Goal: Transaction & Acquisition: Purchase product/service

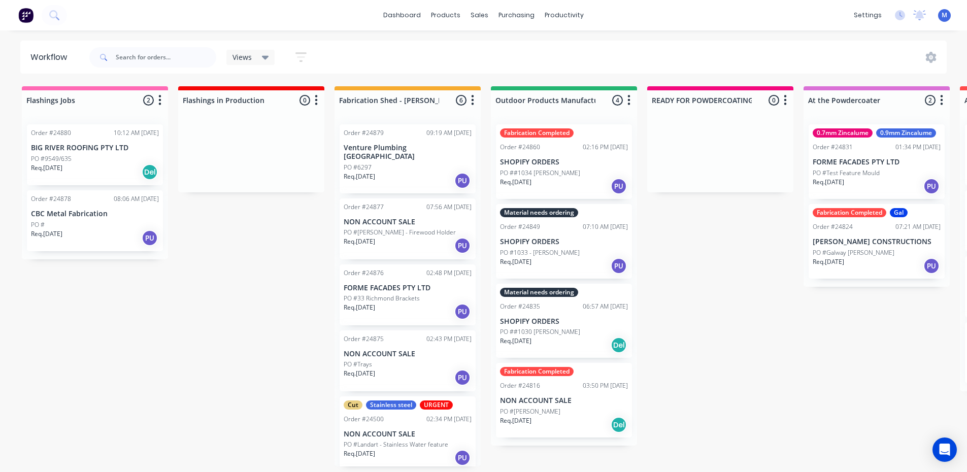
click at [75, 173] on div "Req. [DATE] Del" at bounding box center [95, 172] width 128 height 17
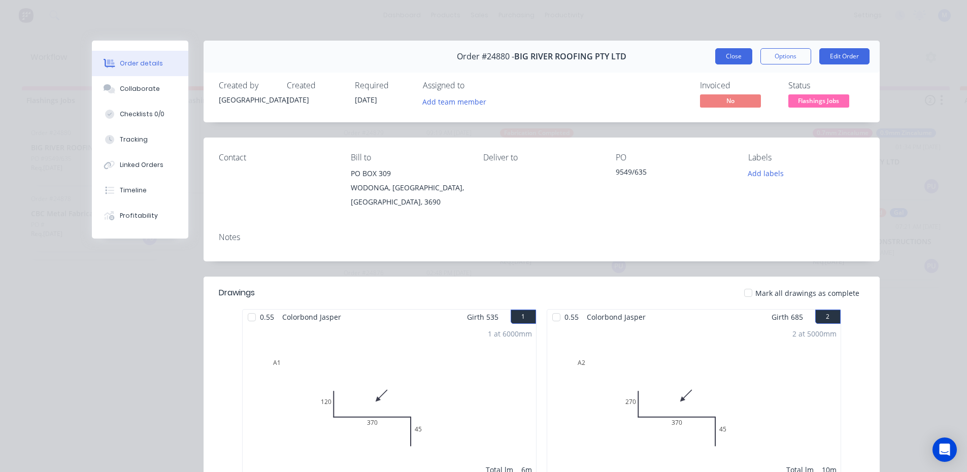
click at [736, 56] on button "Close" at bounding box center [734, 56] width 37 height 16
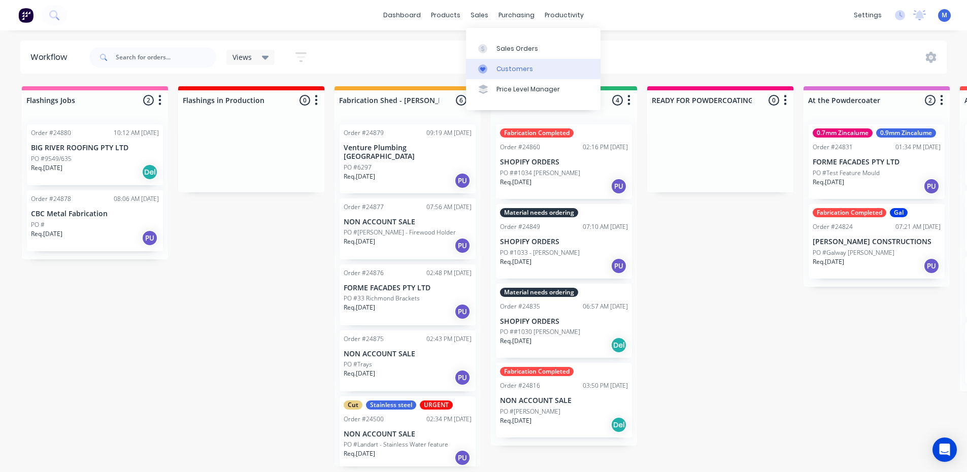
click at [514, 70] on div "Customers" at bounding box center [515, 68] width 37 height 9
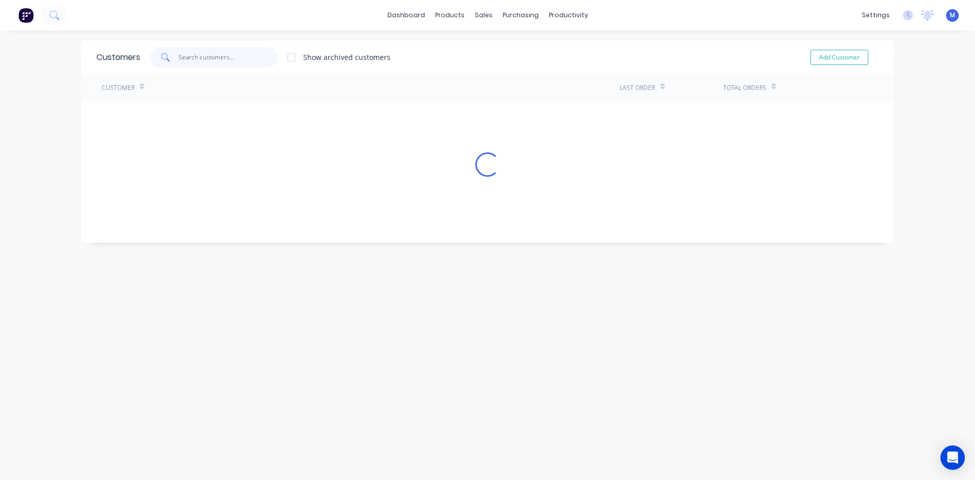
click at [233, 64] on input "text" at bounding box center [228, 57] width 99 height 20
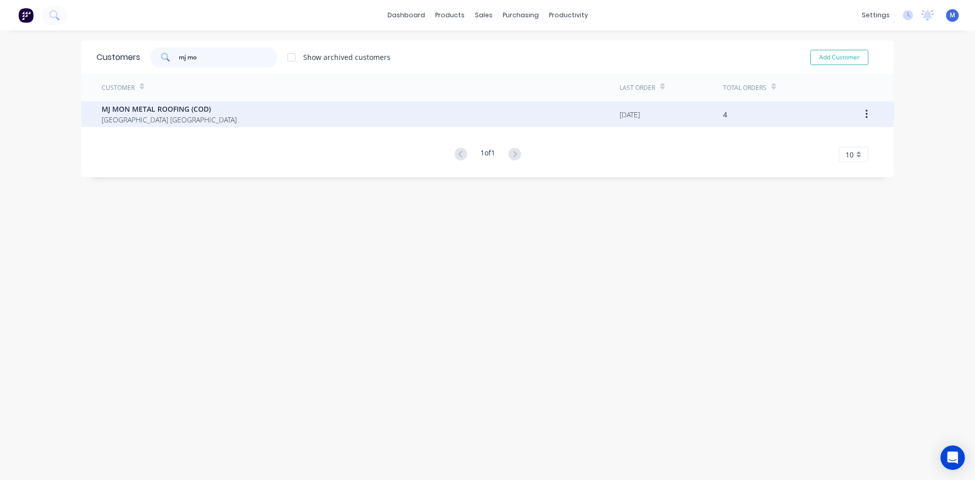
type input "mj mo"
click at [203, 113] on span "MJ MON METAL ROOFING (COD)" at bounding box center [169, 109] width 135 height 11
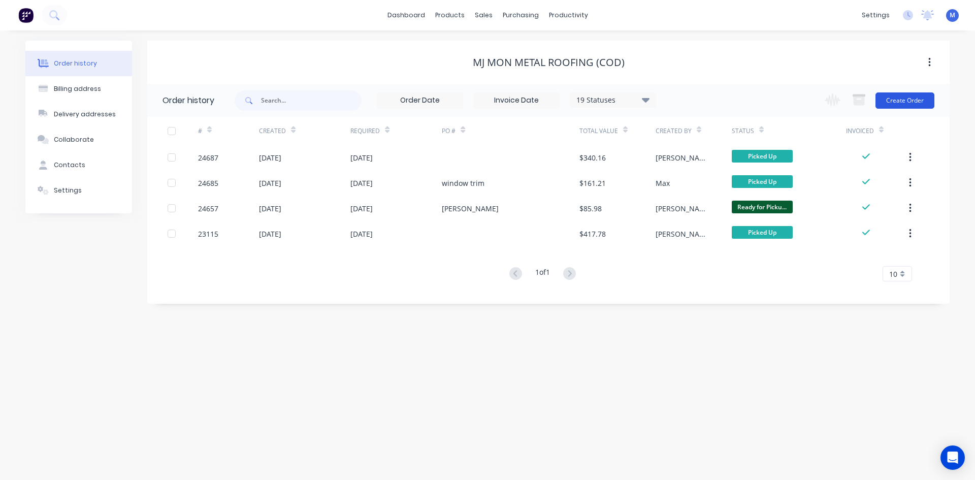
click at [903, 99] on button "Create Order" at bounding box center [905, 100] width 59 height 16
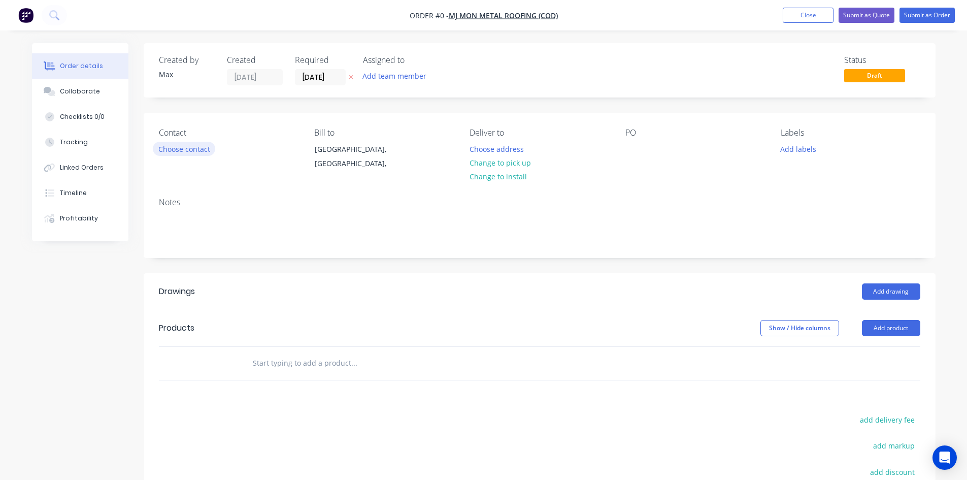
click at [178, 147] on button "Choose contact" at bounding box center [184, 149] width 62 height 14
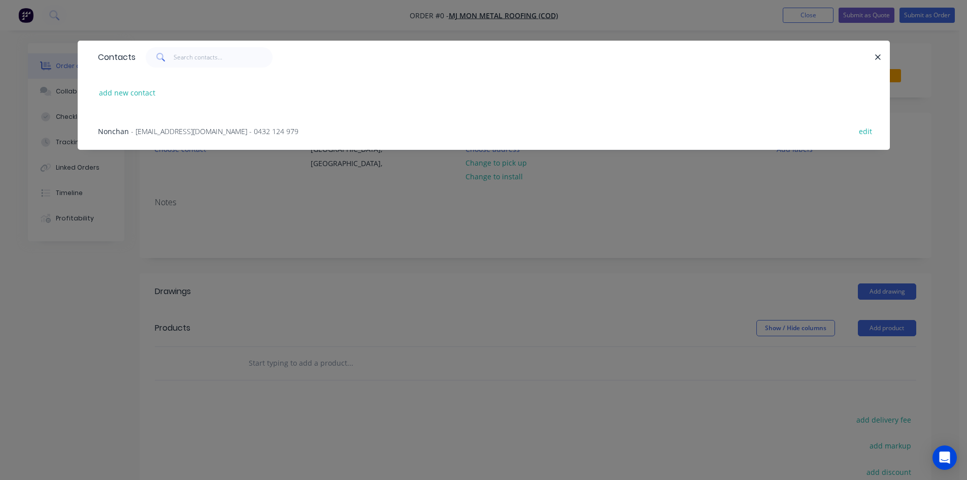
click at [152, 132] on span "- [EMAIL_ADDRESS][DOMAIN_NAME] - 0432 124 979" at bounding box center [215, 131] width 168 height 10
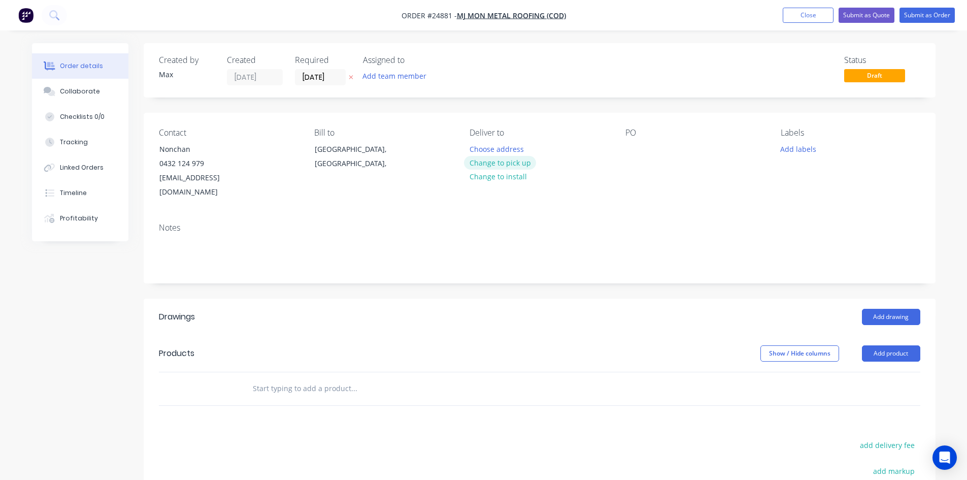
click at [517, 162] on button "Change to pick up" at bounding box center [500, 163] width 72 height 14
click at [632, 148] on div at bounding box center [634, 149] width 16 height 15
click at [900, 309] on button "Add drawing" at bounding box center [891, 317] width 58 height 16
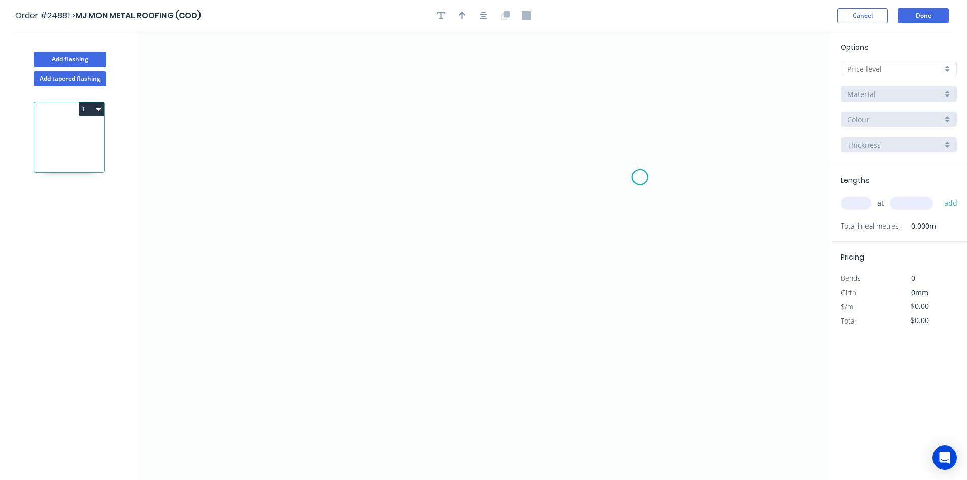
click at [640, 177] on icon "0" at bounding box center [483, 255] width 693 height 448
click at [441, 184] on icon "0" at bounding box center [483, 255] width 693 height 448
click at [480, 193] on div "Delete point" at bounding box center [490, 192] width 102 height 21
click at [735, 171] on icon "0" at bounding box center [483, 255] width 693 height 448
click at [416, 172] on icon "0" at bounding box center [483, 255] width 693 height 448
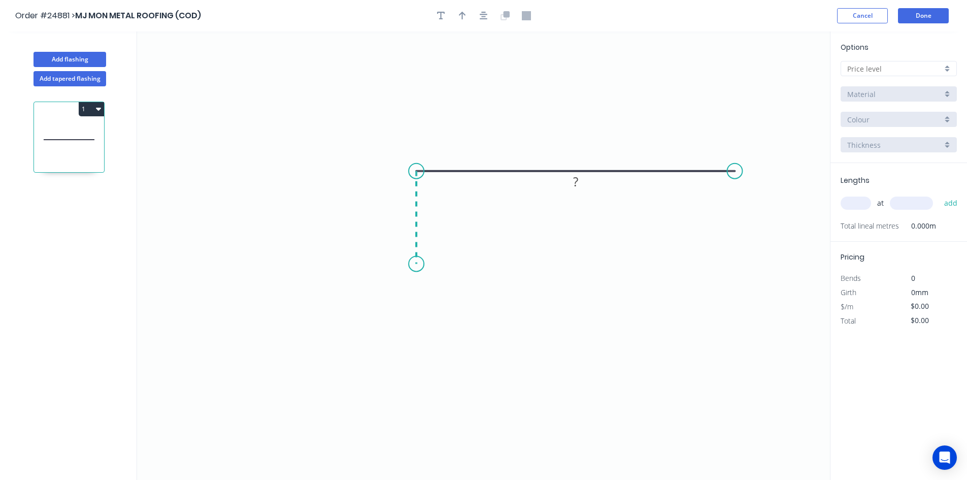
click at [419, 264] on icon "0 ?" at bounding box center [483, 255] width 693 height 448
click at [252, 272] on icon "0 ? ?" at bounding box center [483, 255] width 693 height 448
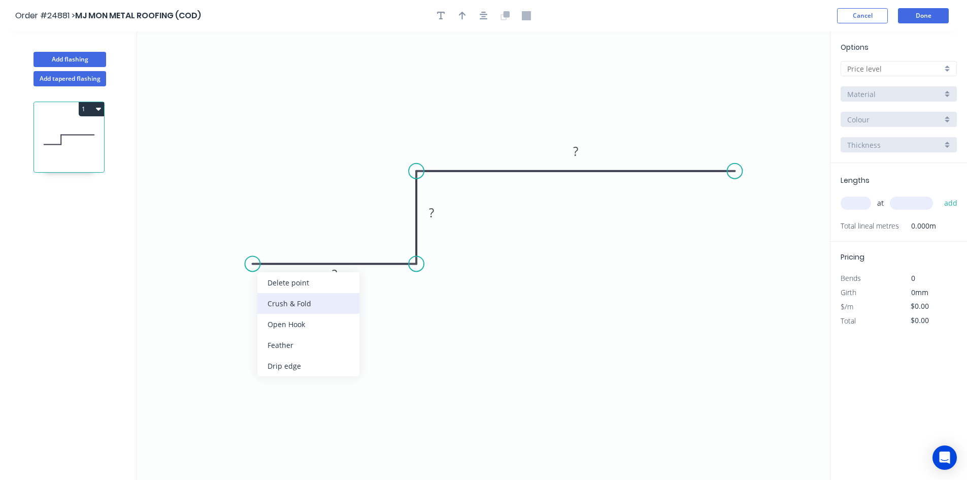
click at [286, 301] on div "Crush & Fold" at bounding box center [308, 303] width 102 height 21
click at [341, 282] on rect at bounding box center [335, 275] width 20 height 14
click at [433, 210] on tspan "?" at bounding box center [431, 212] width 5 height 17
click at [578, 146] on rect at bounding box center [576, 152] width 20 height 14
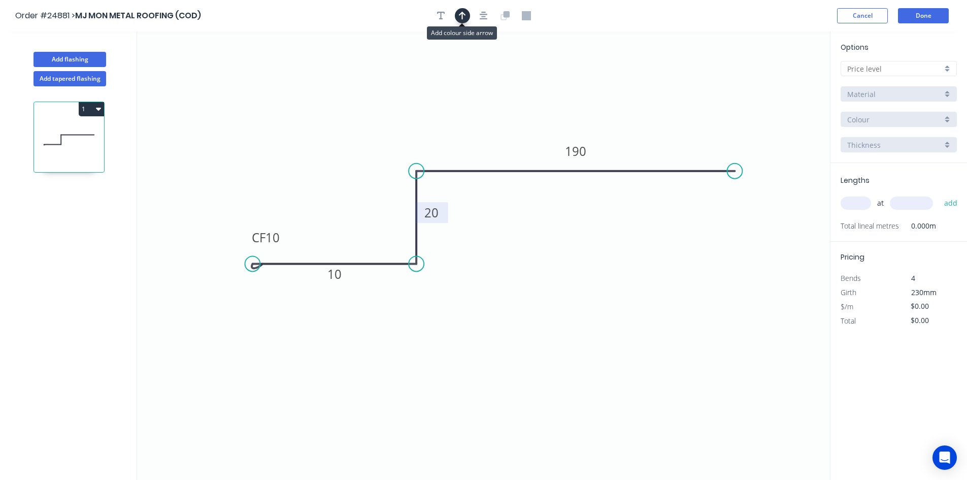
click at [463, 22] on button "button" at bounding box center [462, 15] width 15 height 15
drag, startPoint x: 778, startPoint y: 80, endPoint x: 422, endPoint y: 145, distance: 361.4
click at [422, 145] on icon at bounding box center [421, 133] width 9 height 33
drag, startPoint x: 425, startPoint y: 145, endPoint x: 365, endPoint y: 169, distance: 64.7
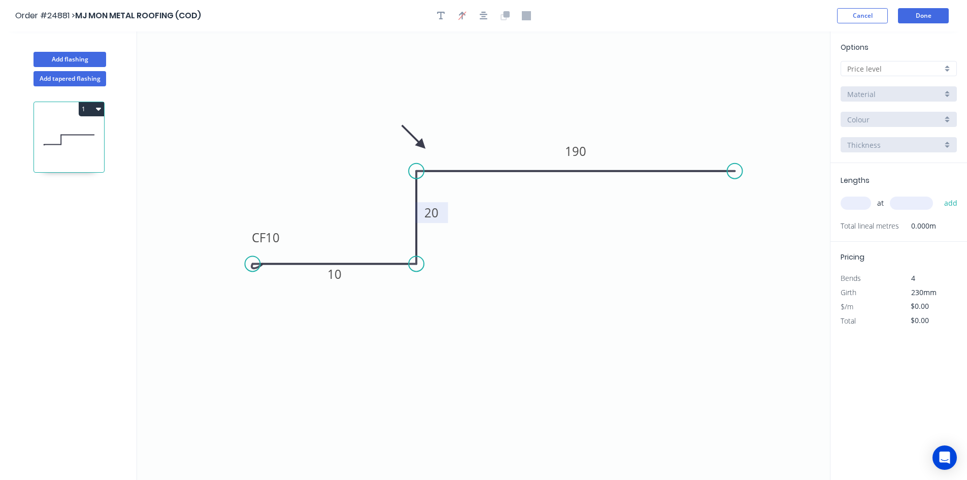
click at [364, 169] on icon "0 CF 10 10 20 190" at bounding box center [483, 255] width 693 height 448
drag, startPoint x: 420, startPoint y: 142, endPoint x: 389, endPoint y: 170, distance: 42.1
click at [389, 170] on icon at bounding box center [380, 160] width 29 height 29
click at [900, 68] on input "text" at bounding box center [895, 68] width 95 height 11
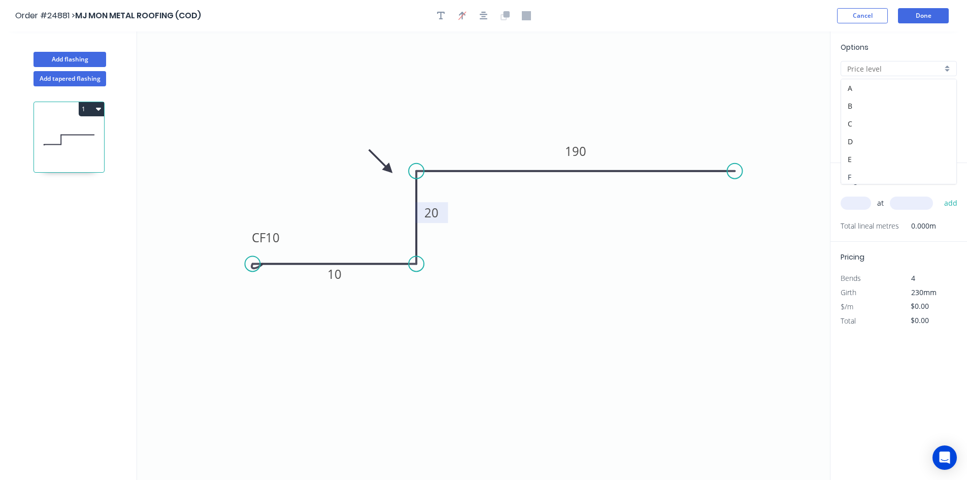
click at [878, 169] on div "F" at bounding box center [898, 177] width 115 height 18
type input "F"
type input "$12.49"
click at [909, 120] on input "Basalt" at bounding box center [895, 119] width 95 height 11
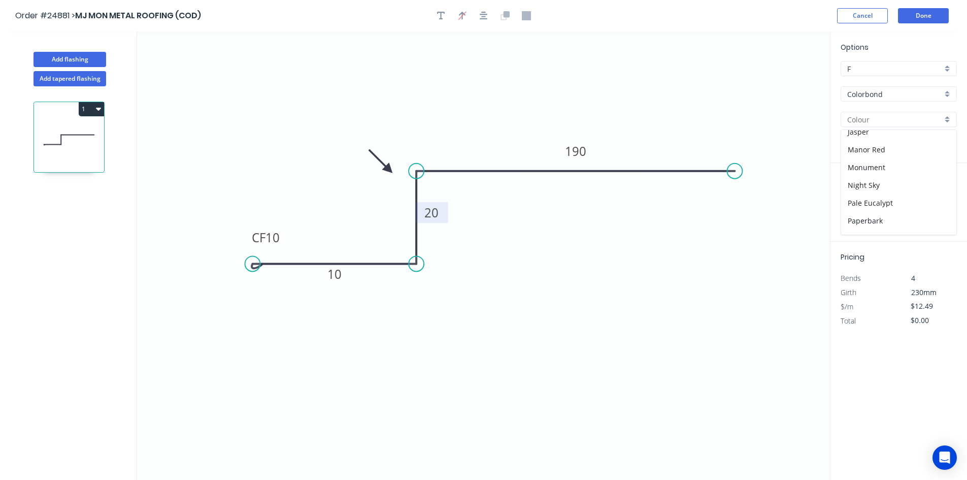
click at [948, 93] on div "Colorbond" at bounding box center [899, 93] width 116 height 15
click at [904, 132] on div "Colorbond Matt" at bounding box center [898, 131] width 115 height 18
type input "Colorbond Matt"
type input "Basalt"
type input "$16.42"
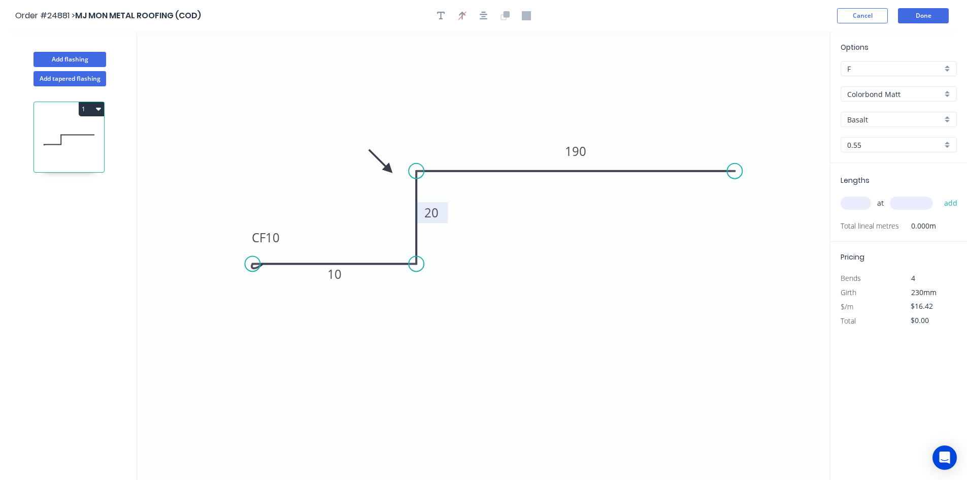
click at [874, 120] on input "Basalt" at bounding box center [895, 119] width 95 height 11
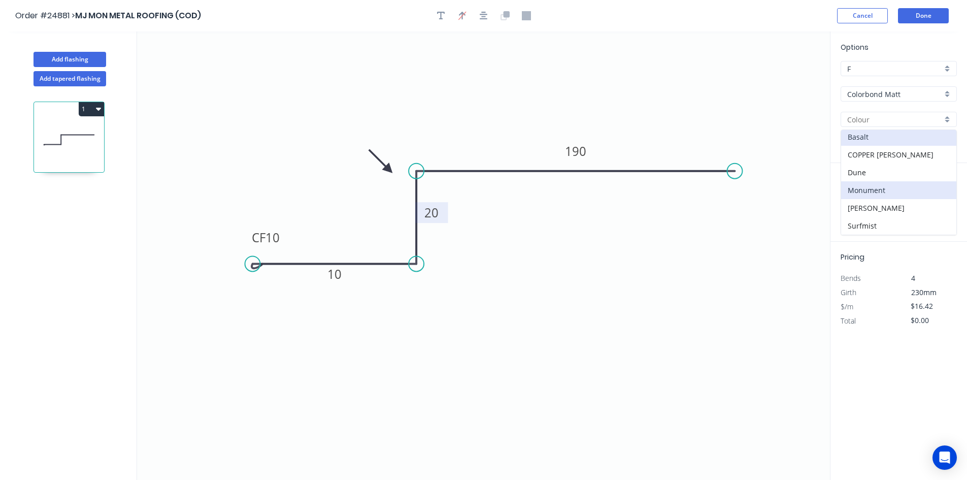
scroll to position [0, 0]
click at [894, 191] on div "Monument" at bounding box center [898, 192] width 115 height 18
type input "Monument"
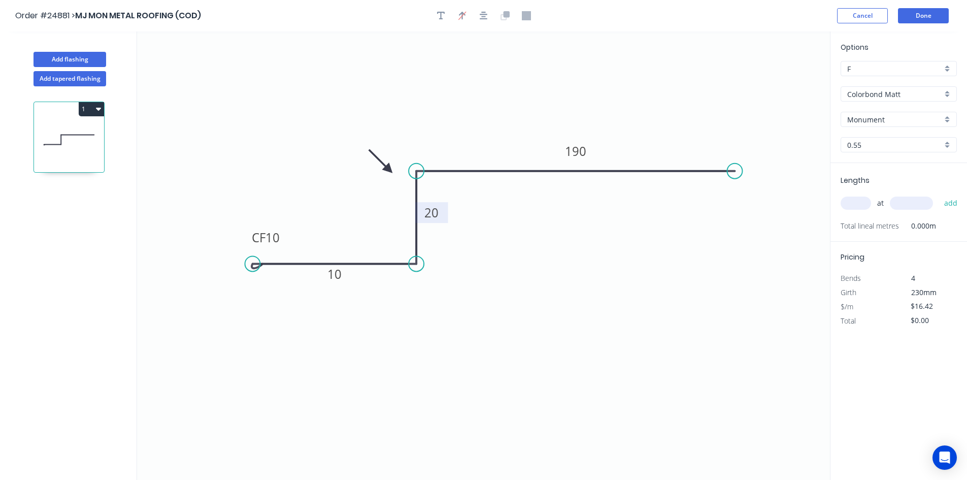
click at [851, 200] on input "text" at bounding box center [856, 203] width 30 height 13
type input "1"
type input "1800"
click at [940, 195] on button "add" at bounding box center [952, 203] width 24 height 17
type input "$29.56"
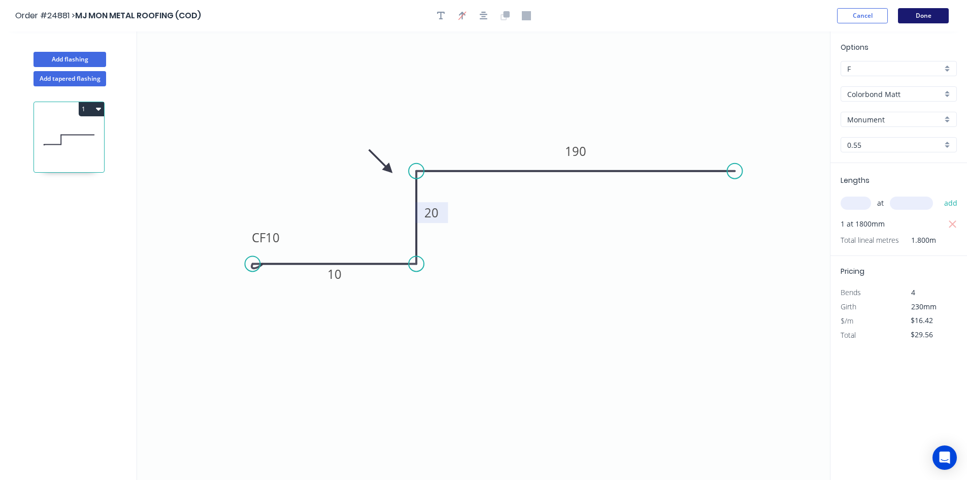
click at [929, 14] on button "Done" at bounding box center [923, 15] width 51 height 15
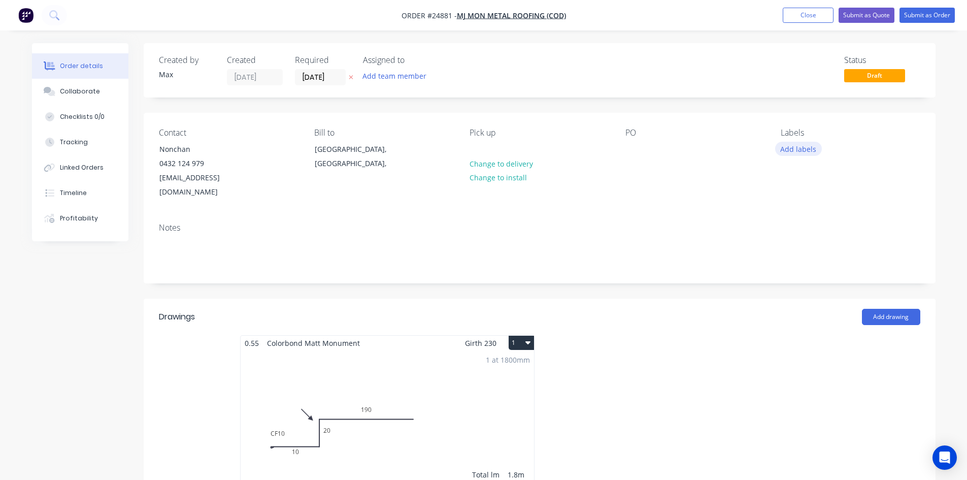
click at [801, 150] on button "Add labels" at bounding box center [798, 149] width 47 height 14
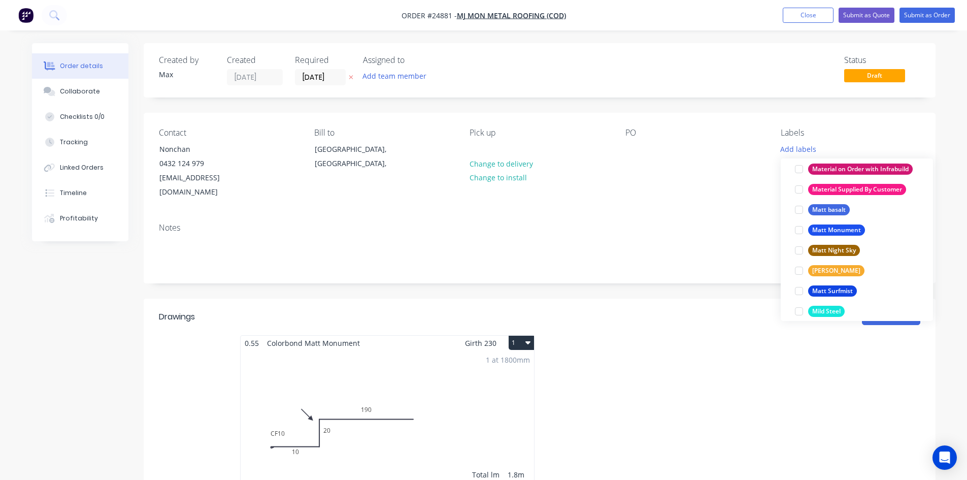
scroll to position [1270, 0]
click at [798, 230] on div at bounding box center [799, 229] width 20 height 20
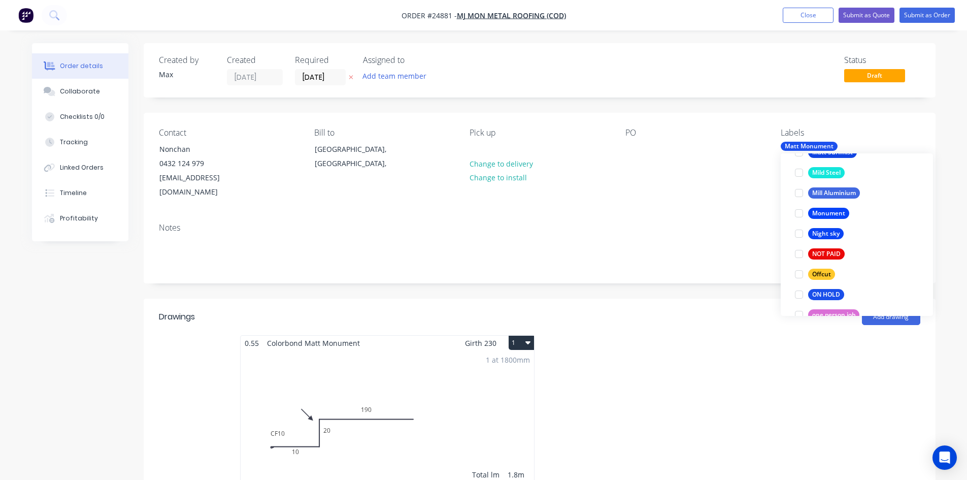
scroll to position [1432, 0]
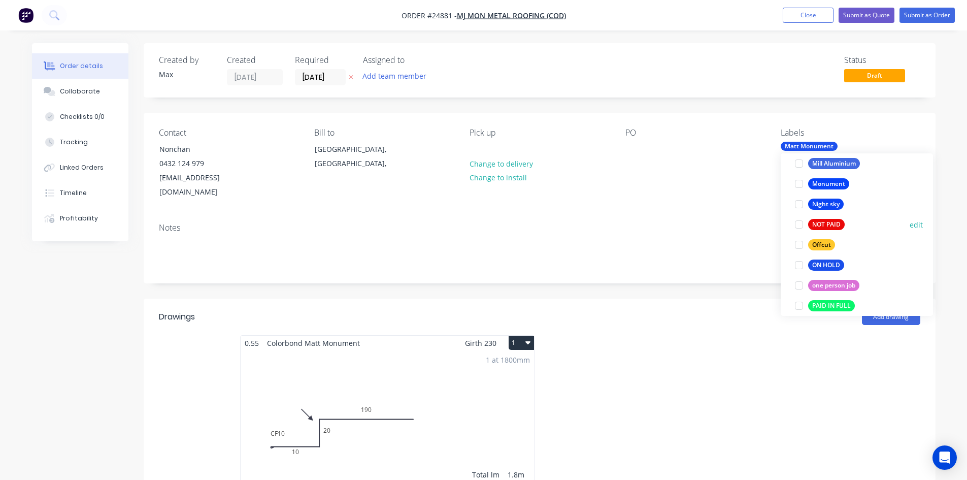
click at [800, 226] on div at bounding box center [799, 224] width 20 height 20
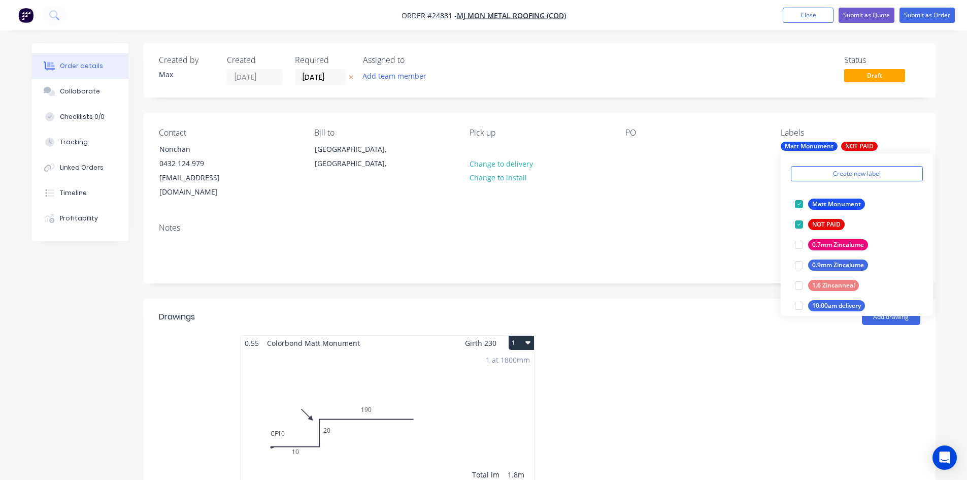
click at [723, 174] on div "PO" at bounding box center [695, 164] width 139 height 72
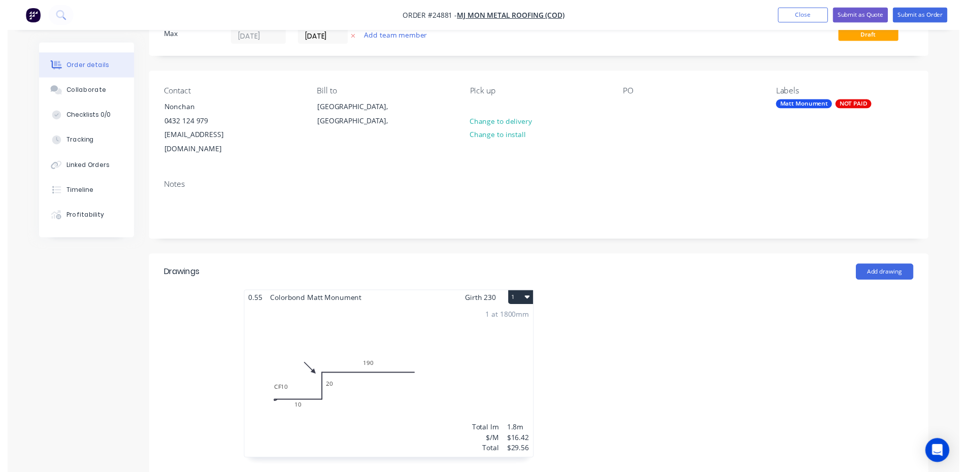
scroll to position [0, 0]
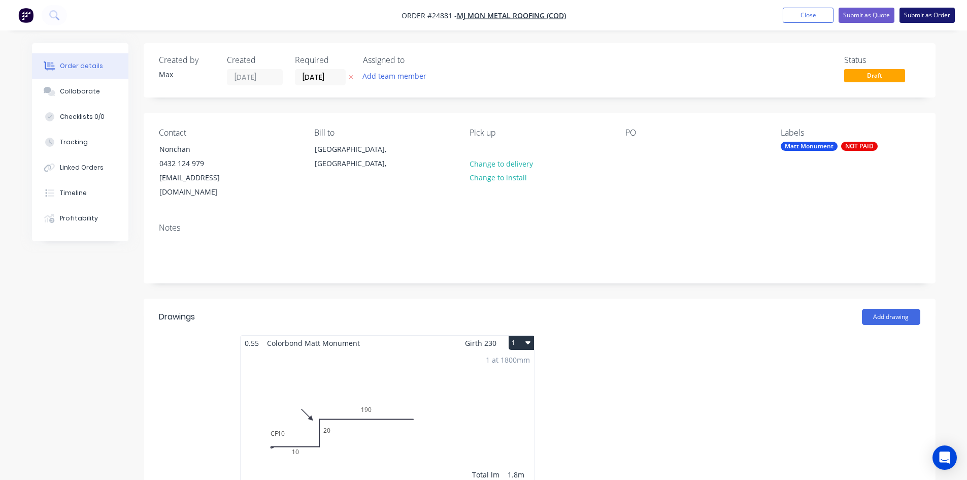
click at [930, 17] on button "Submit as Order" at bounding box center [927, 15] width 55 height 15
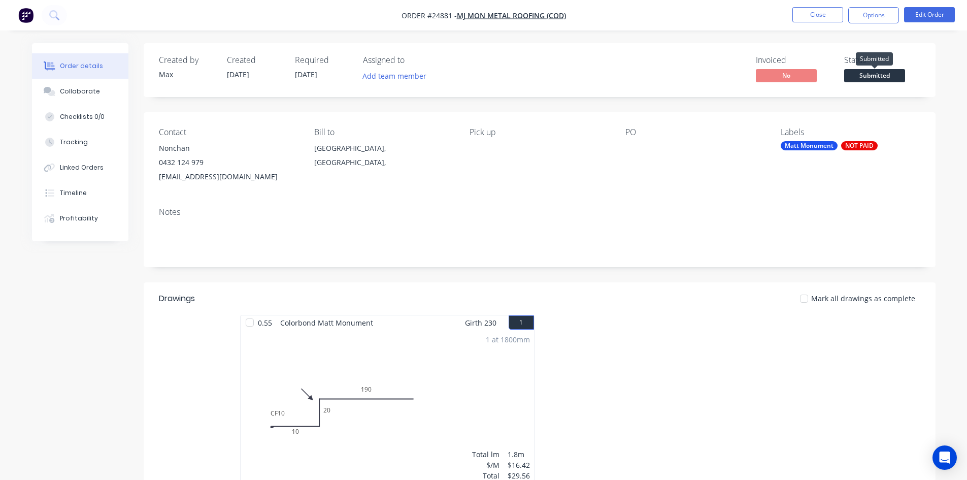
click at [882, 80] on span "Submitted" at bounding box center [875, 75] width 61 height 13
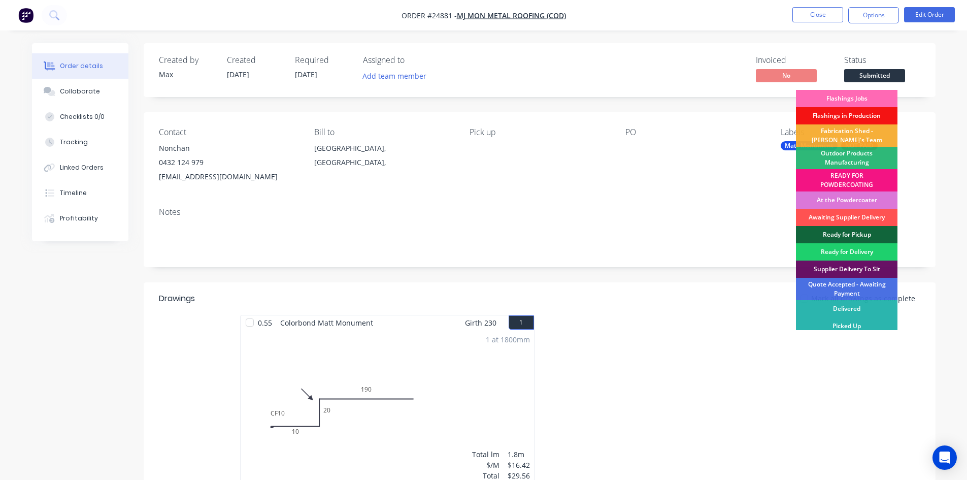
click at [877, 94] on div "Flashings Jobs" at bounding box center [847, 98] width 102 height 17
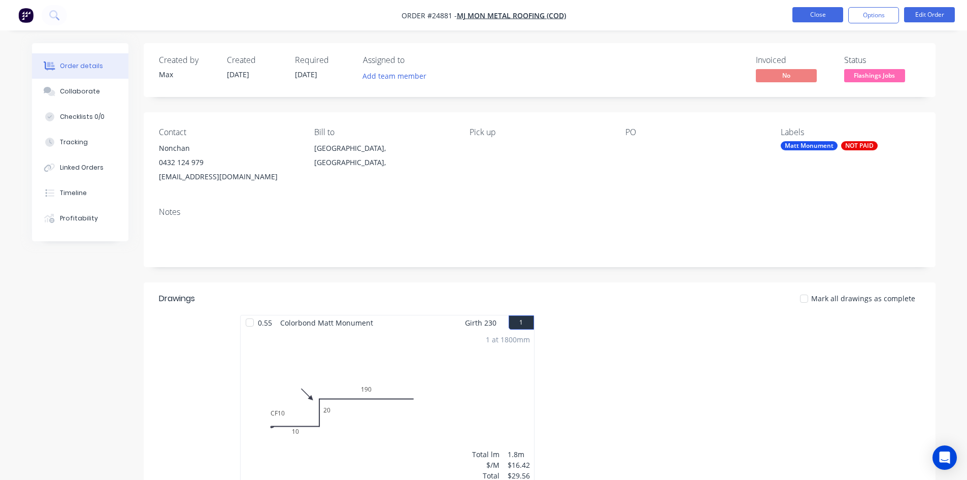
click at [822, 13] on button "Close" at bounding box center [818, 14] width 51 height 15
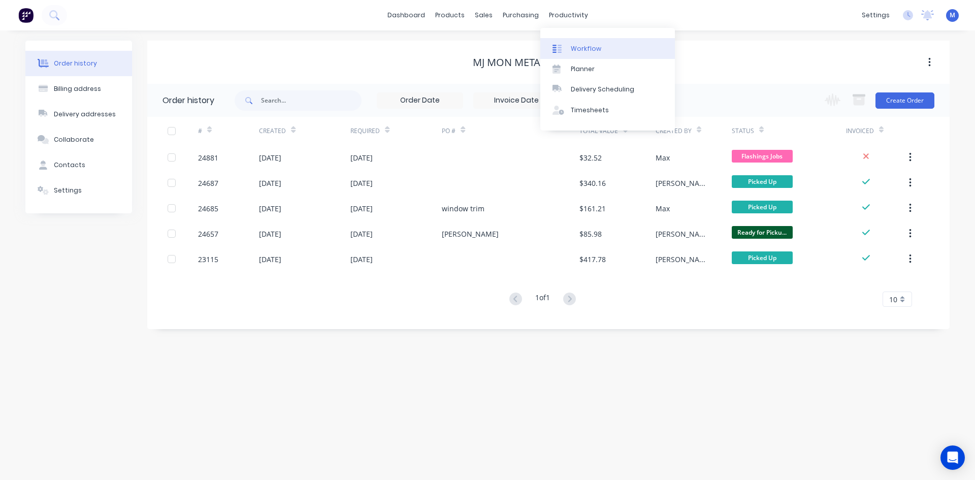
click at [593, 48] on div "Workflow" at bounding box center [586, 48] width 30 height 9
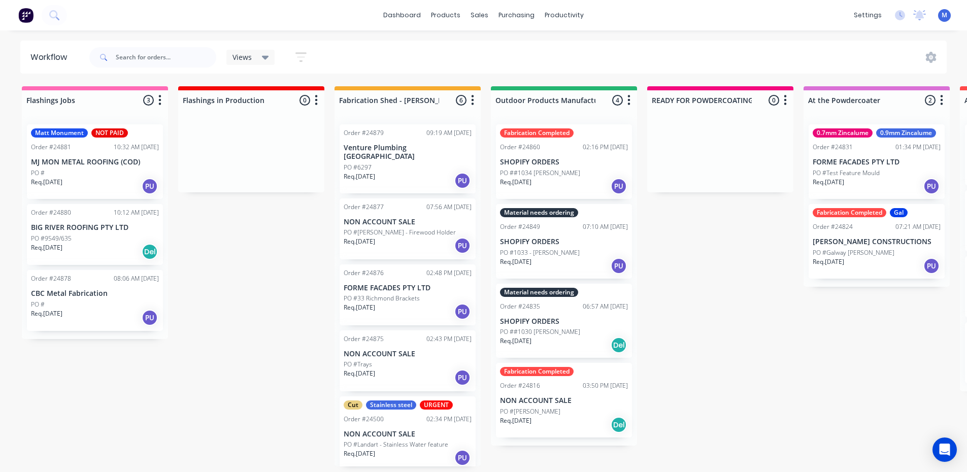
click at [92, 237] on div "PO #9549/635" at bounding box center [95, 238] width 128 height 9
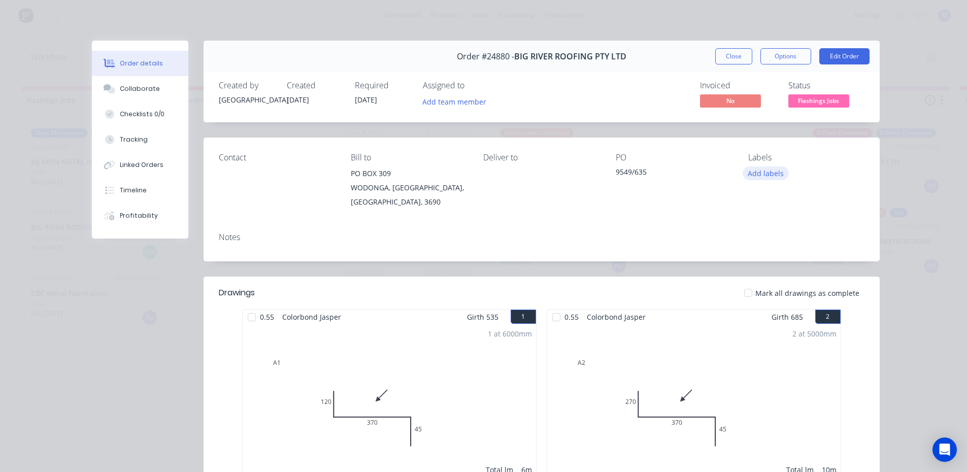
click at [758, 173] on button "Add labels" at bounding box center [766, 174] width 47 height 14
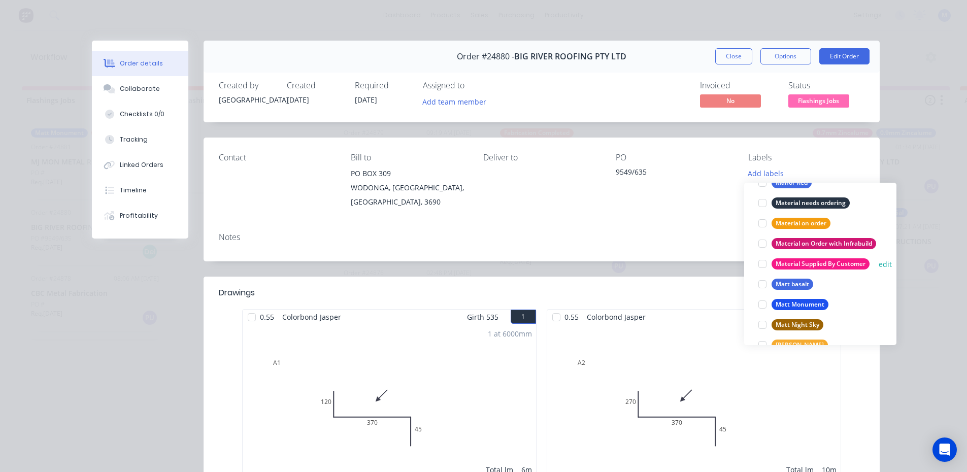
scroll to position [1168, 0]
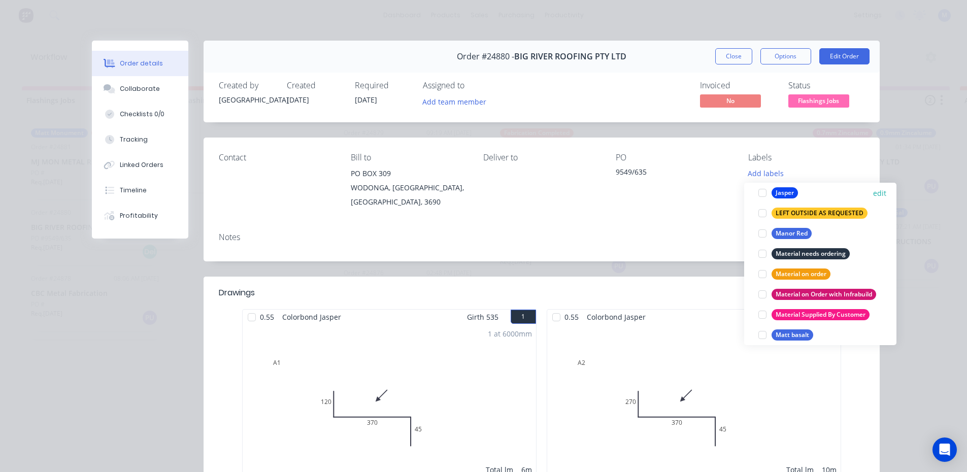
click at [765, 192] on div at bounding box center [763, 193] width 20 height 20
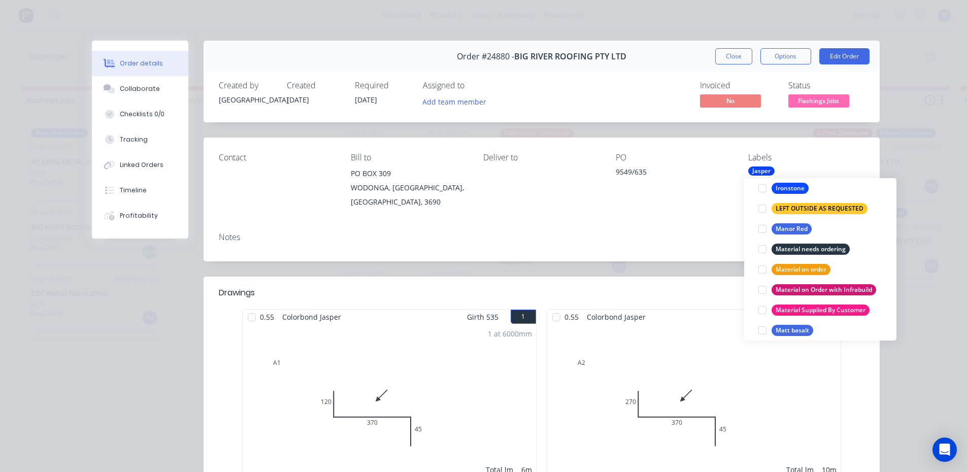
scroll to position [71, 0]
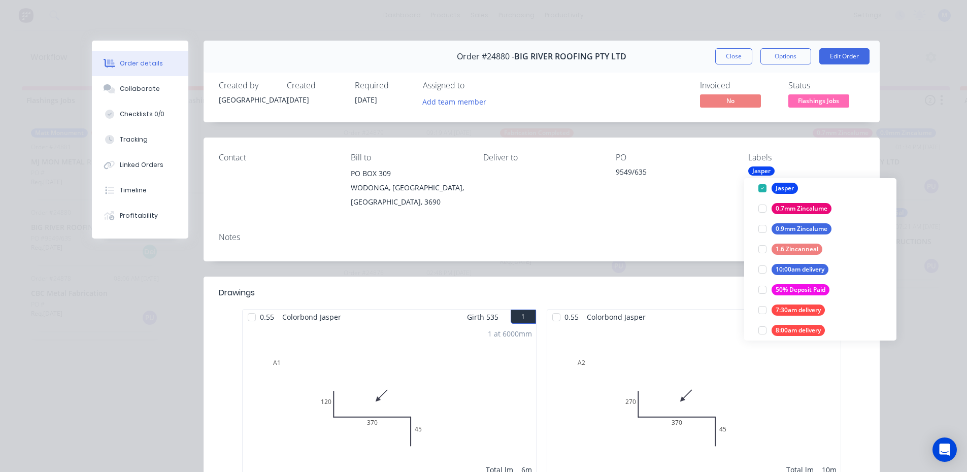
click at [729, 55] on button "Close" at bounding box center [734, 56] width 37 height 16
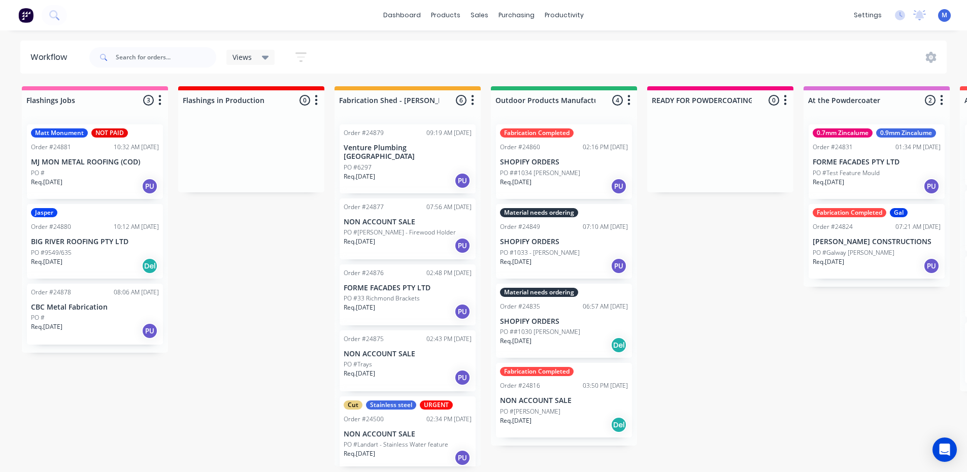
click at [112, 310] on p "CBC Metal Fabrication" at bounding box center [95, 307] width 128 height 9
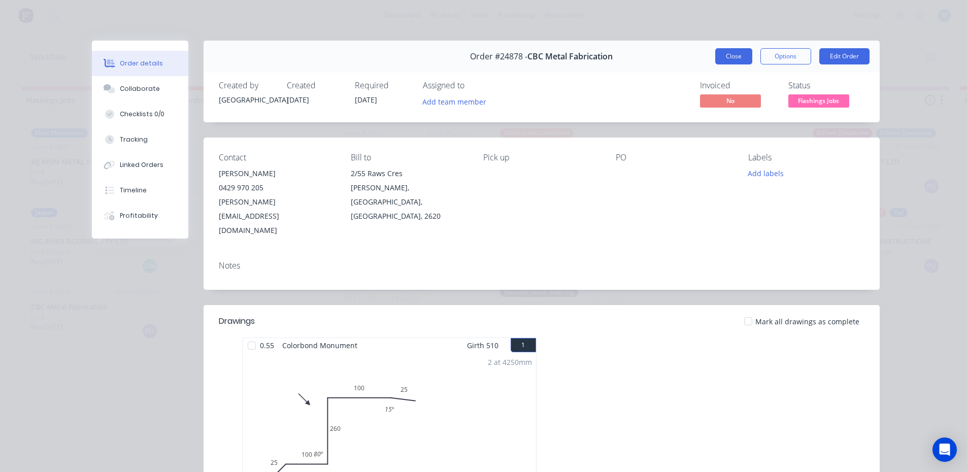
click at [737, 56] on button "Close" at bounding box center [734, 56] width 37 height 16
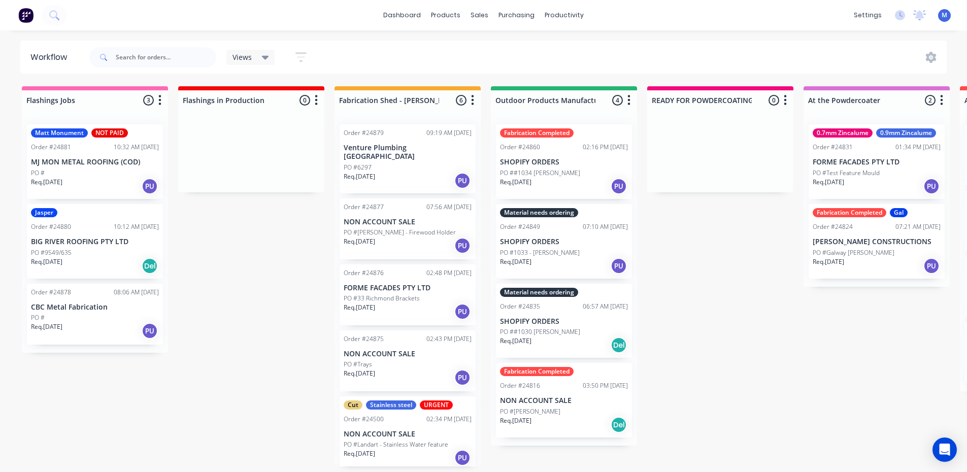
click at [43, 257] on p "Req. [DATE]" at bounding box center [46, 261] width 31 height 9
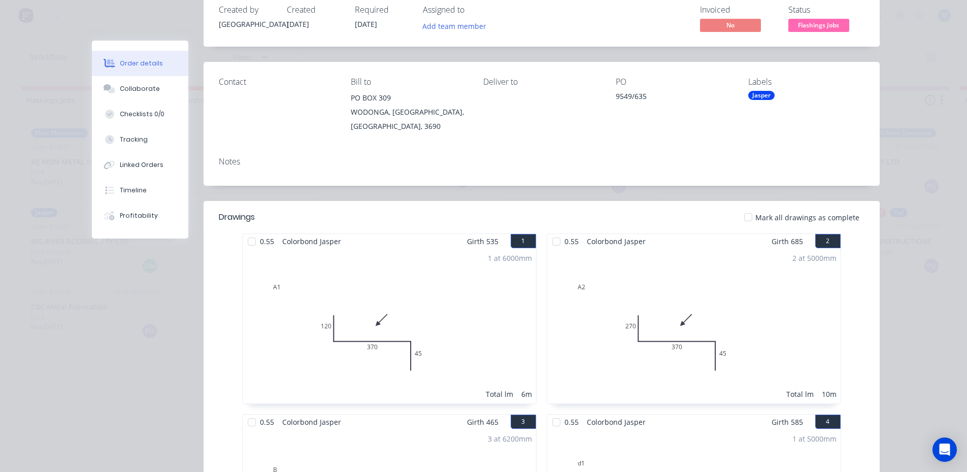
scroll to position [0, 0]
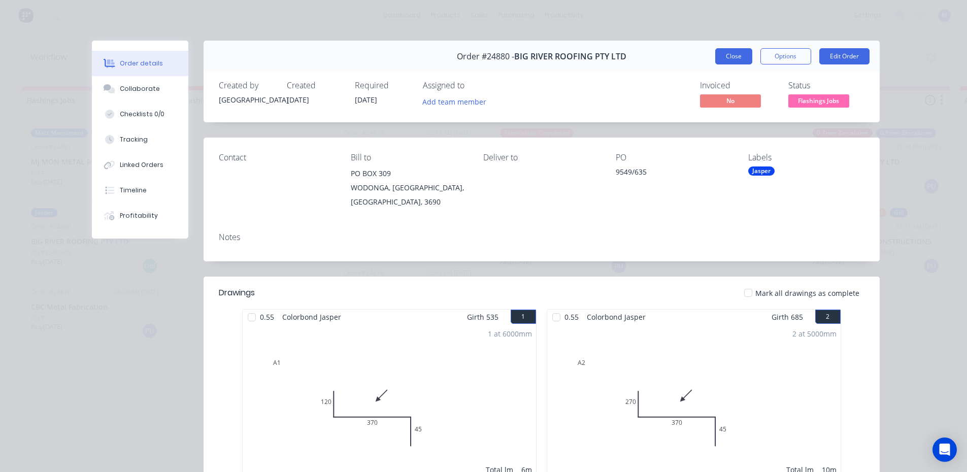
click at [732, 52] on button "Close" at bounding box center [734, 56] width 37 height 16
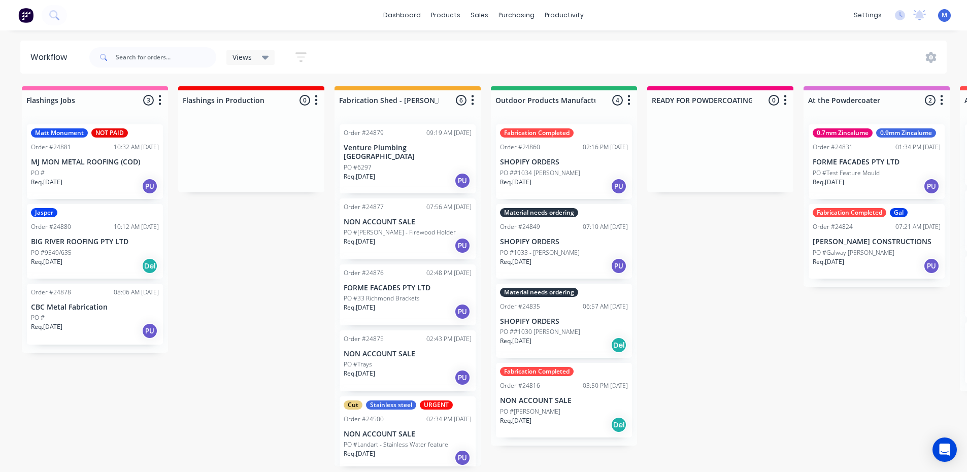
click at [97, 257] on div "Req. [DATE] Del" at bounding box center [95, 265] width 128 height 17
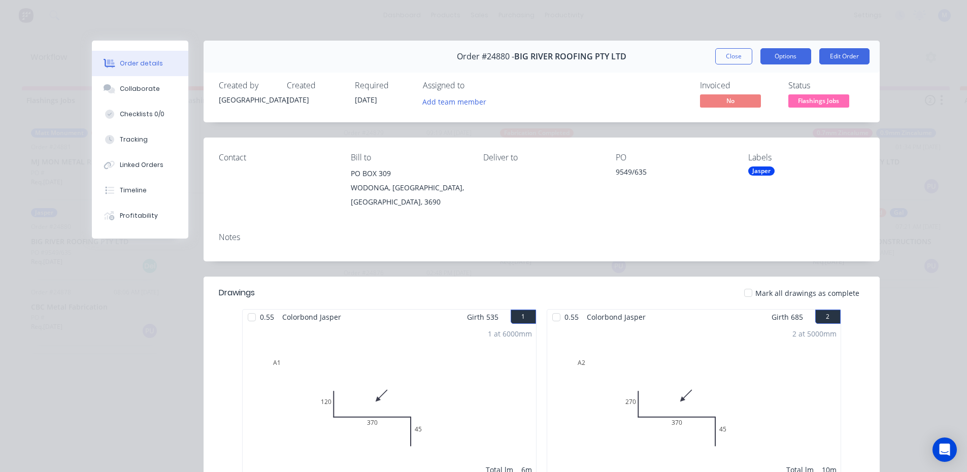
click at [792, 56] on button "Options" at bounding box center [786, 56] width 51 height 16
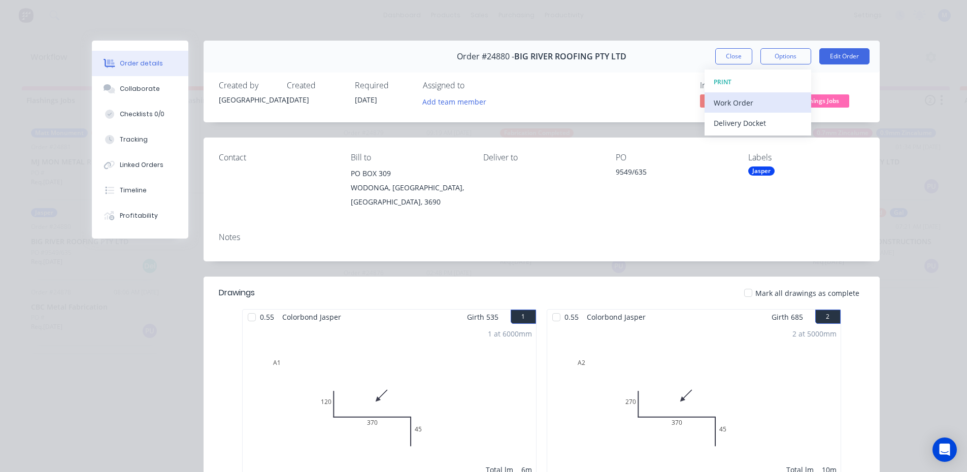
click at [759, 98] on div "Work Order" at bounding box center [758, 102] width 88 height 15
click at [756, 122] on div "Standard" at bounding box center [758, 123] width 88 height 15
click at [854, 57] on button "Edit Order" at bounding box center [845, 56] width 50 height 16
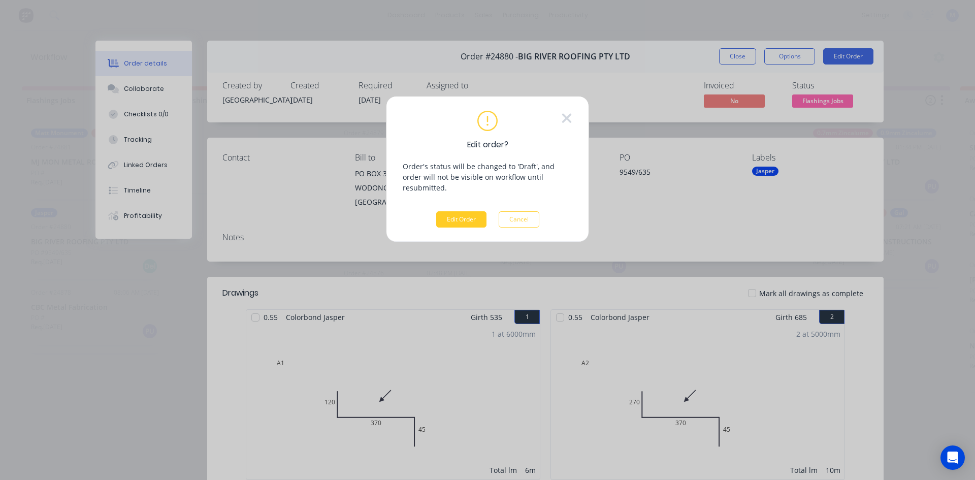
click at [460, 211] on button "Edit Order" at bounding box center [461, 219] width 50 height 16
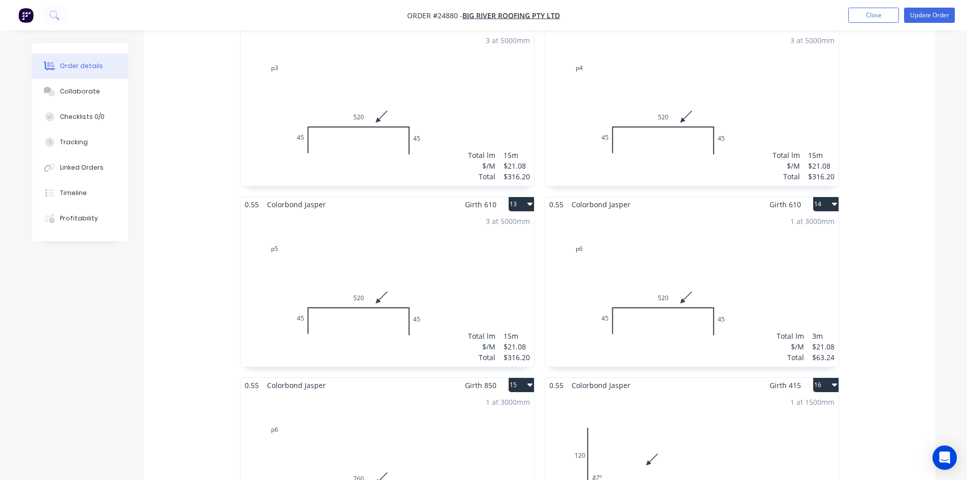
scroll to position [1219, 0]
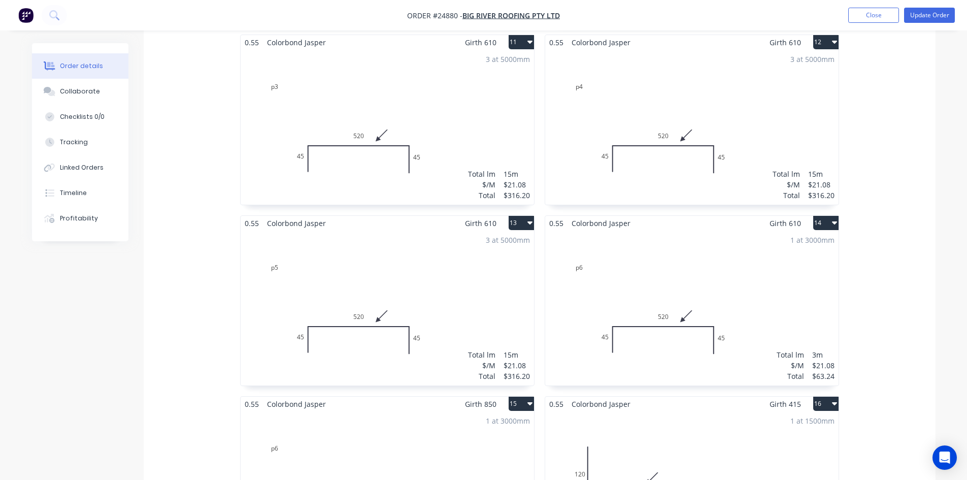
click at [681, 239] on div "1 at 3000mm Total lm $/M Total 3m $21.08 $63.24" at bounding box center [692, 308] width 294 height 155
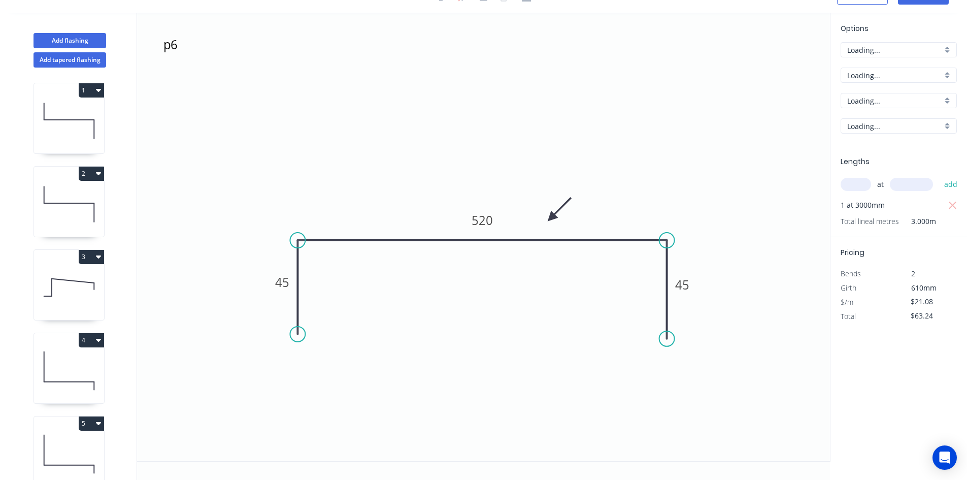
scroll to position [19, 0]
click at [688, 284] on tspan "45" at bounding box center [682, 284] width 14 height 17
click at [277, 282] on tspan "45" at bounding box center [282, 282] width 14 height 17
type input "$0.00"
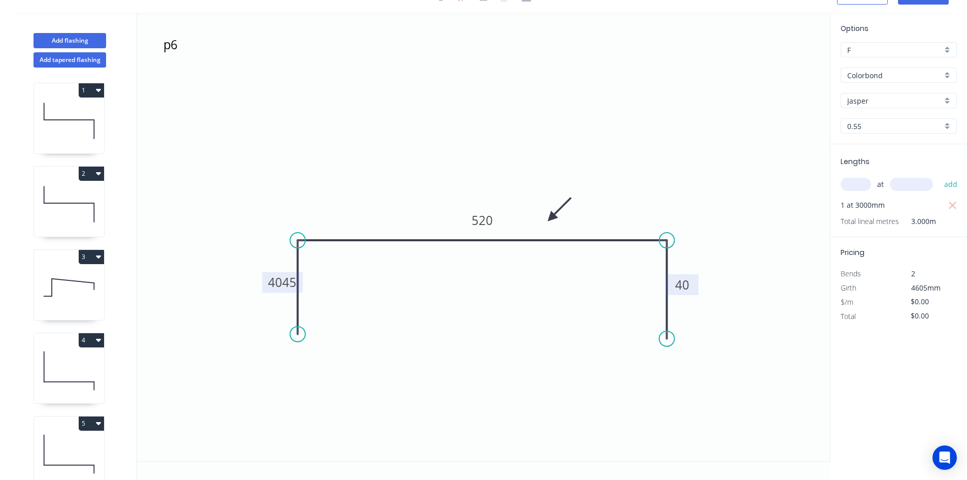
click at [291, 286] on tspan "4045" at bounding box center [282, 282] width 28 height 17
type input "$18.58"
type input "$55.74"
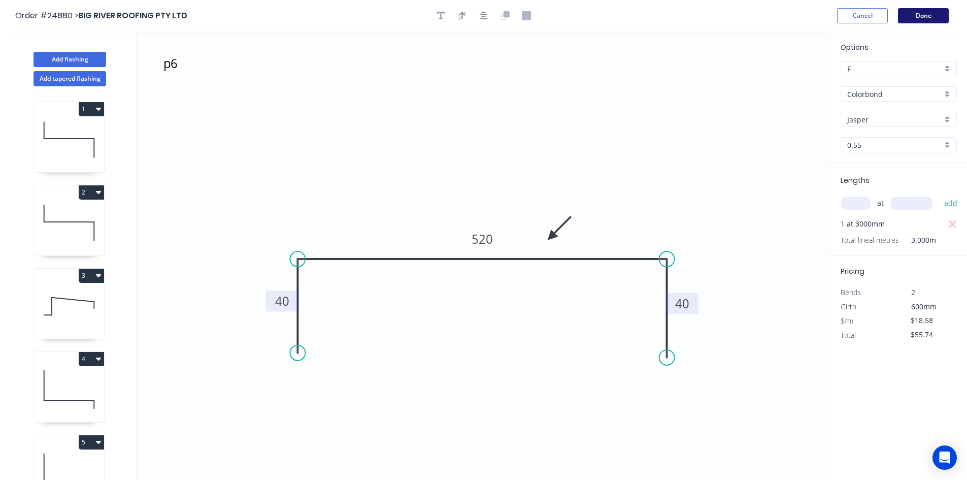
click at [938, 17] on button "Done" at bounding box center [923, 15] width 51 height 15
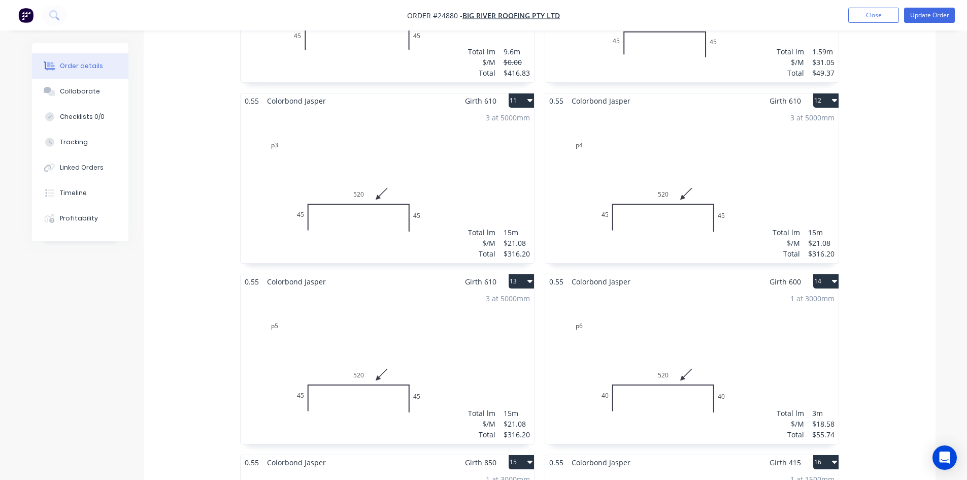
scroll to position [1168, 0]
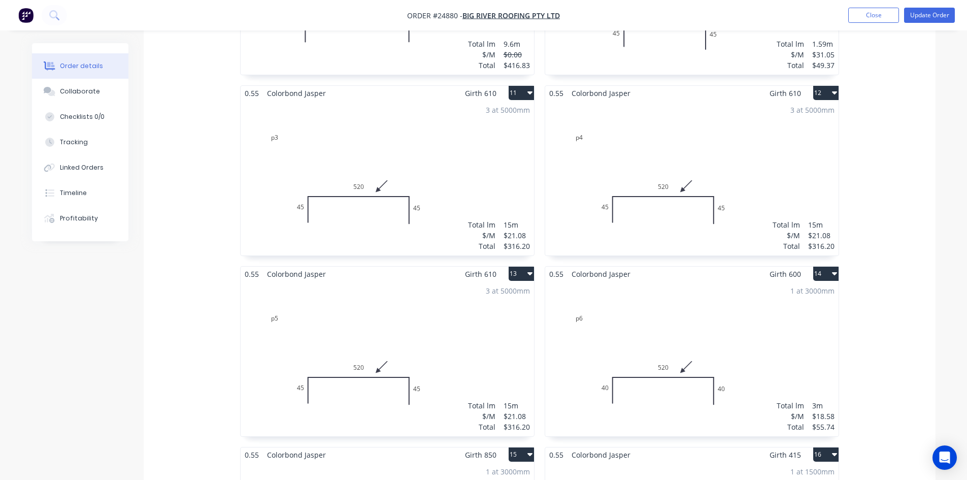
click at [427, 302] on div "3 at 5000mm Total lm $/M Total 15m $21.08 $316.20" at bounding box center [388, 358] width 294 height 155
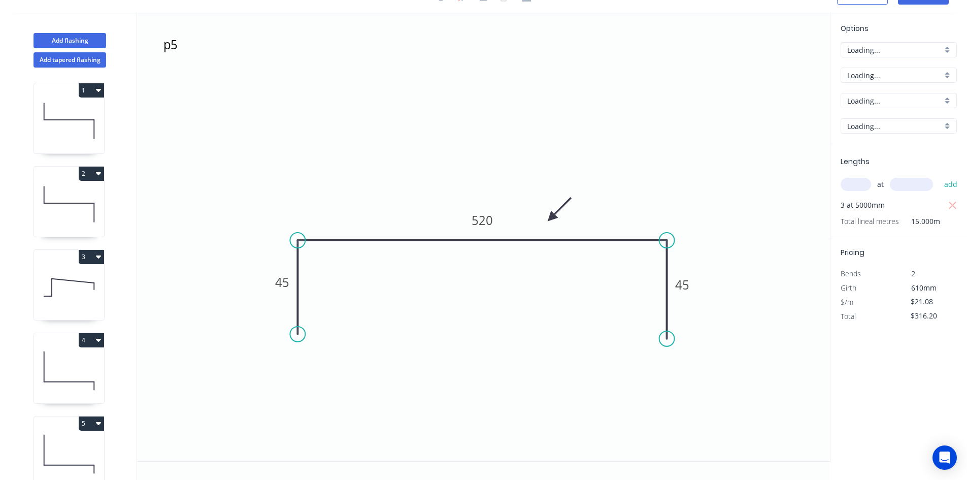
scroll to position [19, 0]
click at [280, 281] on tspan "45" at bounding box center [282, 282] width 14 height 17
type input "$18.58"
type input "$278.70"
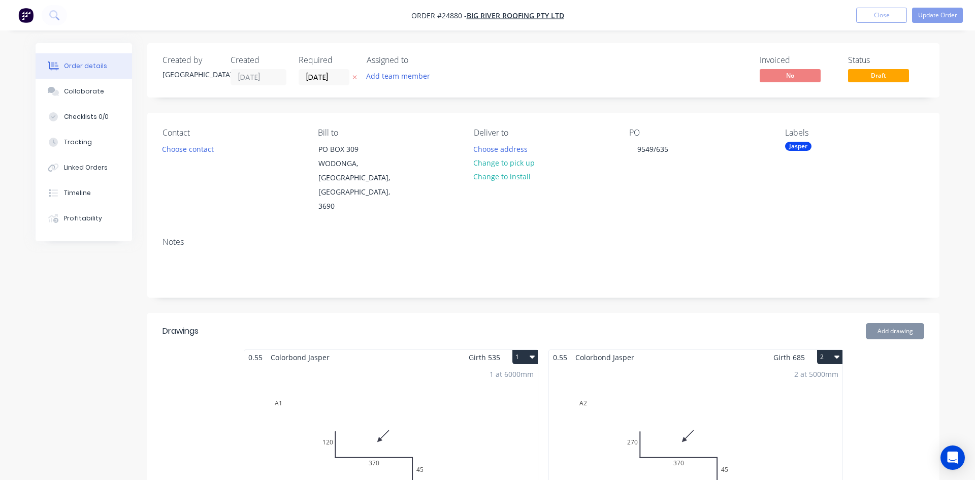
type input "$90.00"
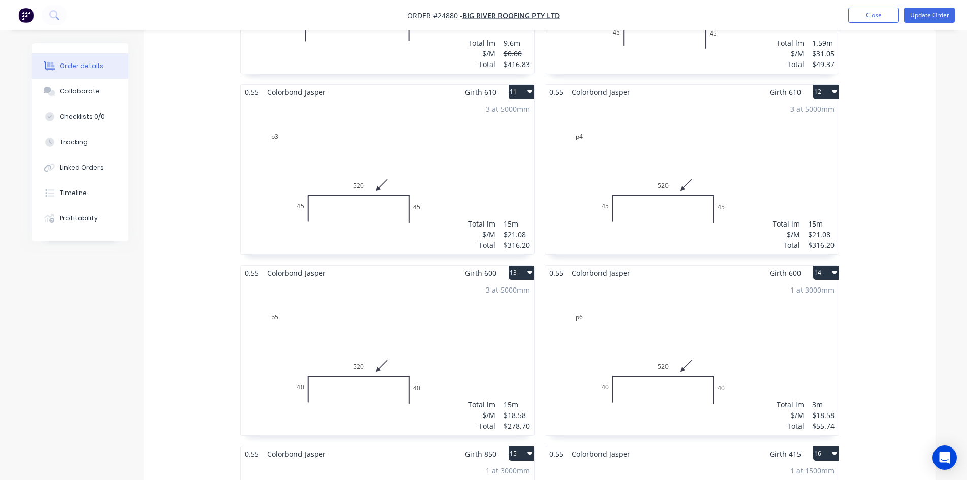
scroll to position [1168, 0]
click at [445, 143] on div "3 at 5000mm Total lm $/M Total 15m $21.08 $316.20" at bounding box center [388, 178] width 294 height 155
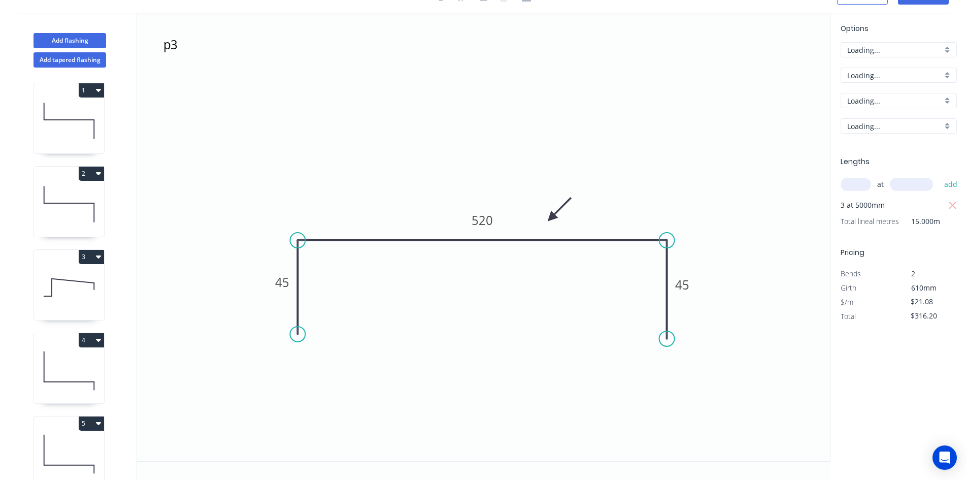
scroll to position [19, 0]
click at [278, 286] on tspan "45" at bounding box center [282, 282] width 14 height 17
type input "$18.58"
type input "$278.70"
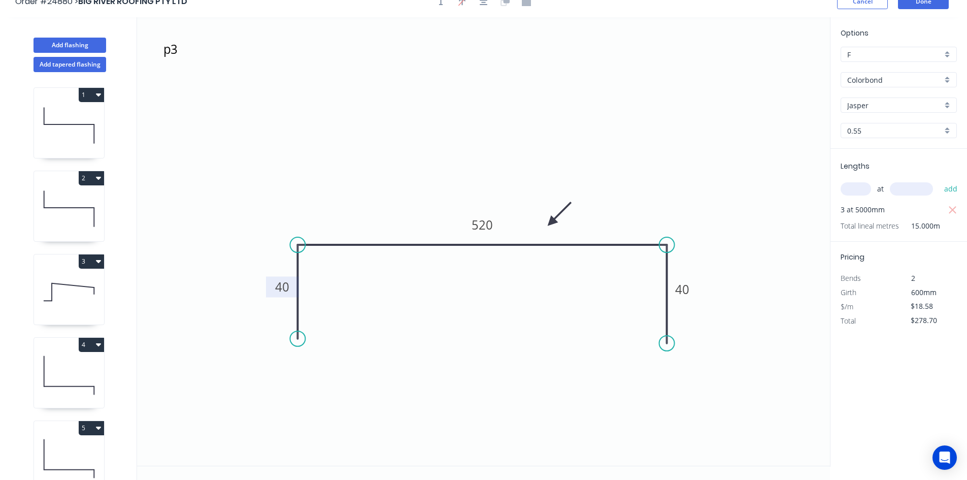
scroll to position [0, 0]
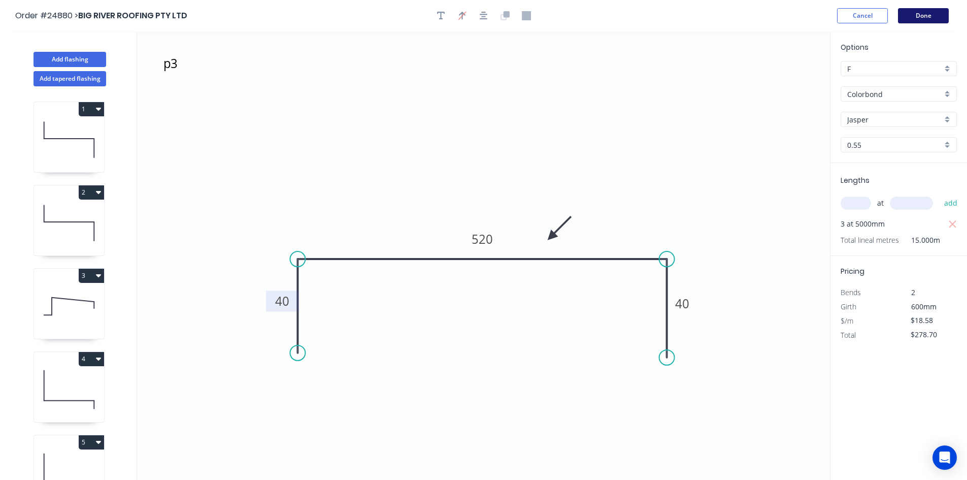
click at [948, 16] on button "Done" at bounding box center [923, 15] width 51 height 15
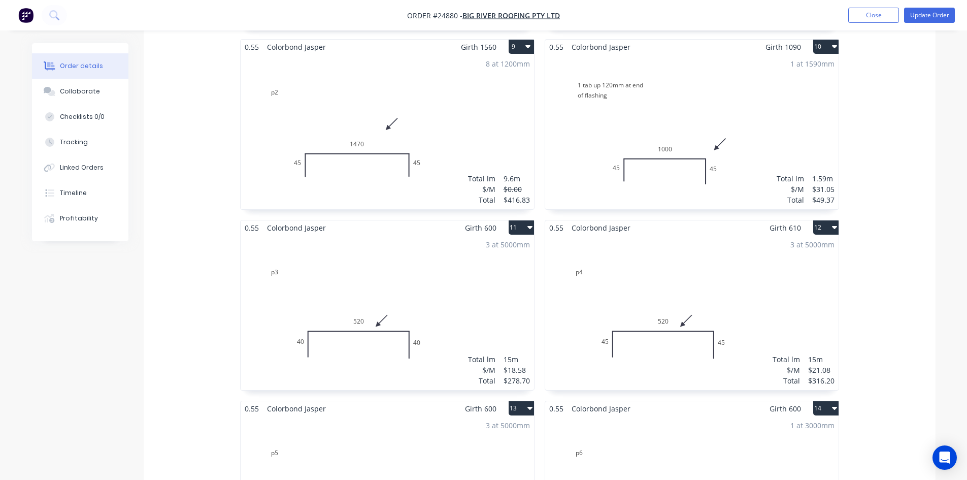
scroll to position [1066, 0]
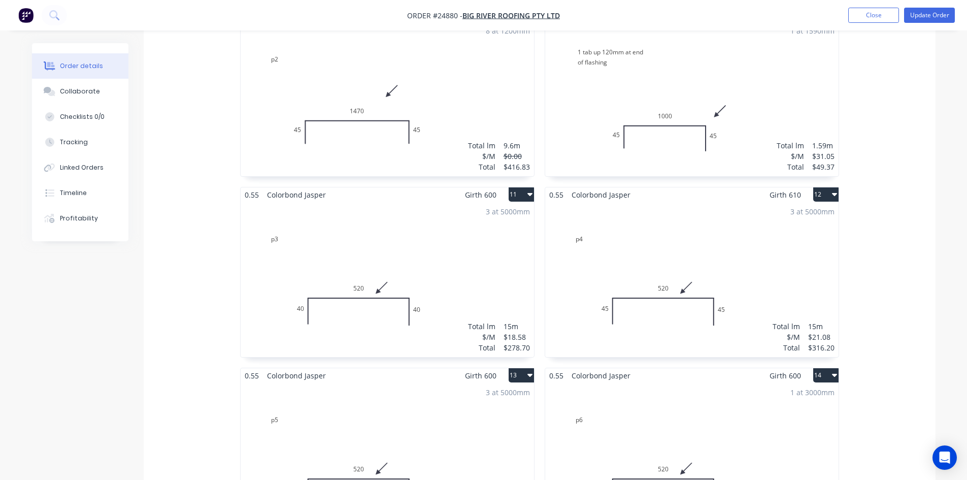
click at [743, 231] on div "3 at 5000mm Total lm $/M Total 15m $21.08 $316.20" at bounding box center [692, 279] width 294 height 155
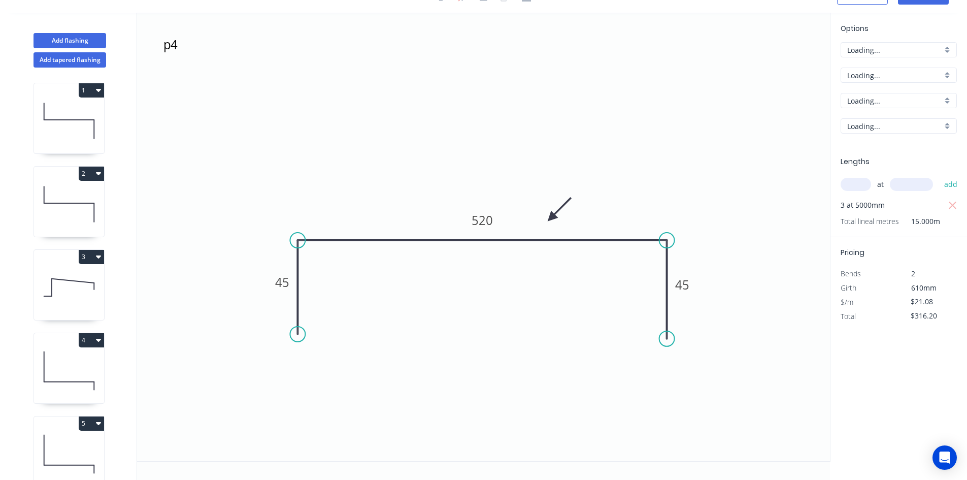
scroll to position [19, 0]
click at [279, 285] on tspan "45" at bounding box center [282, 282] width 14 height 17
type input "$18.58"
type input "$278.70"
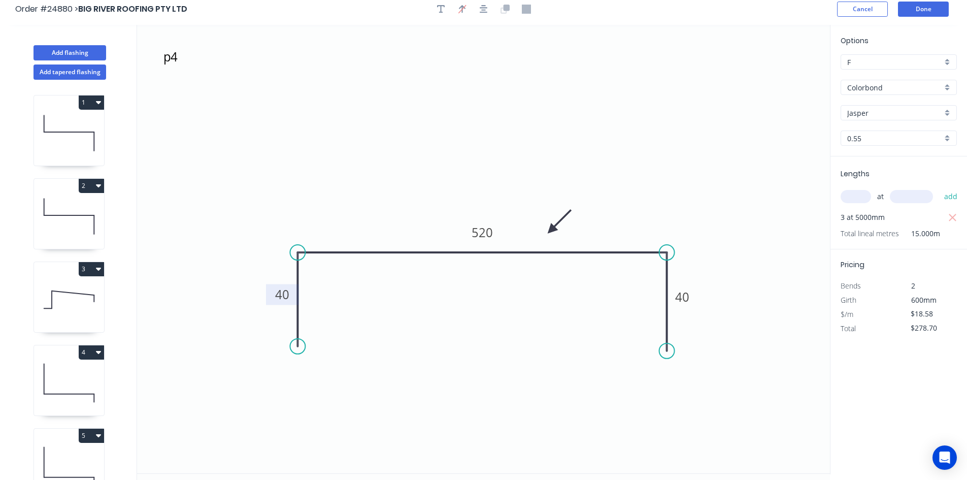
scroll to position [0, 0]
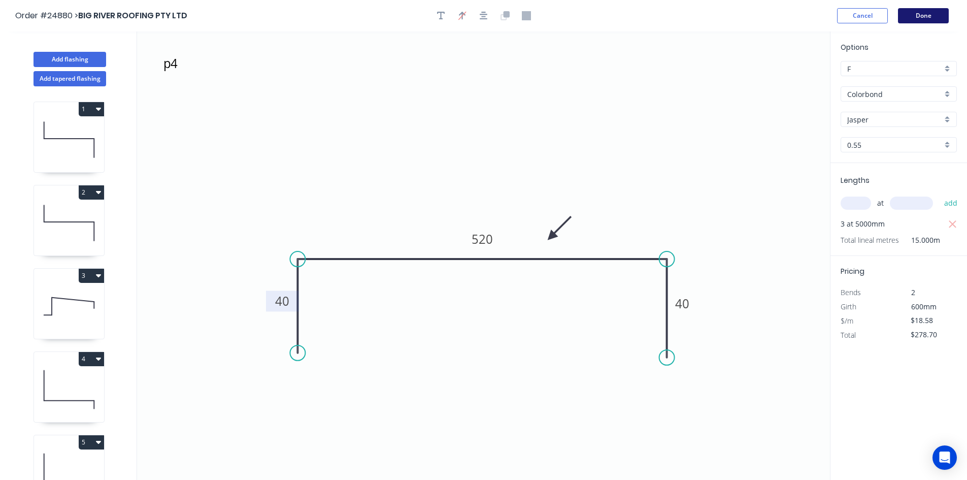
click at [916, 16] on button "Done" at bounding box center [923, 15] width 51 height 15
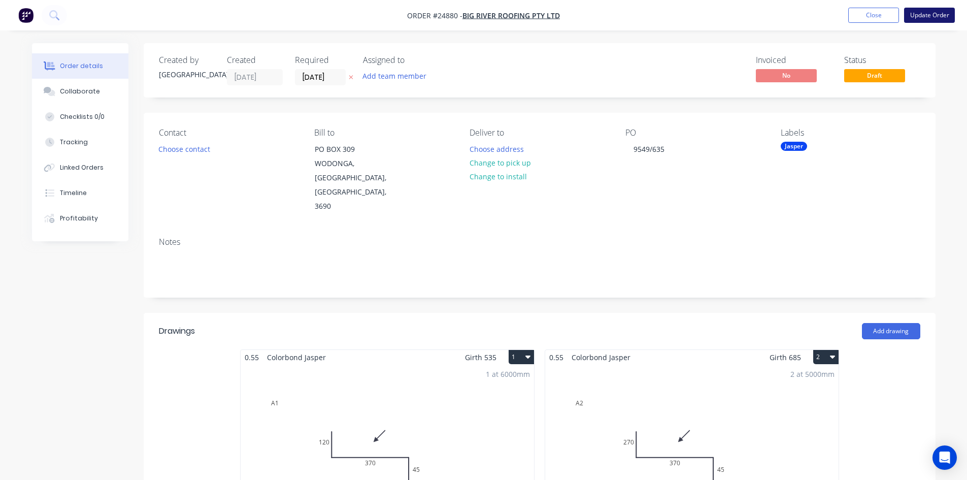
click at [935, 13] on button "Update Order" at bounding box center [929, 15] width 51 height 15
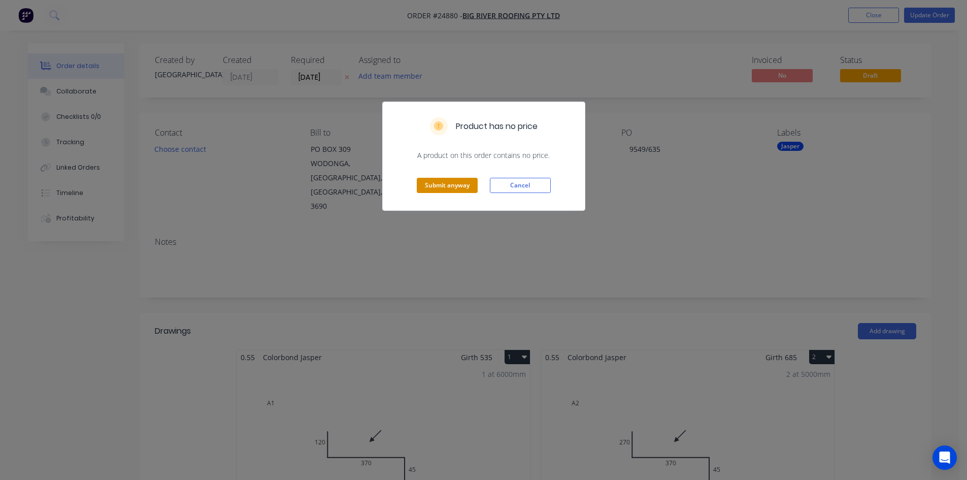
click at [441, 189] on button "Submit anyway" at bounding box center [447, 185] width 61 height 15
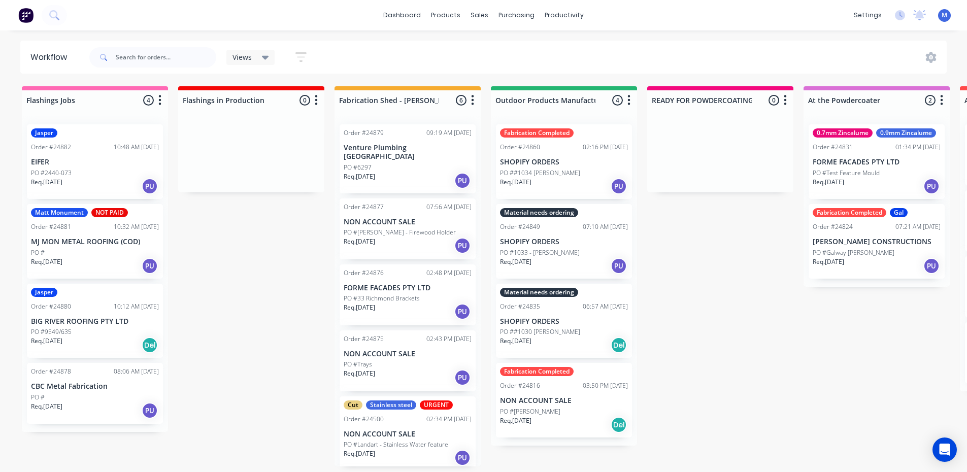
click at [99, 318] on p "BIG RIVER ROOFING PTY LTD" at bounding box center [95, 321] width 128 height 9
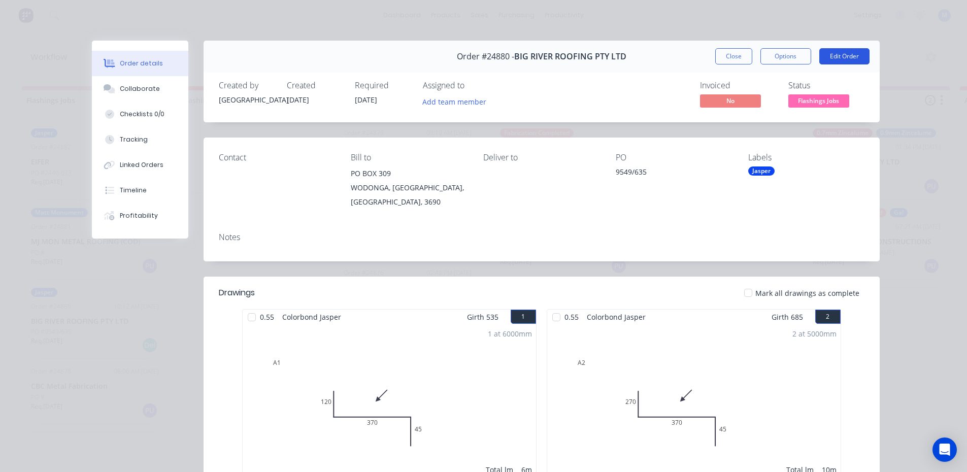
click at [838, 57] on button "Edit Order" at bounding box center [845, 56] width 50 height 16
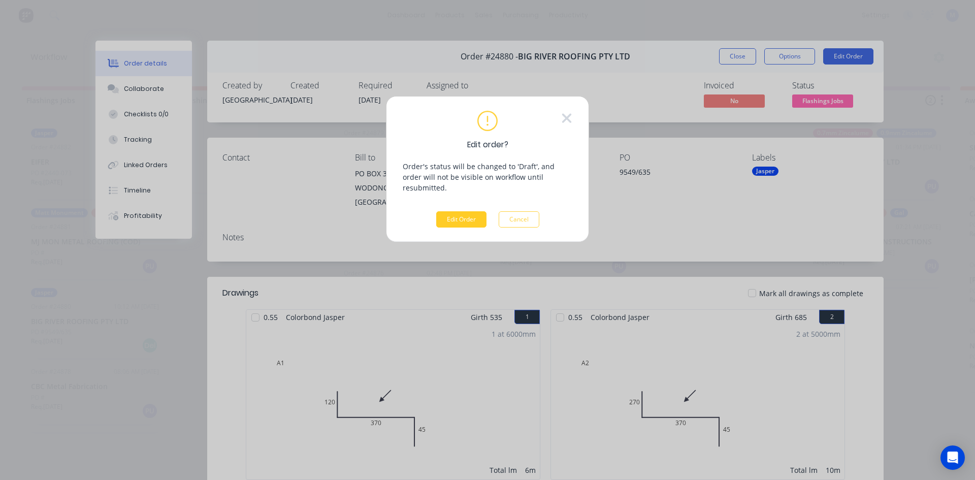
click at [447, 211] on button "Edit Order" at bounding box center [461, 219] width 50 height 16
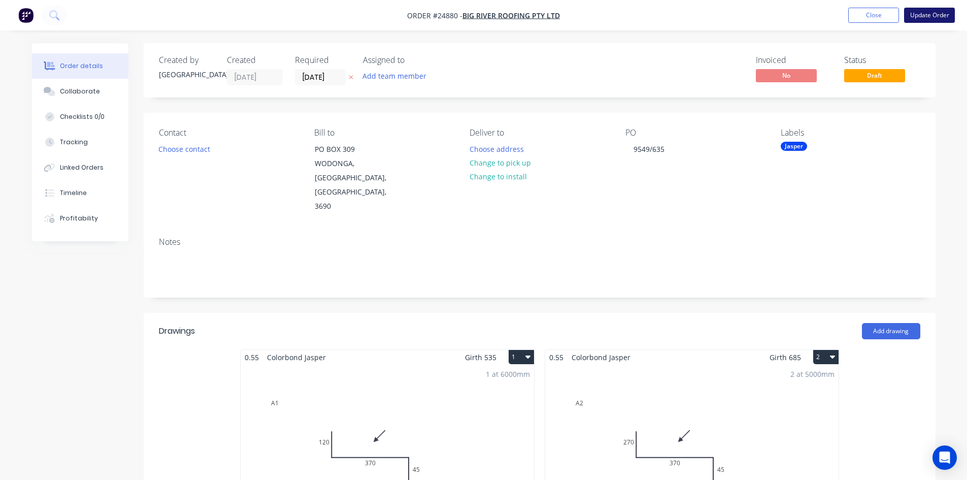
click at [921, 15] on button "Update Order" at bounding box center [929, 15] width 51 height 15
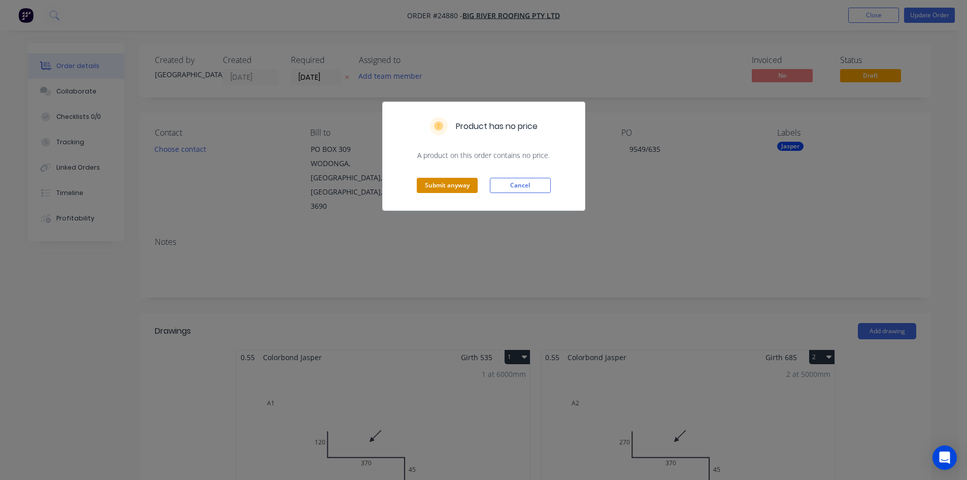
click at [444, 186] on button "Submit anyway" at bounding box center [447, 185] width 61 height 15
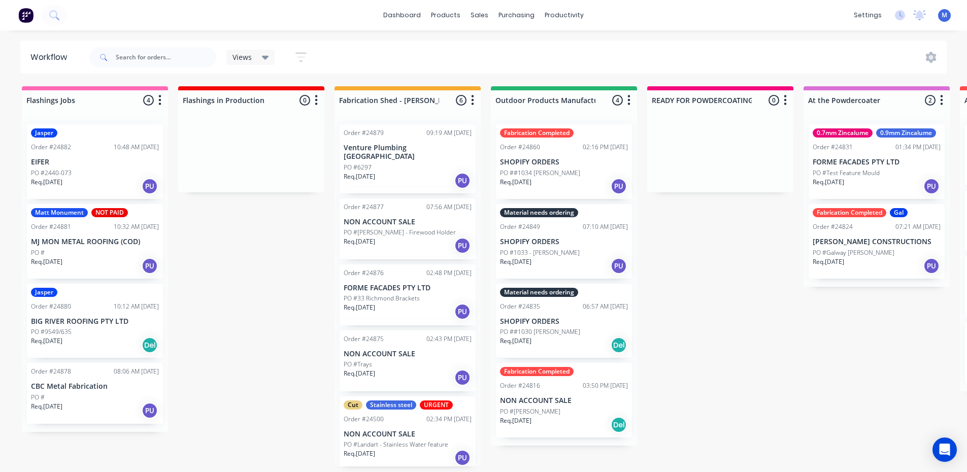
click at [71, 327] on div "Jasper Order #24880 10:12 AM [DATE] BIG RIVER ROOFING PTY LTD PO #9549/635 Req.…" at bounding box center [95, 321] width 136 height 75
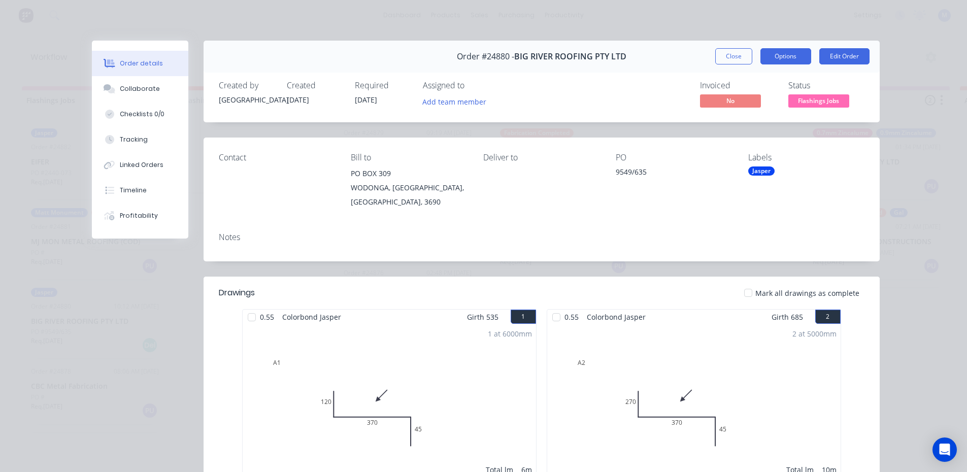
click at [792, 54] on button "Options" at bounding box center [786, 56] width 51 height 16
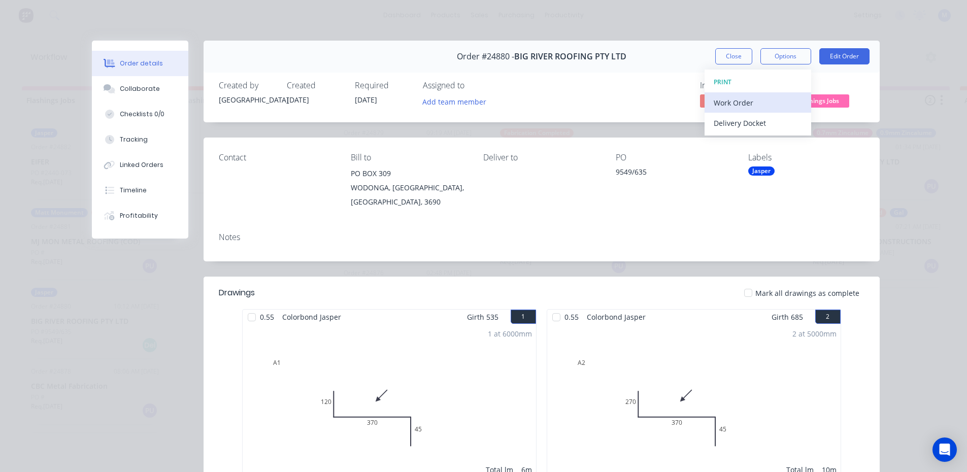
click at [773, 102] on div "Work Order" at bounding box center [758, 102] width 88 height 15
click at [761, 119] on div "Standard" at bounding box center [758, 123] width 88 height 15
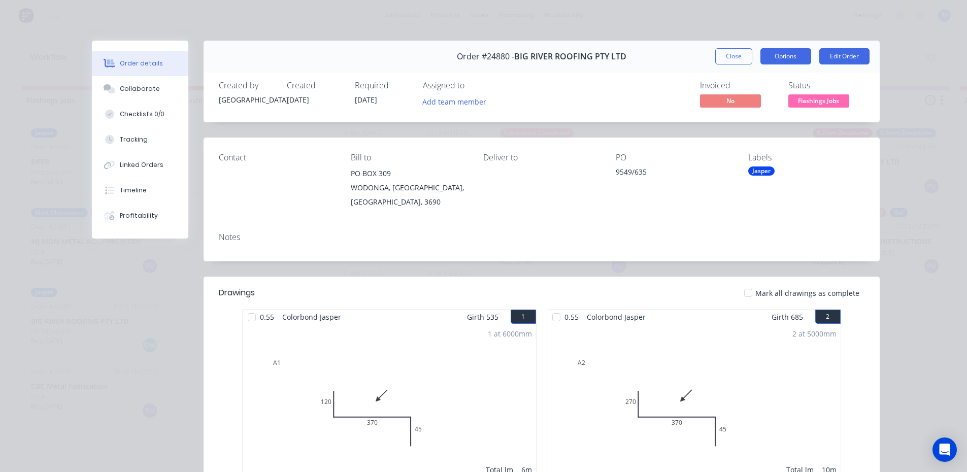
click at [791, 52] on button "Options" at bounding box center [786, 56] width 51 height 16
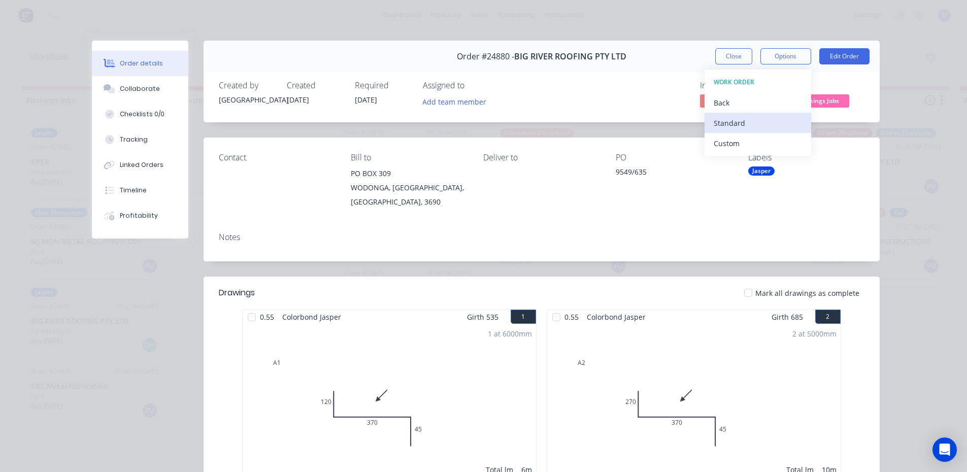
click at [748, 121] on div "Standard" at bounding box center [758, 123] width 88 height 15
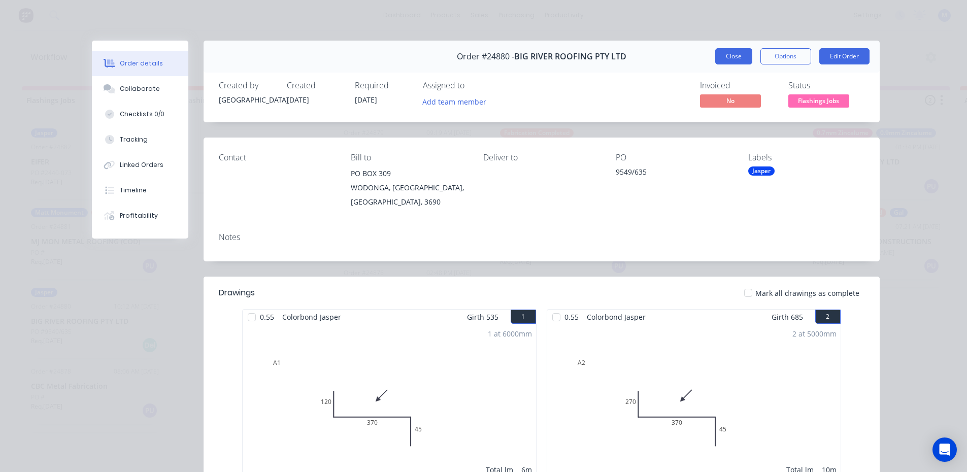
click at [728, 57] on button "Close" at bounding box center [734, 56] width 37 height 16
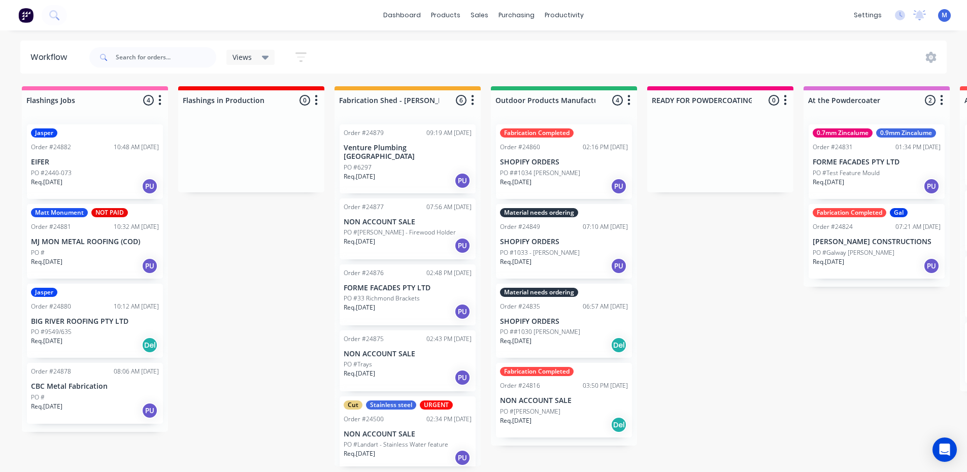
click at [90, 406] on div "Req. [DATE] PU" at bounding box center [95, 410] width 128 height 17
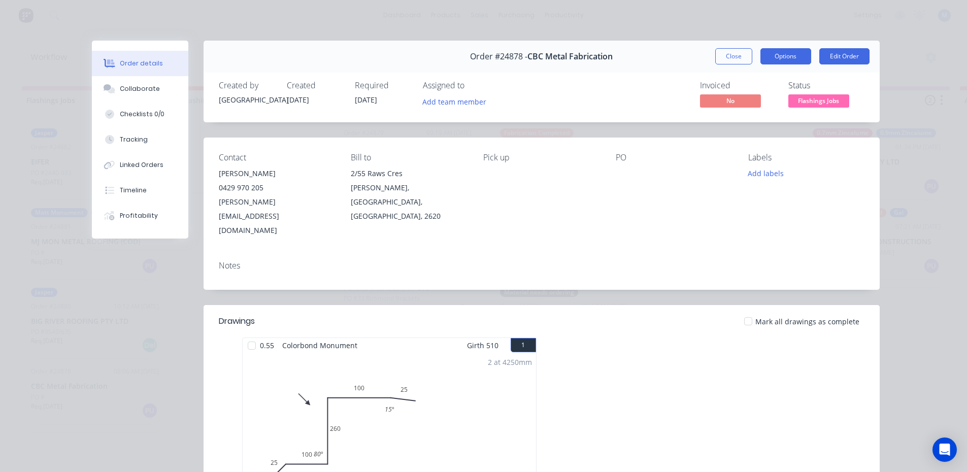
click at [787, 55] on button "Options" at bounding box center [786, 56] width 51 height 16
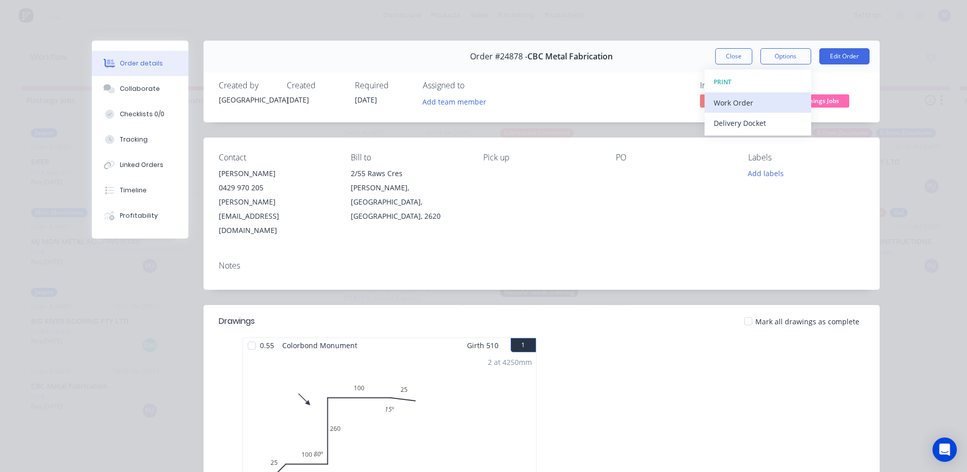
click at [767, 101] on div "Work Order" at bounding box center [758, 102] width 88 height 15
click at [767, 119] on div "Standard" at bounding box center [758, 123] width 88 height 15
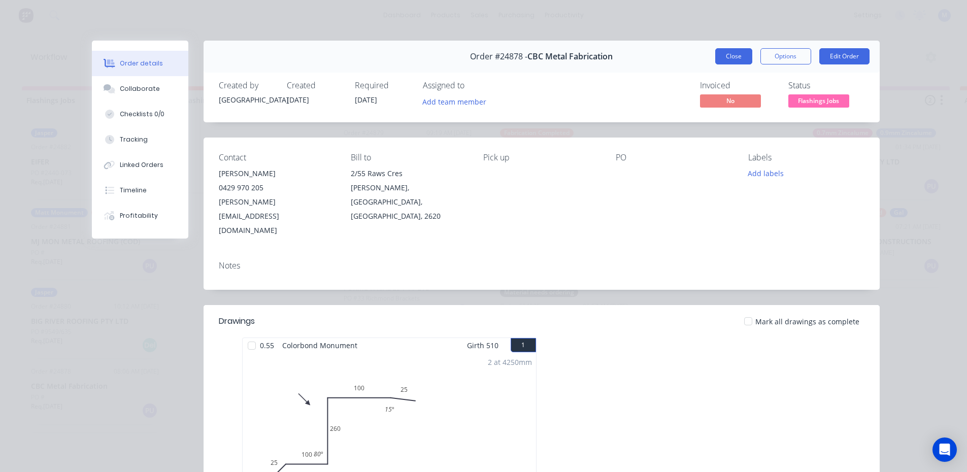
click at [725, 59] on button "Close" at bounding box center [734, 56] width 37 height 16
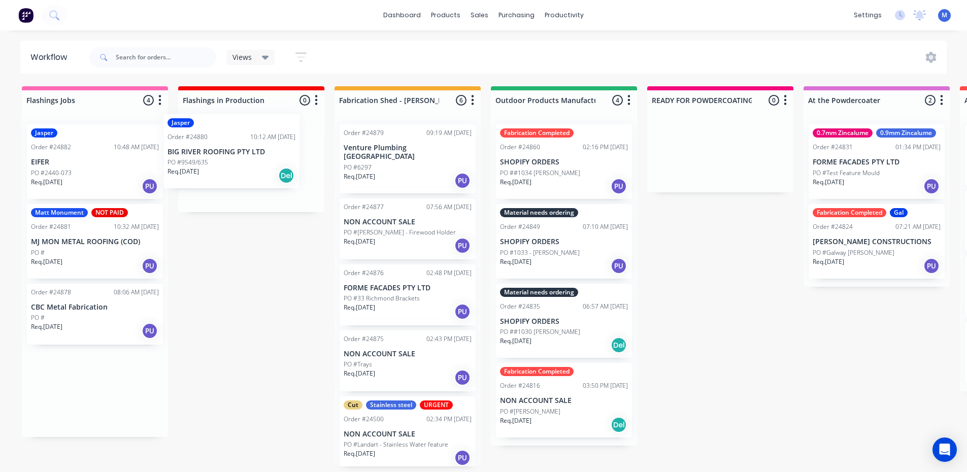
drag, startPoint x: 100, startPoint y: 327, endPoint x: 200, endPoint y: 211, distance: 153.0
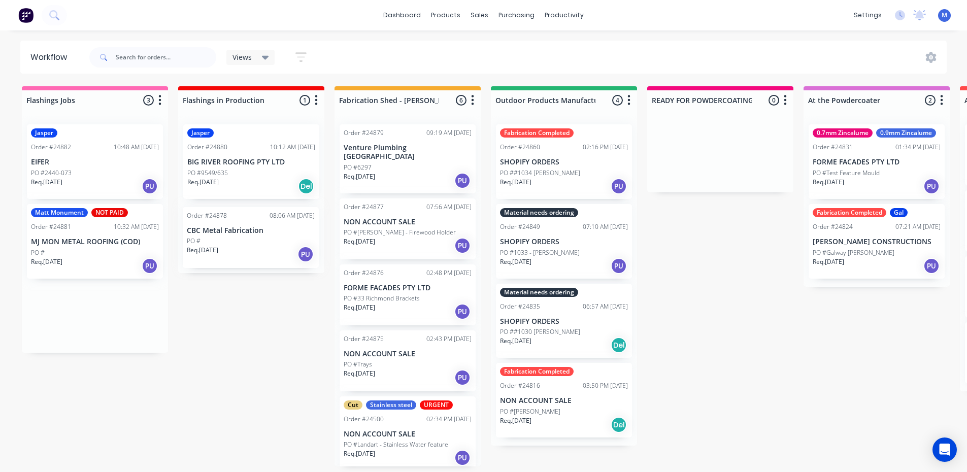
drag, startPoint x: 94, startPoint y: 320, endPoint x: 255, endPoint y: 241, distance: 179.2
click at [94, 264] on div "Req. [DATE] PU" at bounding box center [95, 265] width 128 height 17
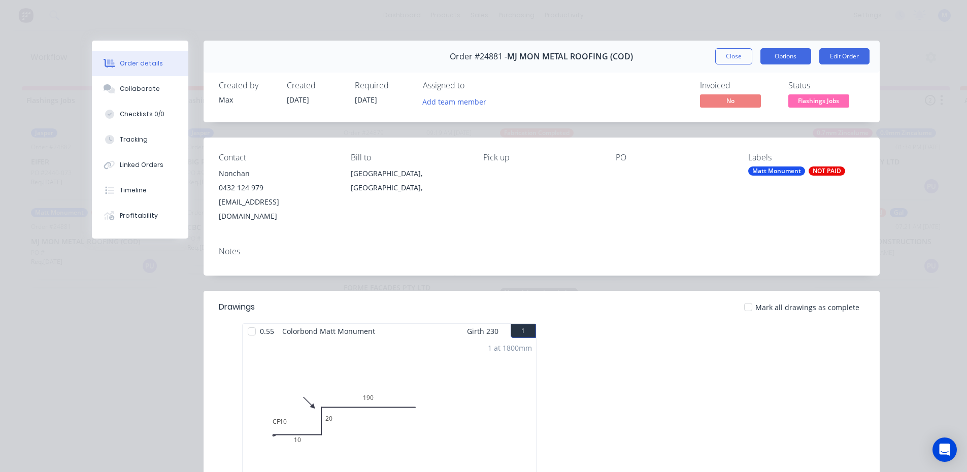
click at [783, 59] on button "Options" at bounding box center [786, 56] width 51 height 16
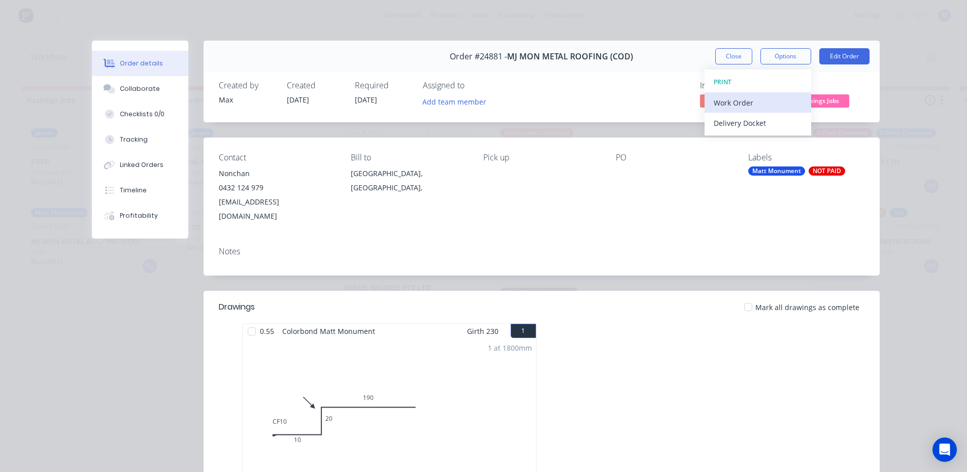
click at [767, 107] on div "Work Order" at bounding box center [758, 102] width 88 height 15
click at [764, 124] on div "Standard" at bounding box center [758, 123] width 88 height 15
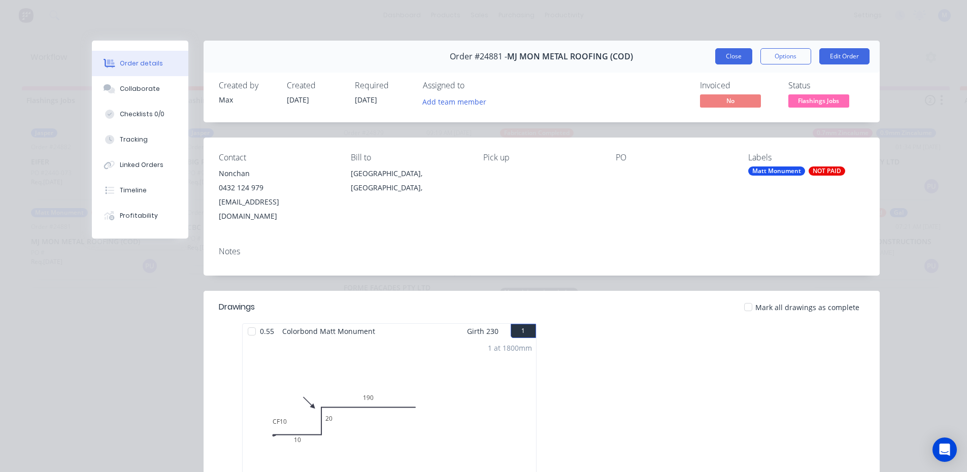
click at [735, 53] on button "Close" at bounding box center [734, 56] width 37 height 16
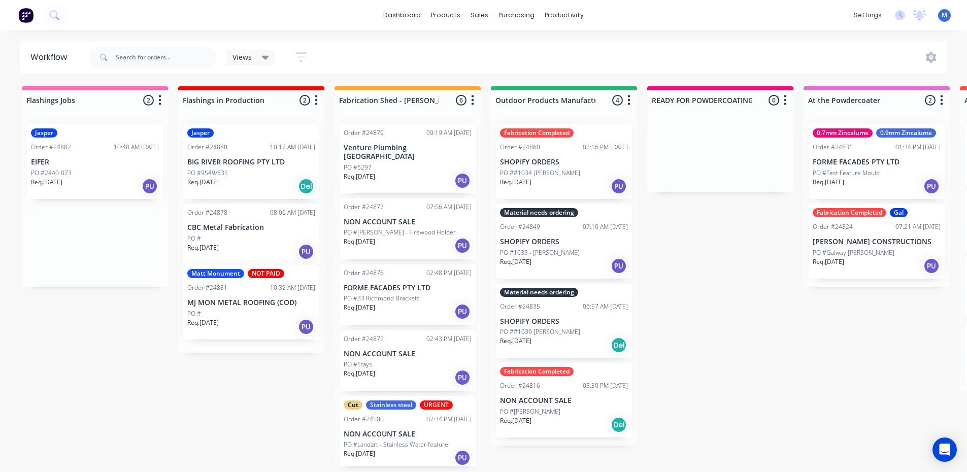
drag, startPoint x: 51, startPoint y: 247, endPoint x: 211, endPoint y: 308, distance: 171.2
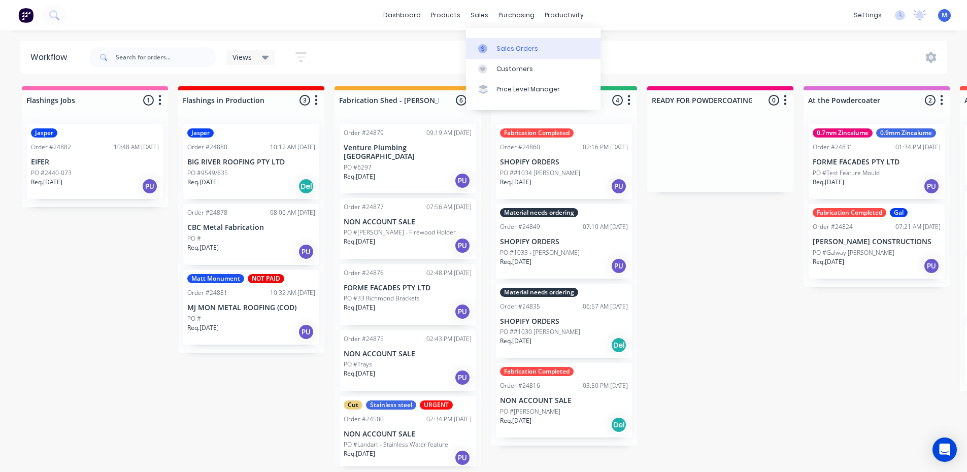
drag, startPoint x: 523, startPoint y: 45, endPoint x: 535, endPoint y: 51, distance: 13.6
click at [523, 45] on div "Sales Orders" at bounding box center [518, 48] width 42 height 9
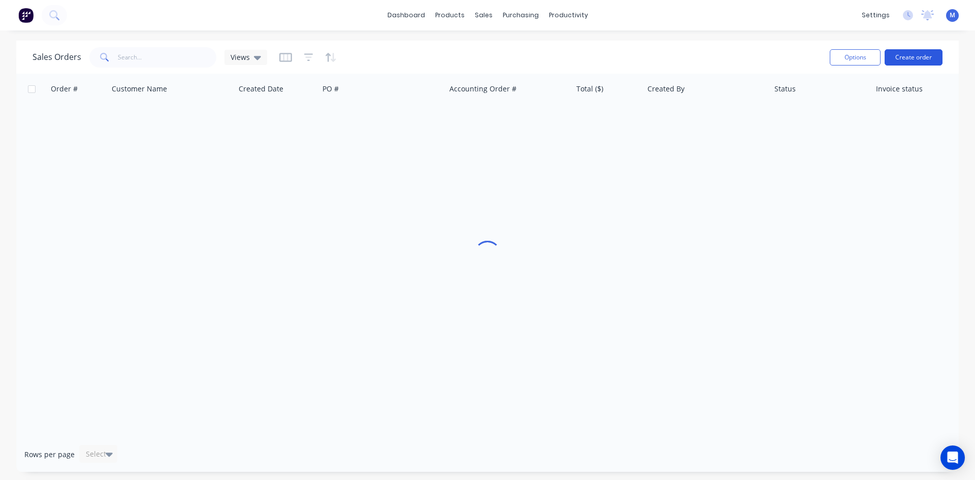
click at [920, 63] on button "Create order" at bounding box center [914, 57] width 58 height 16
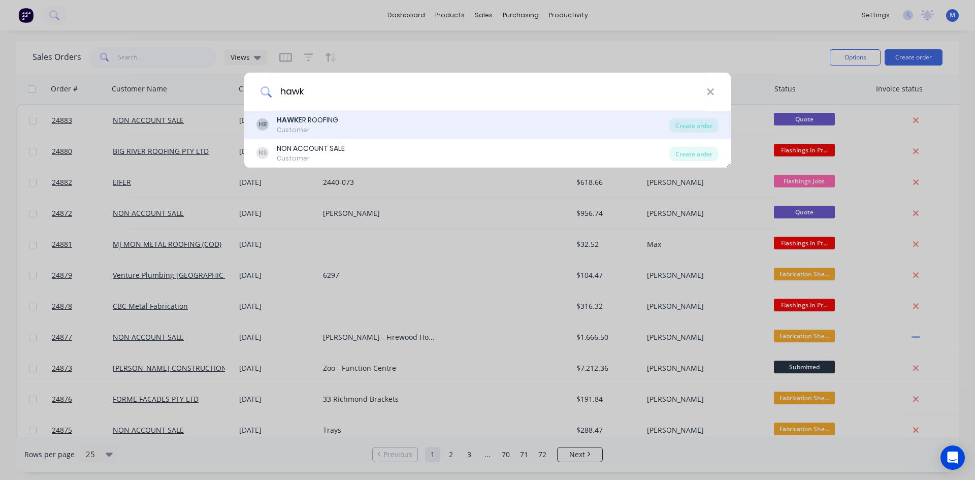
type input "hawk"
click at [332, 121] on div "[PERSON_NAME] ROOFING" at bounding box center [307, 120] width 61 height 11
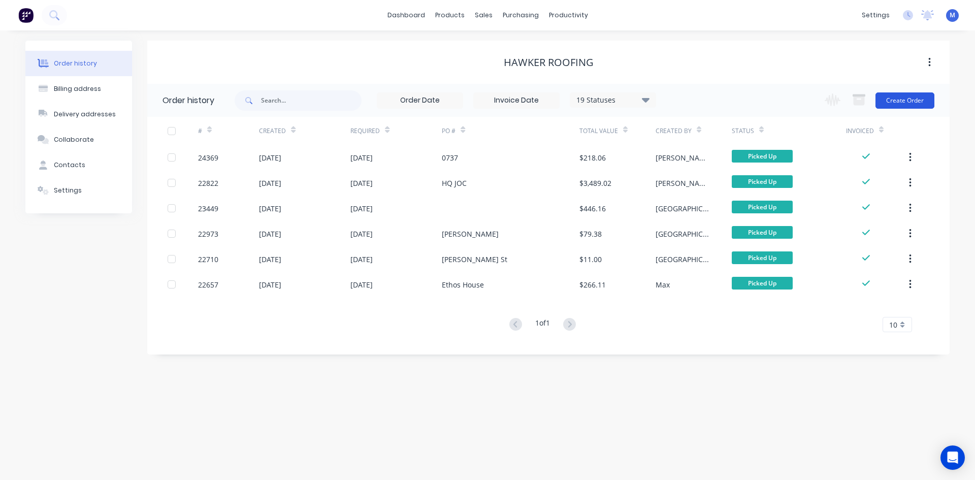
click at [891, 100] on button "Create Order" at bounding box center [905, 100] width 59 height 16
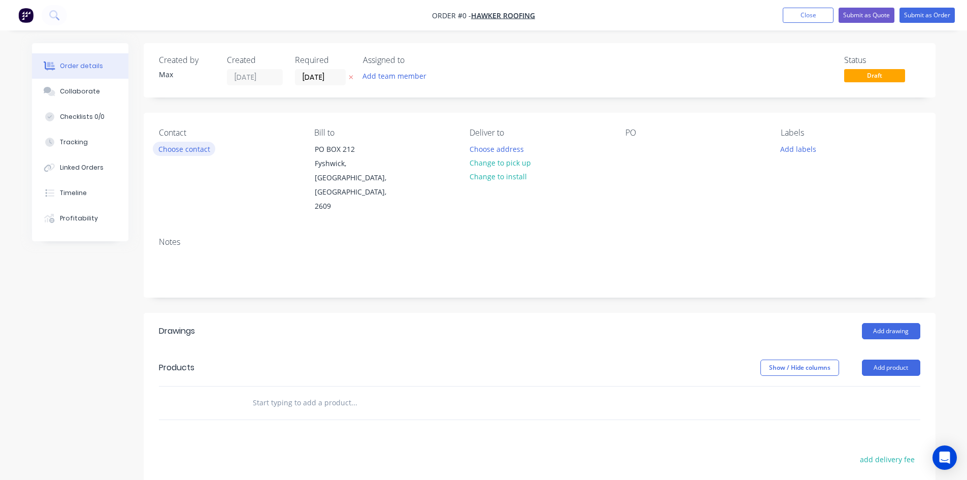
click at [184, 152] on button "Choose contact" at bounding box center [184, 149] width 62 height 14
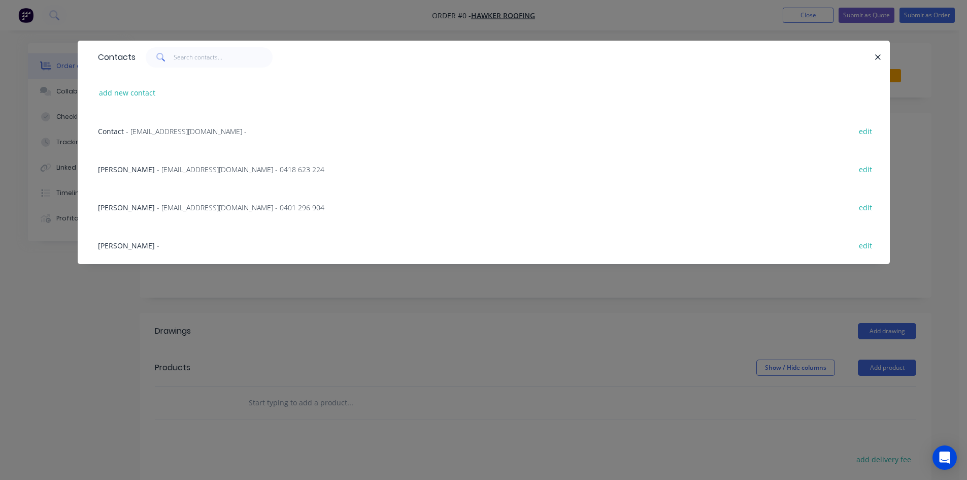
click at [147, 168] on span "[PERSON_NAME]" at bounding box center [126, 170] width 57 height 10
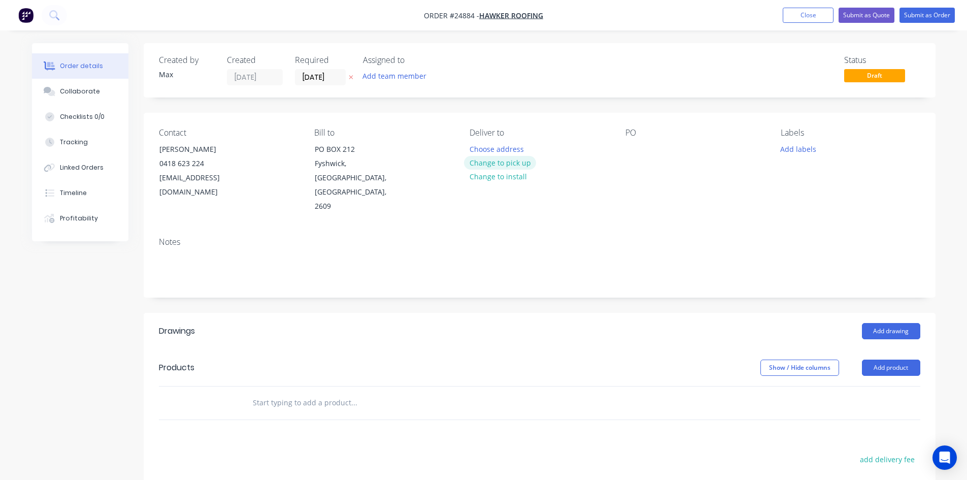
click at [511, 162] on button "Change to pick up" at bounding box center [500, 163] width 72 height 14
click at [634, 152] on div at bounding box center [634, 149] width 16 height 15
click at [635, 148] on div at bounding box center [634, 149] width 16 height 15
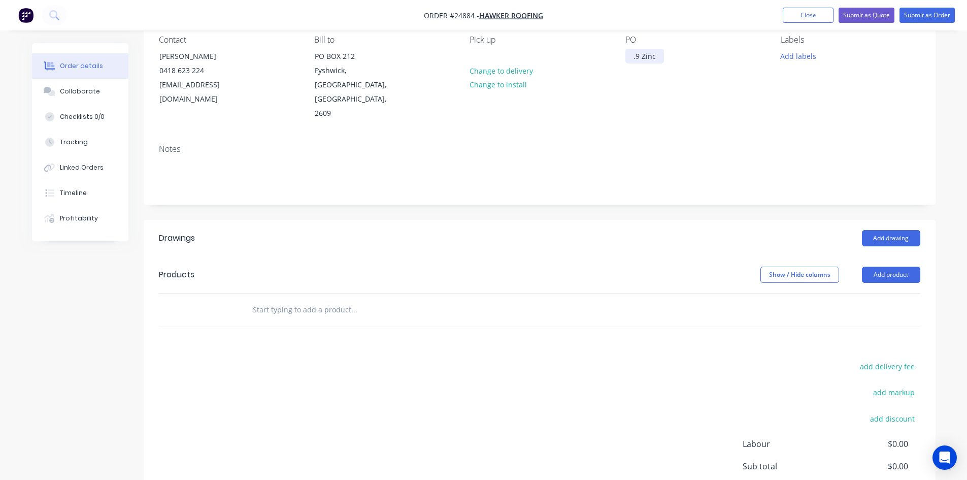
scroll to position [102, 0]
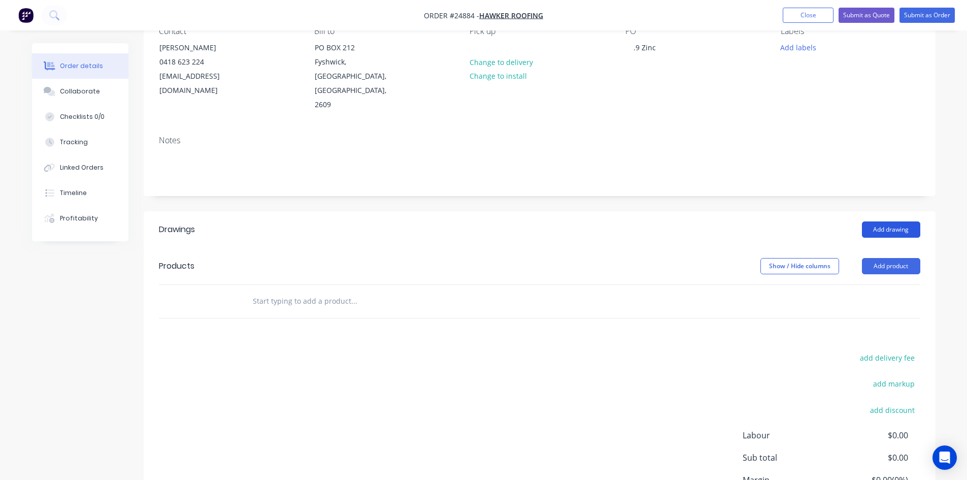
click at [898, 221] on button "Add drawing" at bounding box center [891, 229] width 58 height 16
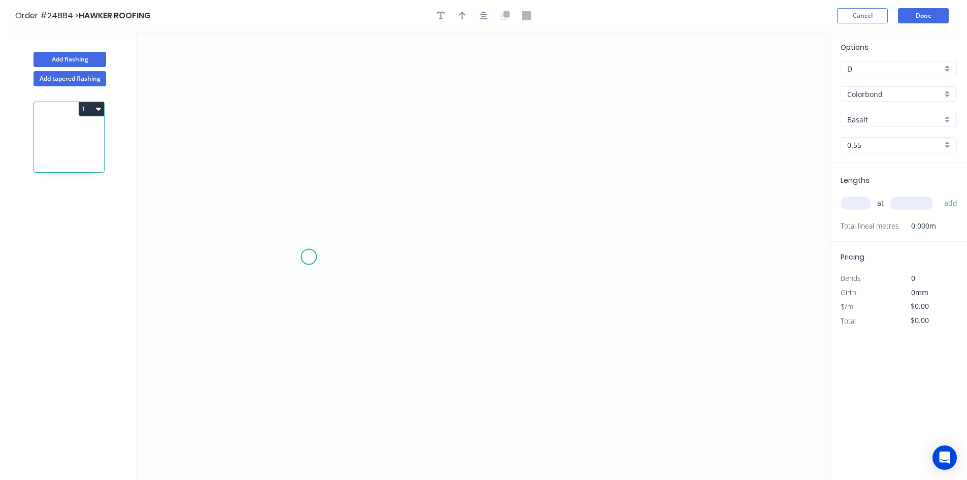
click at [309, 257] on icon "0" at bounding box center [483, 255] width 693 height 448
click at [714, 268] on icon "0" at bounding box center [483, 255] width 693 height 448
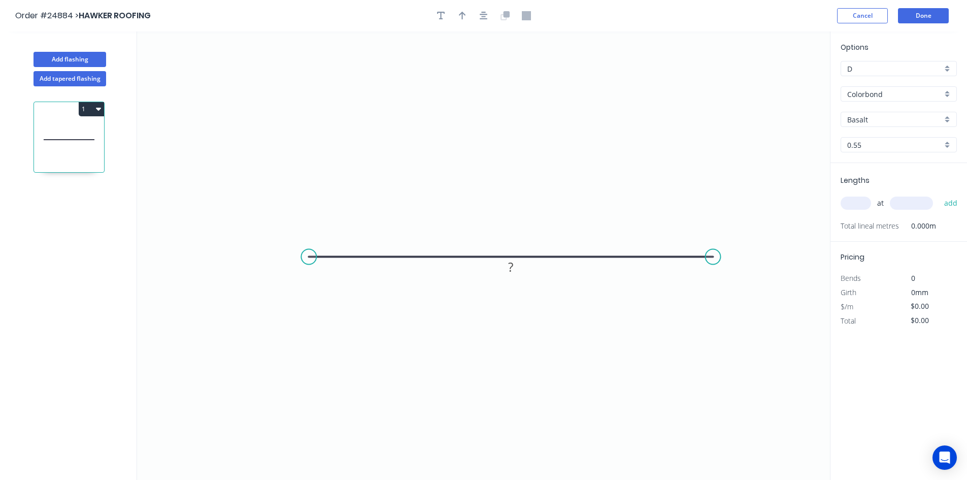
click at [951, 97] on div "Colorbond" at bounding box center [899, 93] width 116 height 15
click at [885, 202] on div "Zincalume - Coil" at bounding box center [898, 202] width 115 height 18
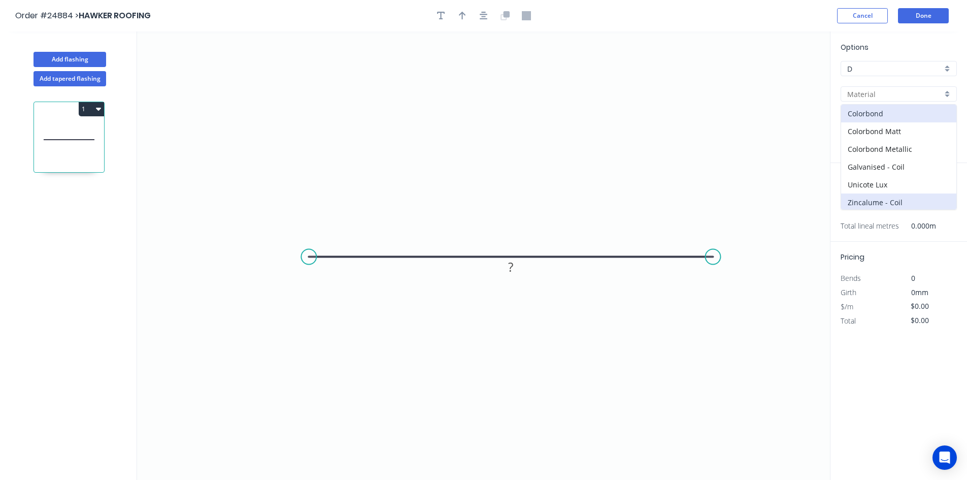
type input "Zincalume - Coil"
type input "Zinc"
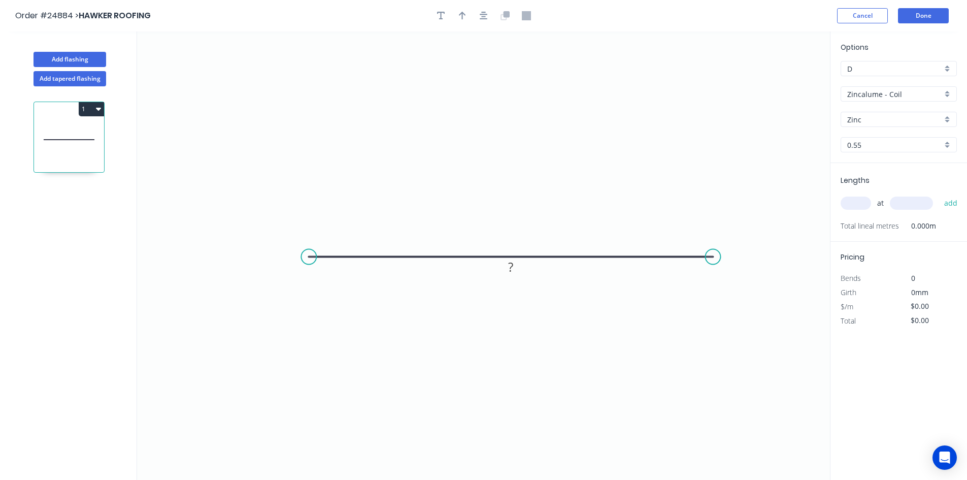
click at [860, 202] on input "text" at bounding box center [856, 203] width 30 height 13
click at [505, 268] on rect at bounding box center [511, 268] width 20 height 14
click at [516, 269] on rect at bounding box center [511, 268] width 20 height 14
type input "$43.90"
click at [857, 198] on input "text" at bounding box center [856, 203] width 30 height 13
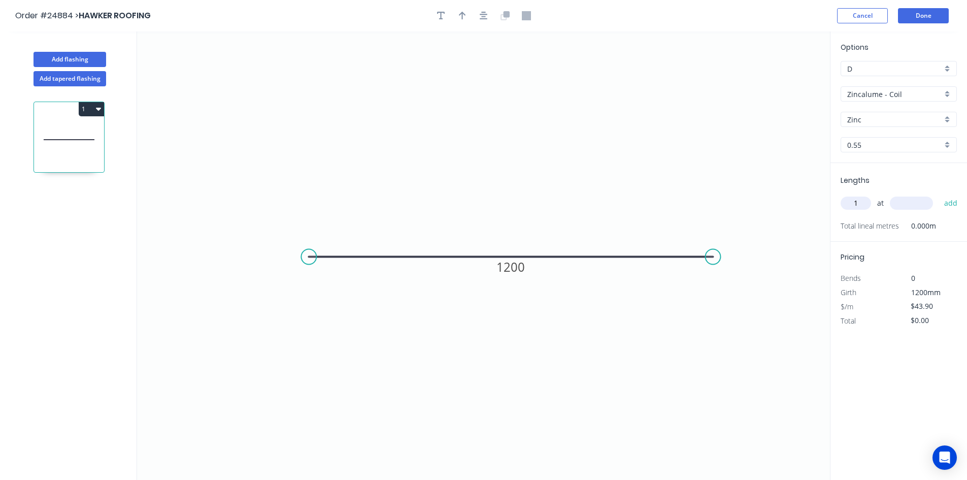
type input "1"
type input "4800"
click at [940, 195] on button "add" at bounding box center [952, 203] width 24 height 17
type input "$210.72"
type input "2"
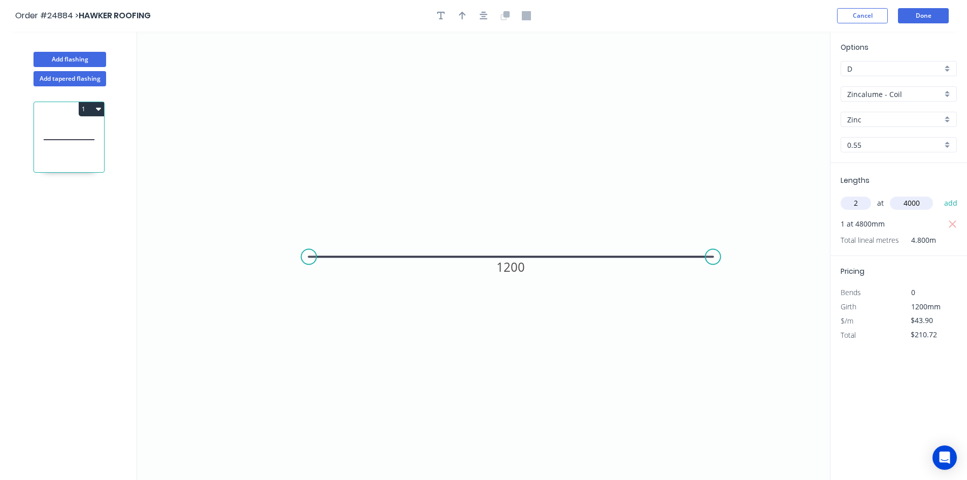
type input "4000"
click at [940, 195] on button "add" at bounding box center [952, 203] width 24 height 17
type input "$561.92"
type input "1"
type input "3500"
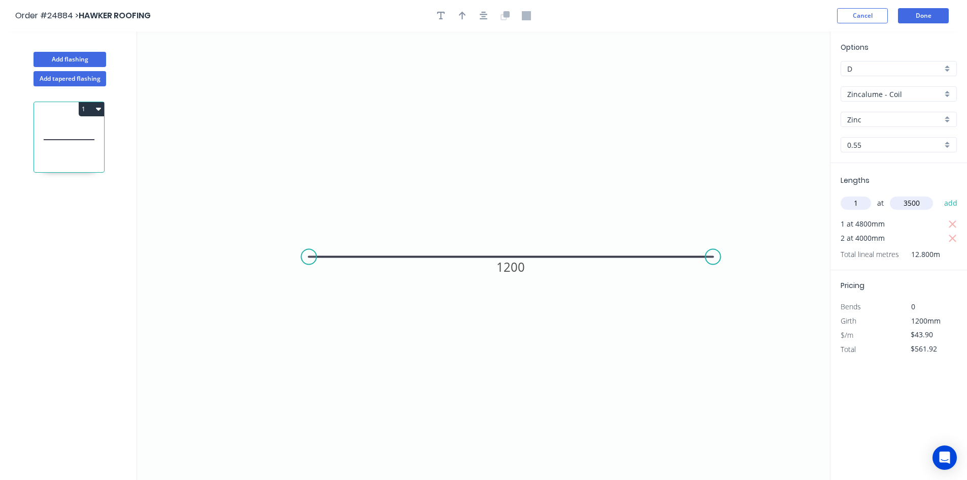
click at [940, 195] on button "add" at bounding box center [952, 203] width 24 height 17
type input "$715.57"
type input "2"
type input "2400"
click at [940, 195] on button "add" at bounding box center [952, 203] width 24 height 17
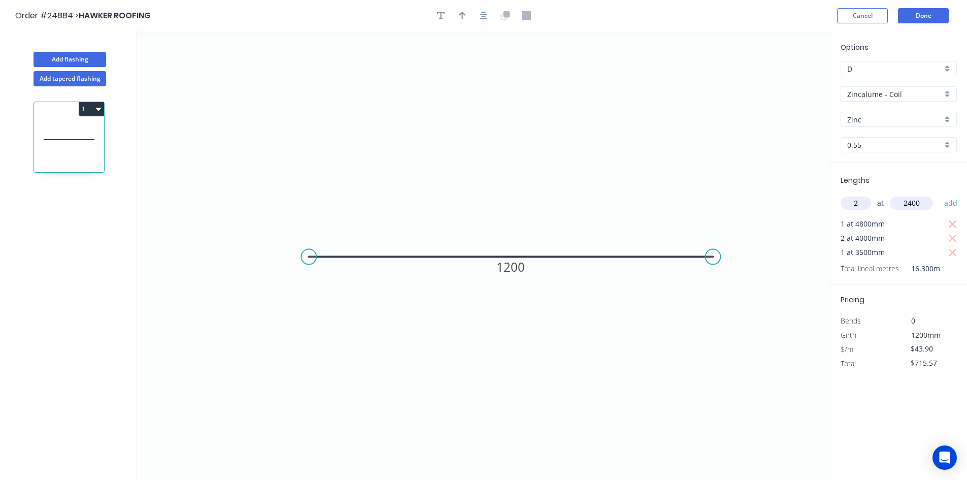
type input "$926.29"
click at [934, 15] on button "Done" at bounding box center [923, 15] width 51 height 15
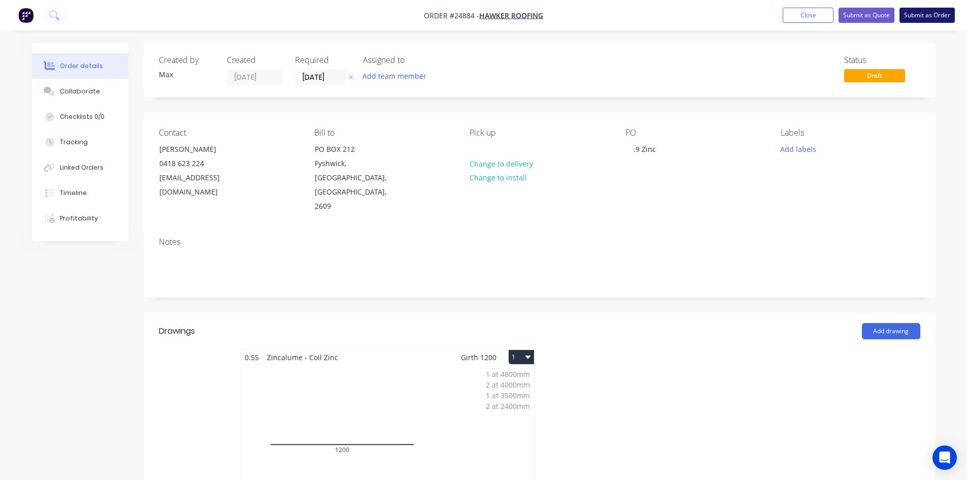
click at [938, 17] on button "Submit as Order" at bounding box center [927, 15] width 55 height 15
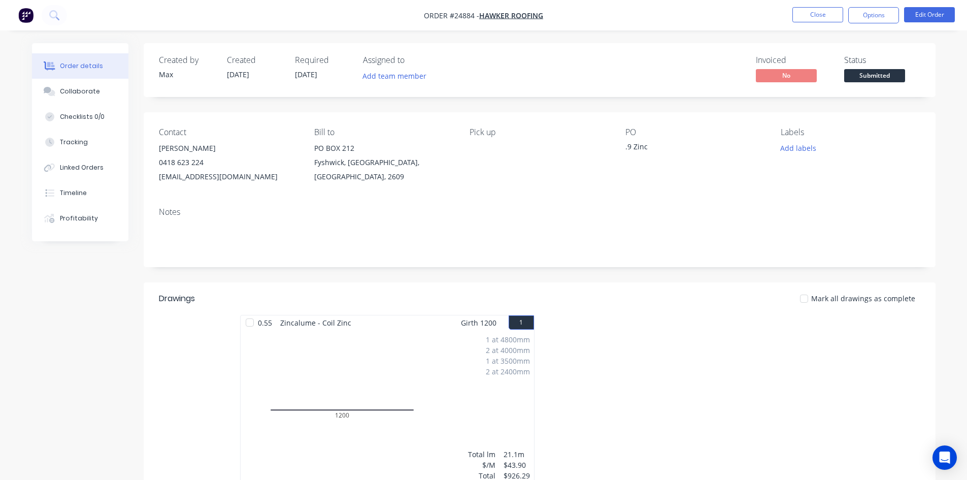
click at [875, 70] on span "Submitted" at bounding box center [875, 75] width 61 height 13
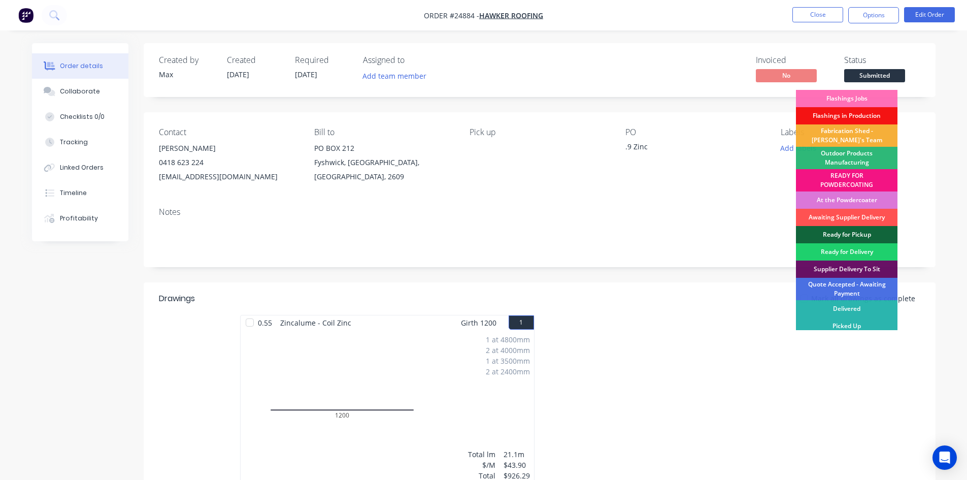
click at [875, 92] on div "Flashings Jobs" at bounding box center [847, 98] width 102 height 17
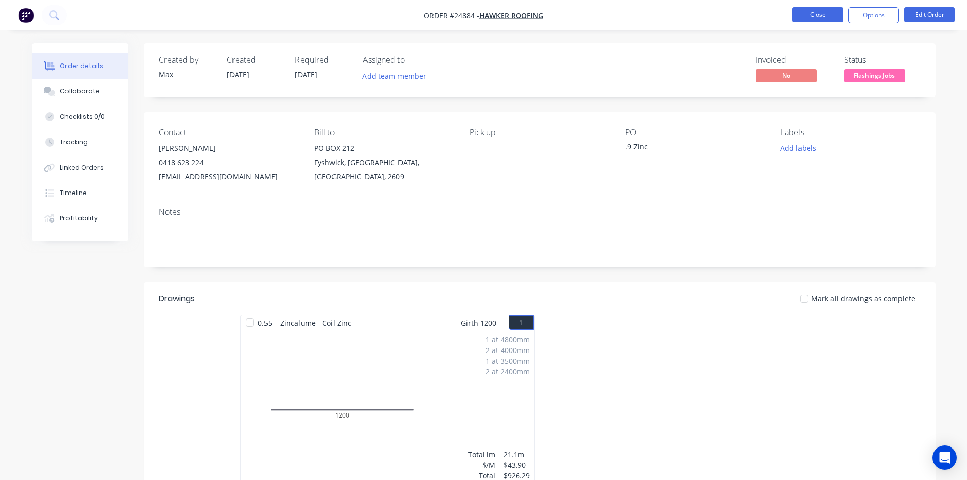
click at [819, 15] on button "Close" at bounding box center [818, 14] width 51 height 15
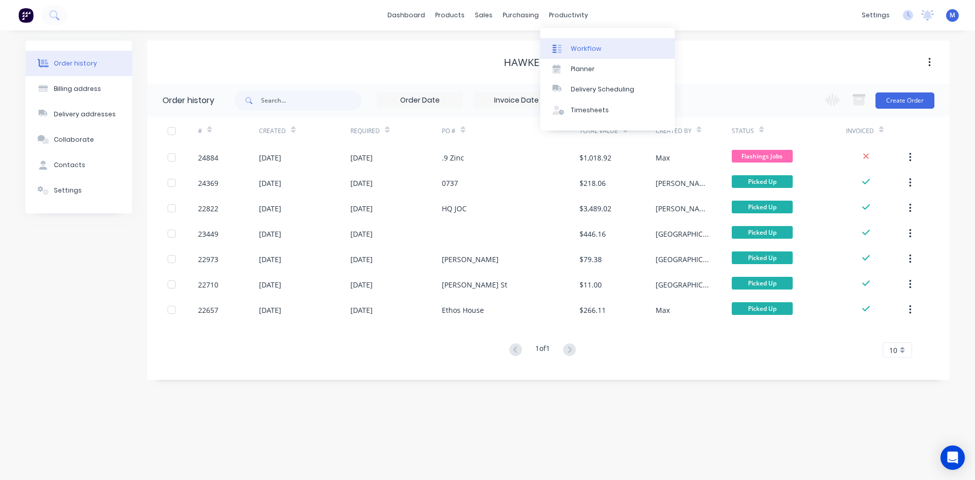
click at [586, 43] on link "Workflow" at bounding box center [607, 48] width 135 height 20
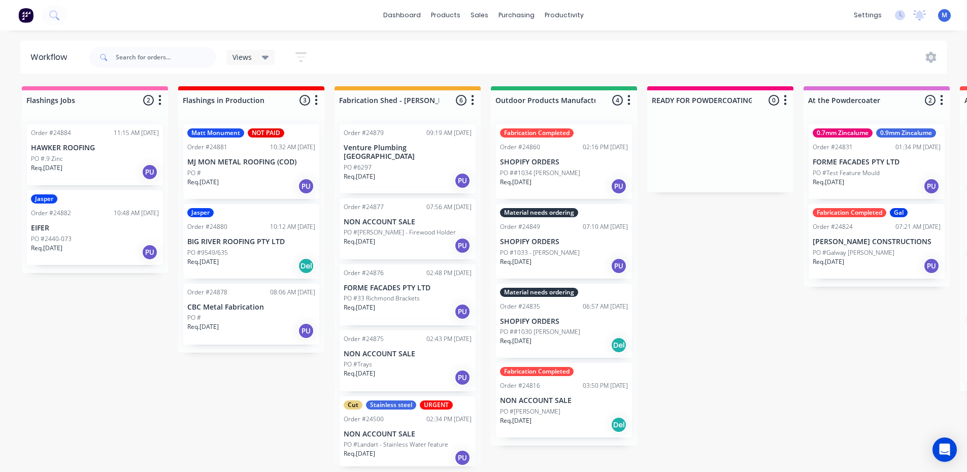
click at [246, 246] on p "BIG RIVER ROOFING PTY LTD" at bounding box center [251, 242] width 128 height 9
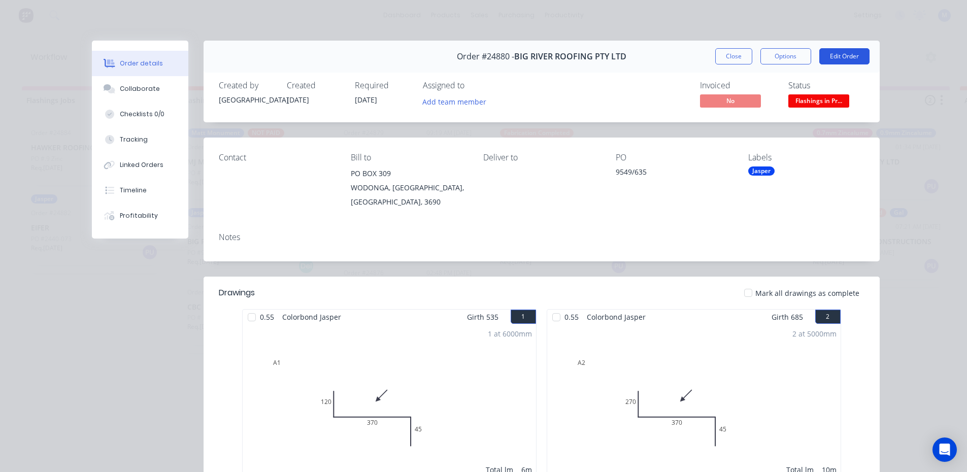
click at [839, 60] on button "Edit Order" at bounding box center [845, 56] width 50 height 16
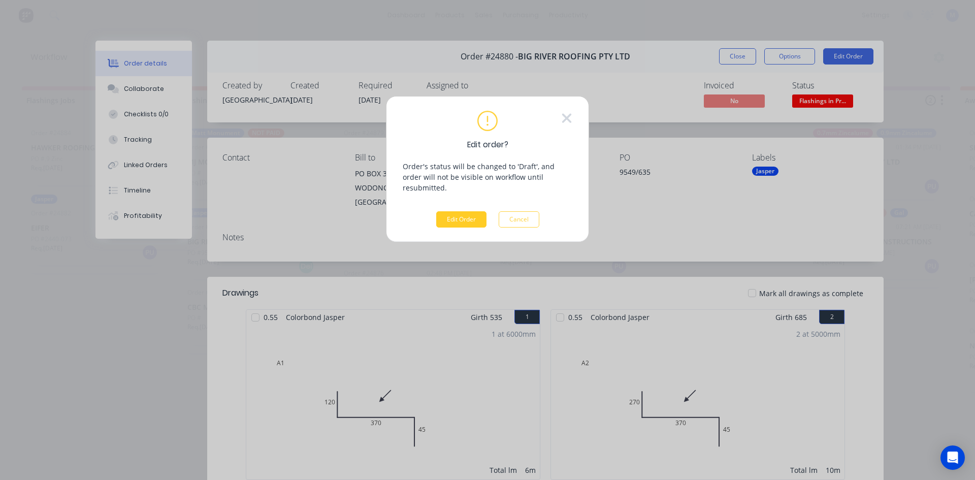
click at [469, 211] on button "Edit Order" at bounding box center [461, 219] width 50 height 16
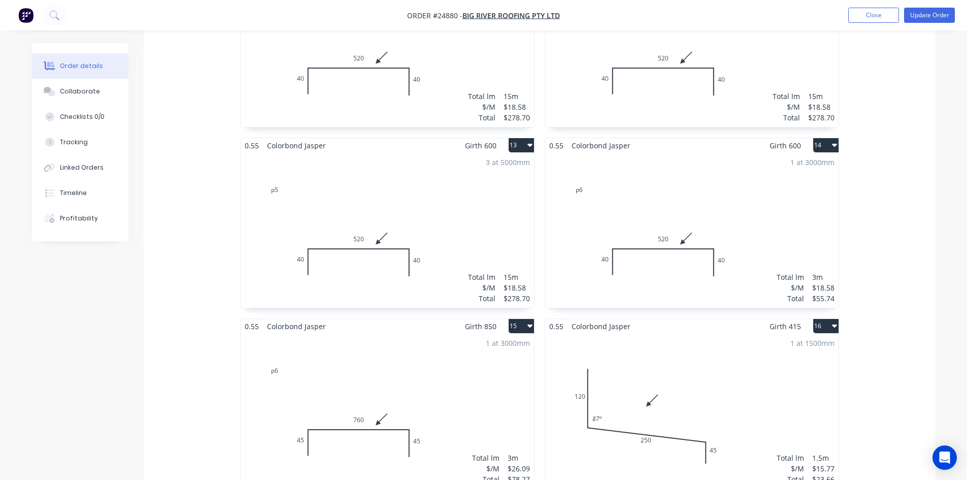
scroll to position [1238, 0]
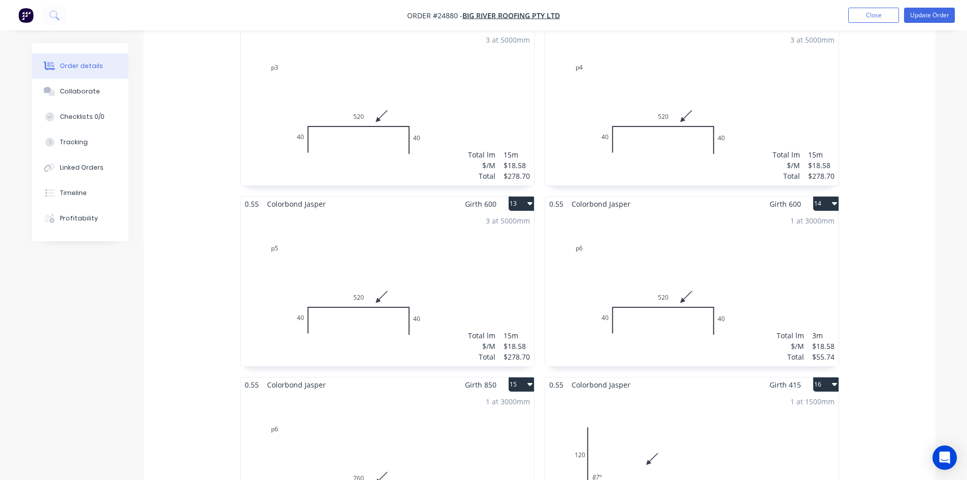
click at [705, 213] on div "1 at 3000mm Total lm $/M Total 3m $18.58 $55.74" at bounding box center [692, 288] width 294 height 155
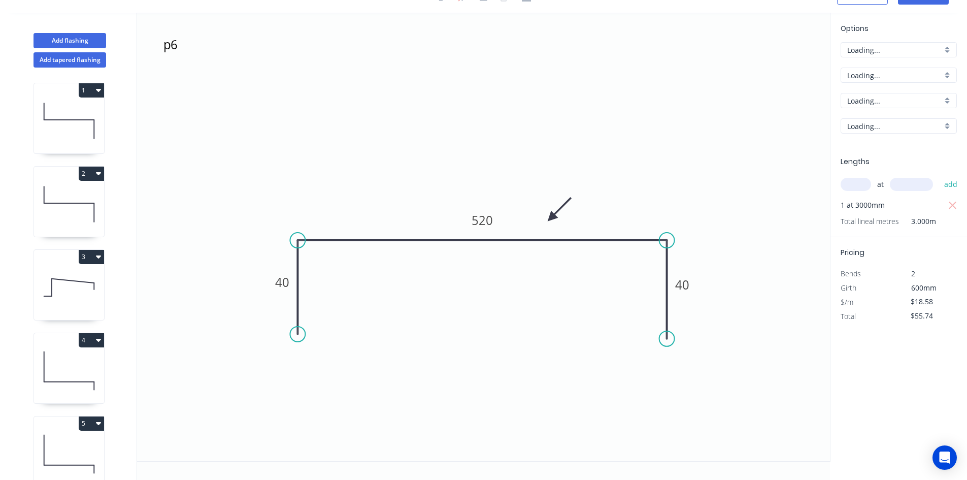
scroll to position [19, 0]
click at [283, 284] on tspan "40" at bounding box center [282, 282] width 14 height 17
type input "$21.08"
type input "$63.24"
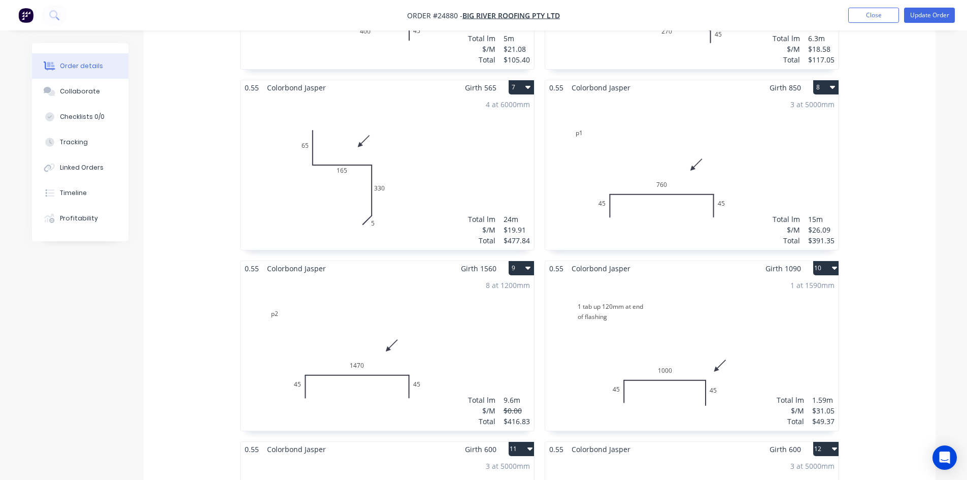
scroll to position [863, 0]
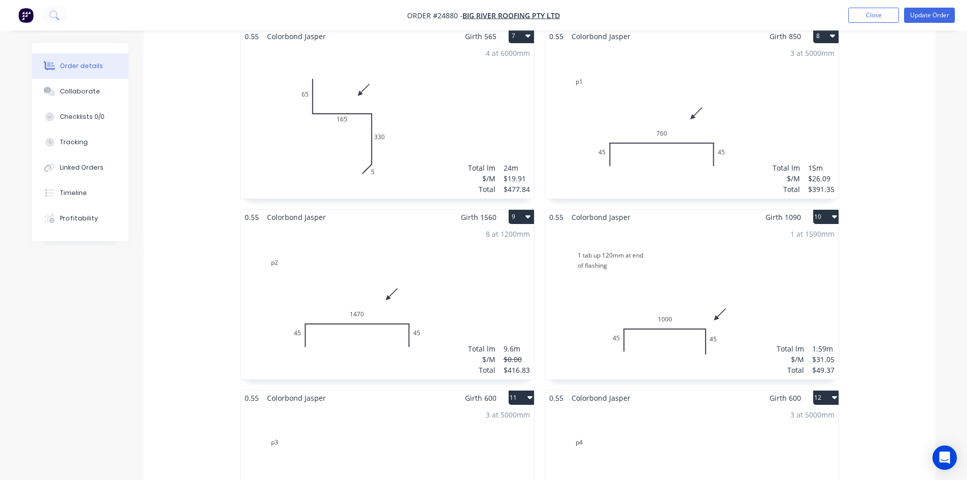
click at [612, 275] on div "1 at 1590mm Total lm $/M Total 1.59m $31.05 $49.37" at bounding box center [692, 301] width 294 height 155
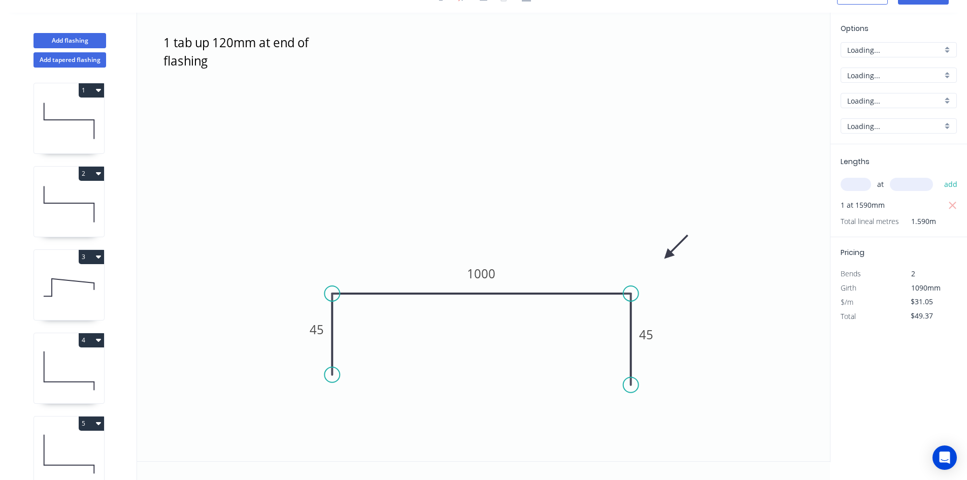
scroll to position [19, 0]
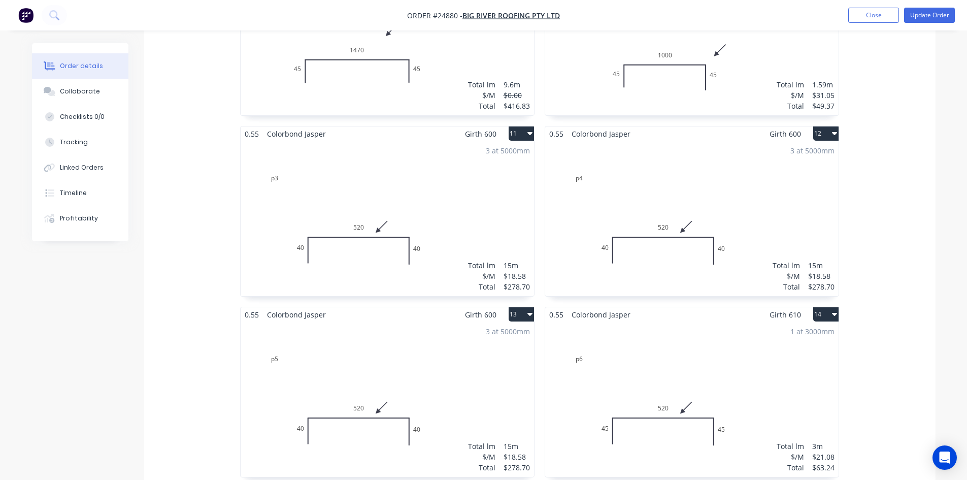
scroll to position [1168, 0]
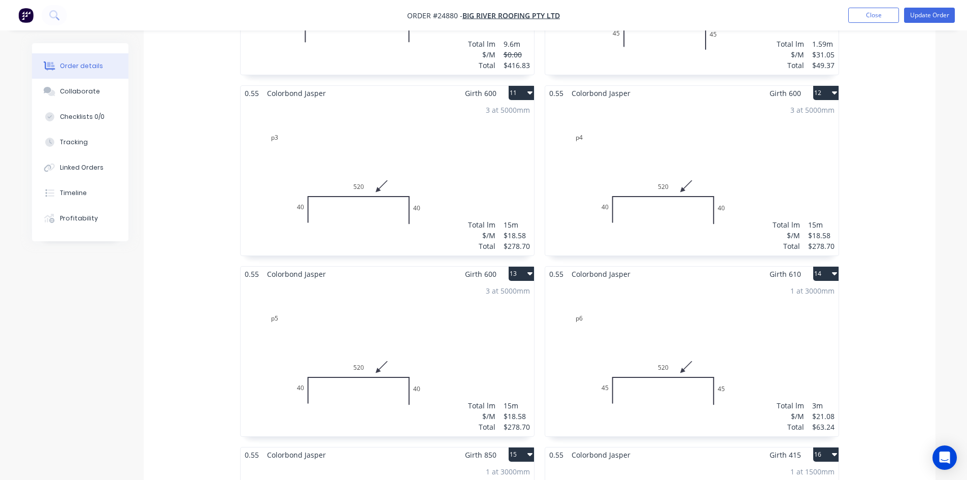
click at [471, 153] on div "3 at 5000mm Total lm $/M Total 15m $18.58 $278.70" at bounding box center [388, 178] width 294 height 155
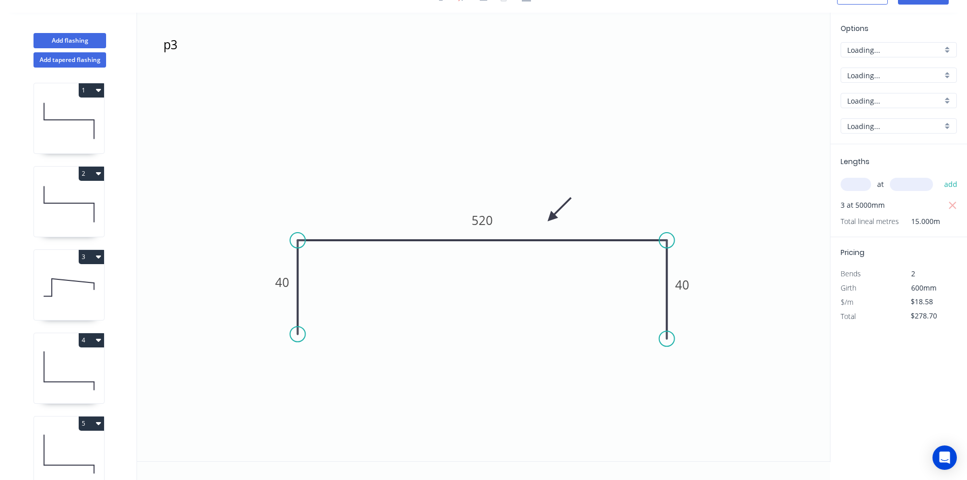
scroll to position [19, 0]
click at [281, 287] on tspan "40" at bounding box center [282, 282] width 14 height 17
type input "$21.08"
type input "$316.20"
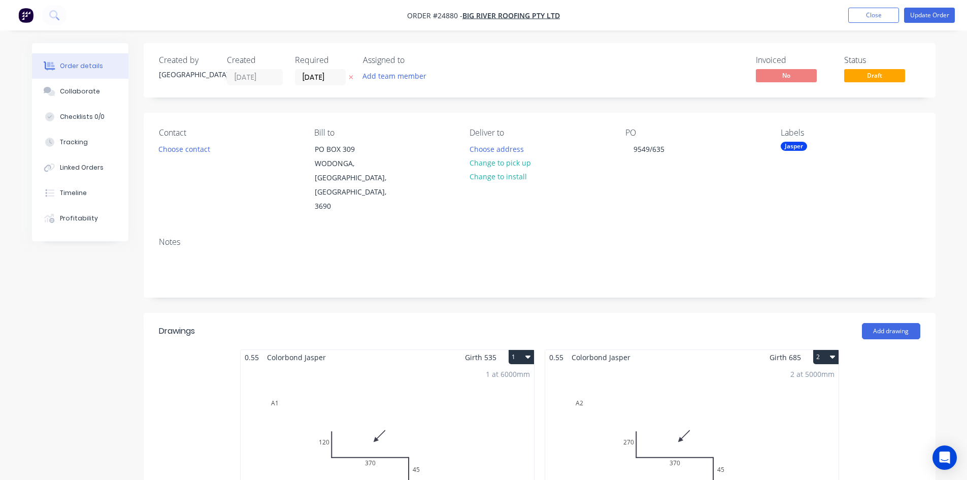
type input "$90.00"
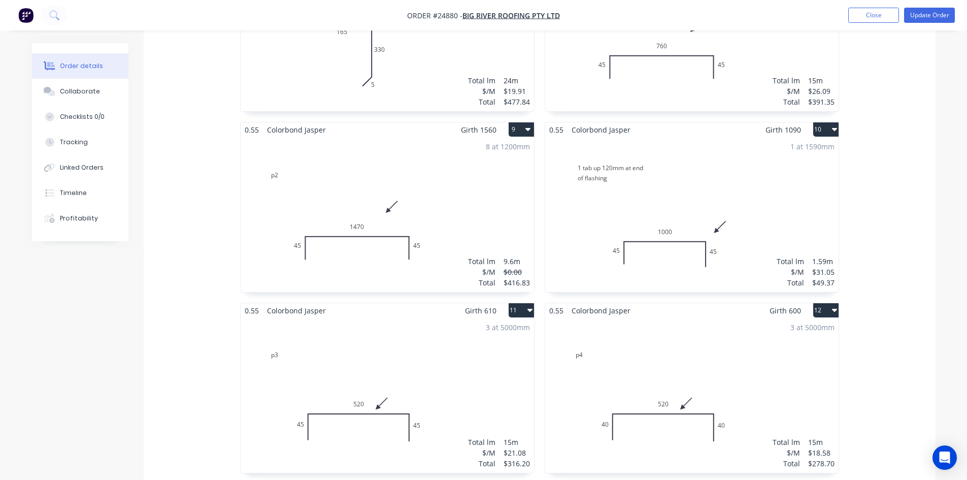
scroll to position [1016, 0]
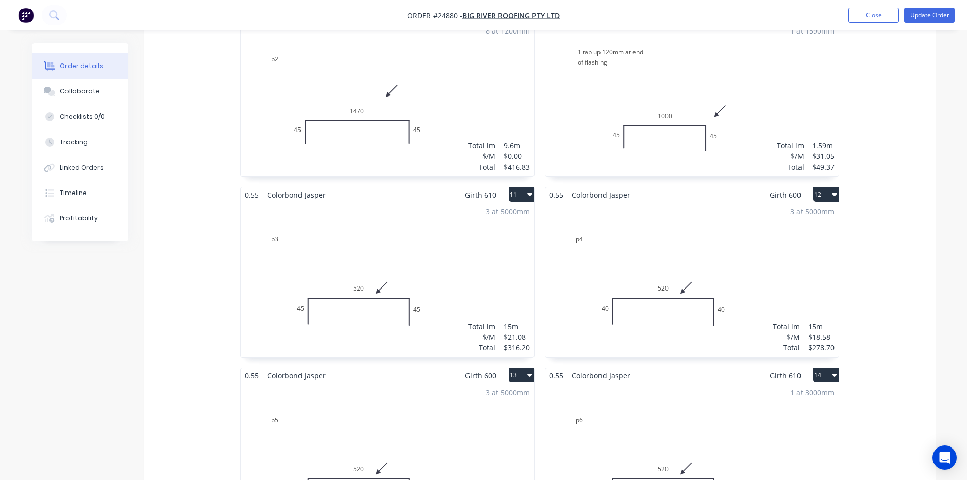
click at [568, 266] on div "3 at 5000mm Total lm $/M Total 15m $18.58 $278.70" at bounding box center [692, 279] width 294 height 155
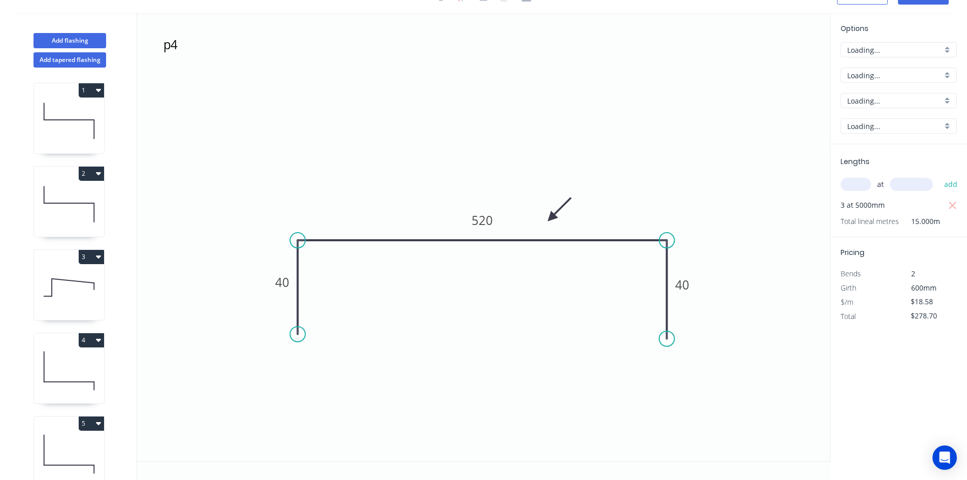
scroll to position [19, 0]
click at [282, 278] on tspan "40" at bounding box center [282, 282] width 14 height 17
type input "$21.08"
type input "$316.20"
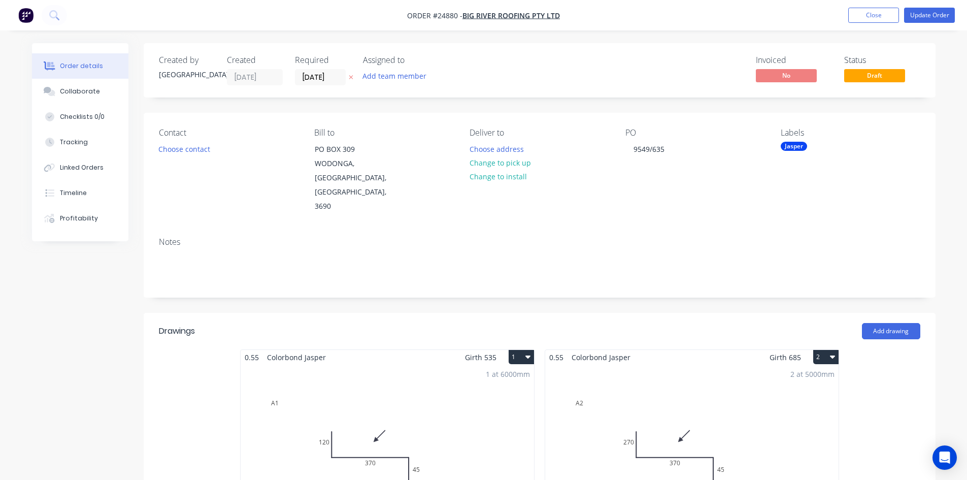
type input "$90.00"
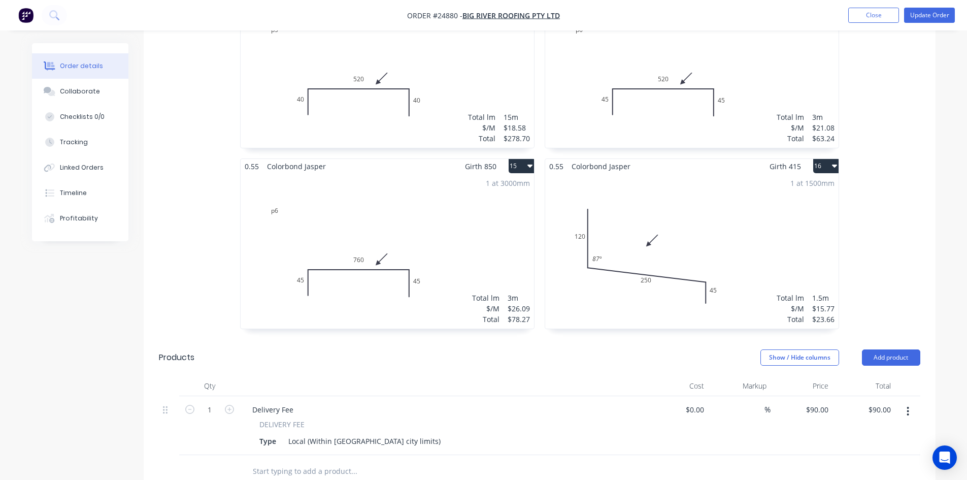
scroll to position [1473, 0]
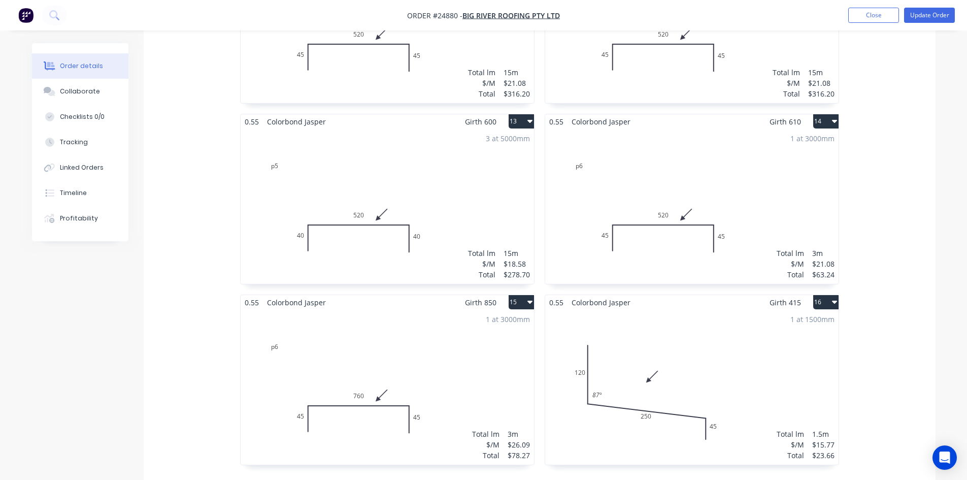
click at [418, 147] on div "3 at 5000mm Total lm $/M Total 15m $18.58 $278.70" at bounding box center [388, 206] width 294 height 155
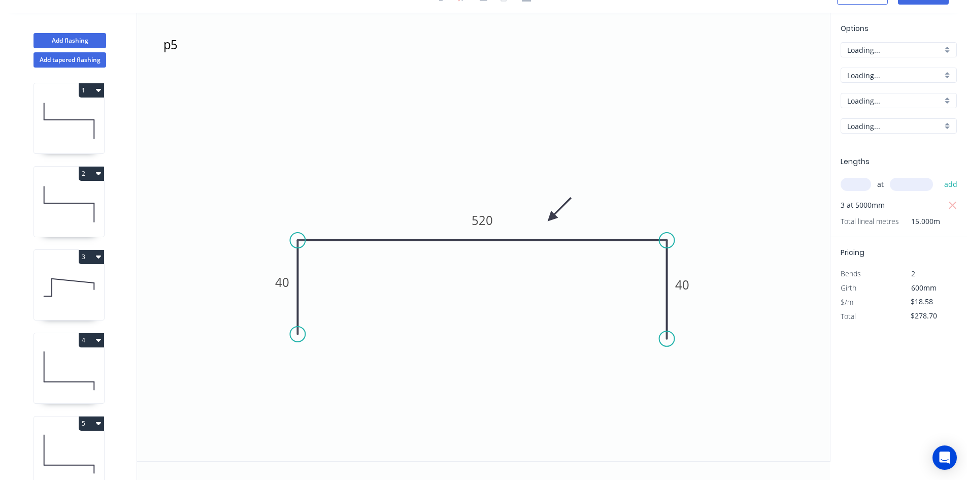
scroll to position [19, 0]
click at [285, 282] on tspan "40" at bounding box center [282, 282] width 14 height 17
type input "$21.08"
type input "$316.20"
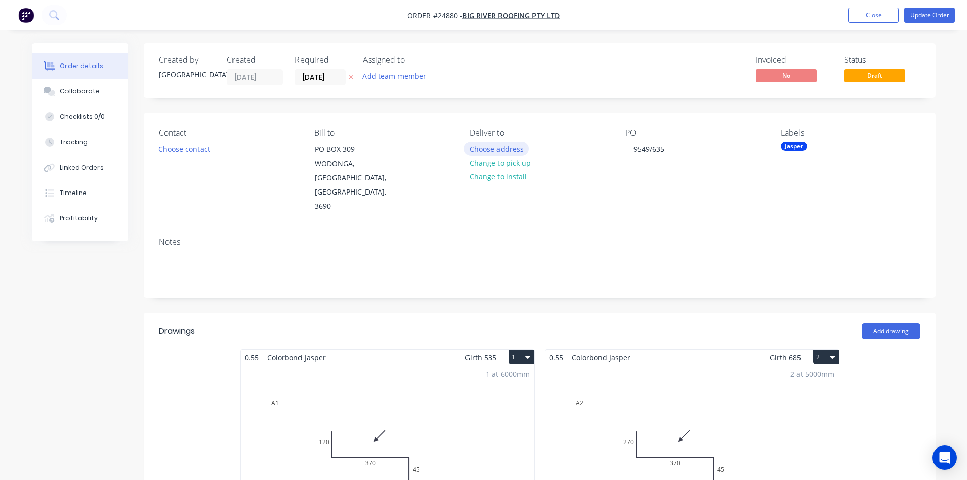
click at [505, 148] on button "Choose address" at bounding box center [496, 149] width 65 height 14
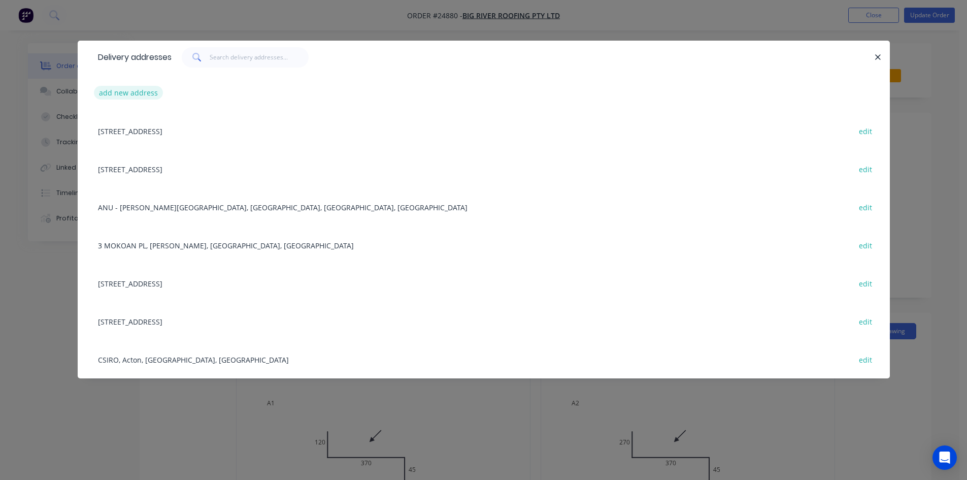
click at [138, 93] on button "add new address" at bounding box center [129, 93] width 70 height 14
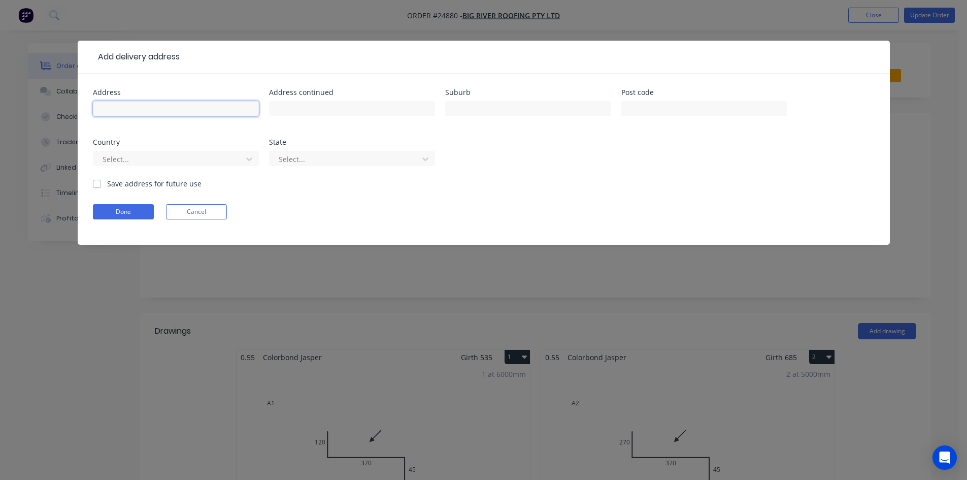
click at [144, 107] on input "text" at bounding box center [176, 108] width 166 height 15
type input "[PERSON_NAME] Way"
drag, startPoint x: 642, startPoint y: 108, endPoint x: 636, endPoint y: 104, distance: 7.3
click at [642, 108] on input "text" at bounding box center [705, 108] width 166 height 15
click at [478, 108] on input "text" at bounding box center [528, 108] width 166 height 15
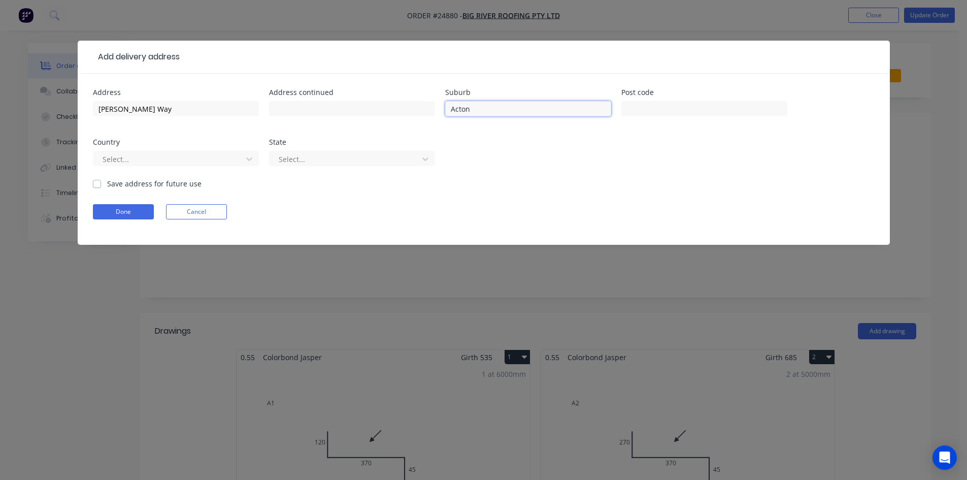
type input "ACTON"
click at [128, 211] on button "Done" at bounding box center [123, 211] width 61 height 15
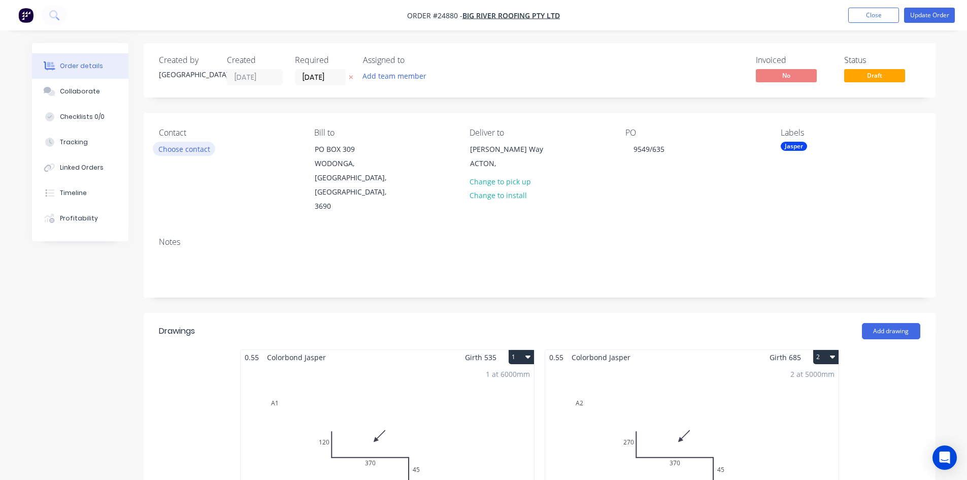
click at [174, 151] on button "Choose contact" at bounding box center [184, 149] width 62 height 14
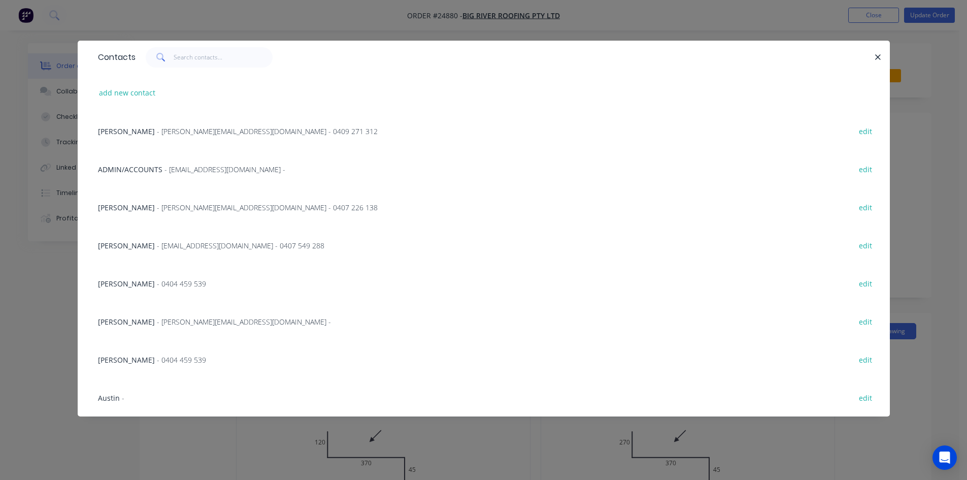
click at [185, 207] on span "- [PERSON_NAME][EMAIL_ADDRESS][DOMAIN_NAME] - 0407 226 138" at bounding box center [267, 208] width 221 height 10
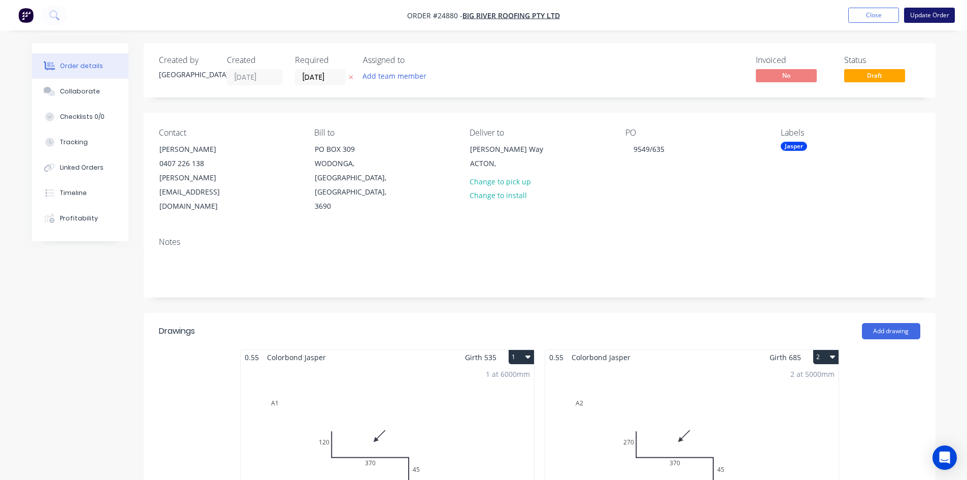
click at [938, 14] on button "Update Order" at bounding box center [929, 15] width 51 height 15
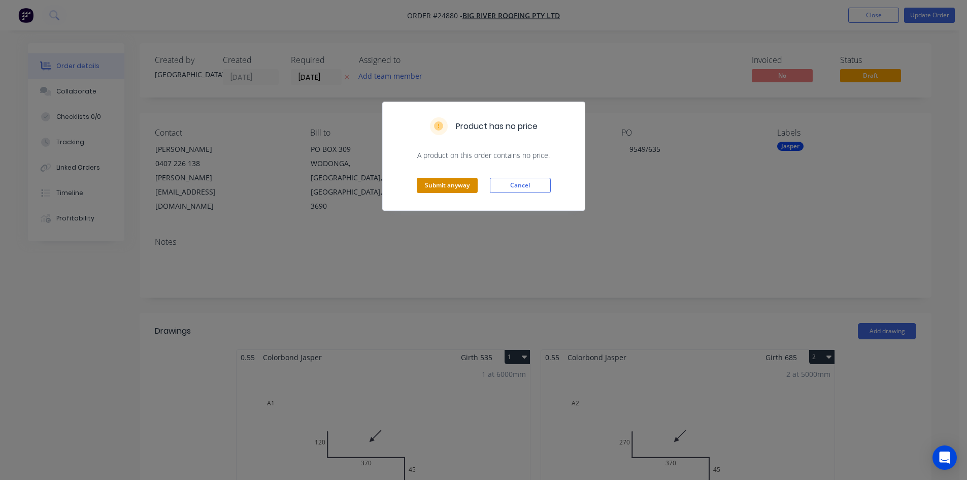
click at [453, 188] on button "Submit anyway" at bounding box center [447, 185] width 61 height 15
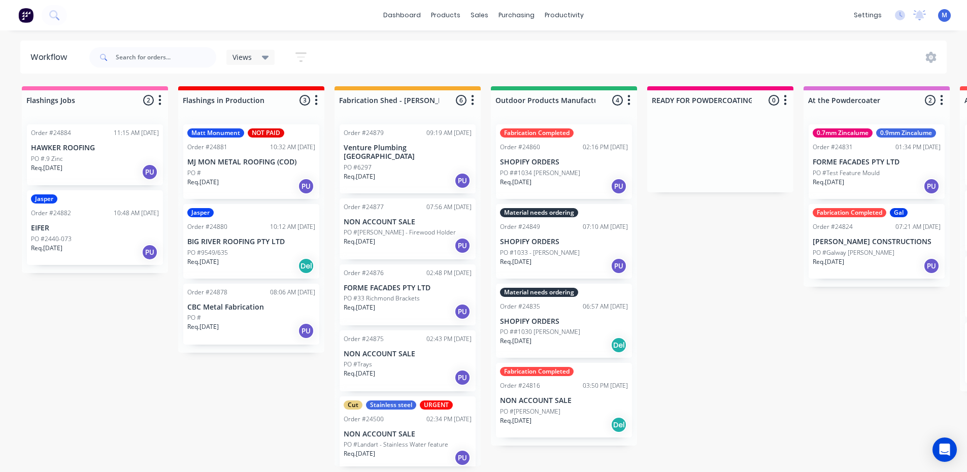
click at [94, 169] on div "Req. [DATE] PU" at bounding box center [95, 172] width 128 height 17
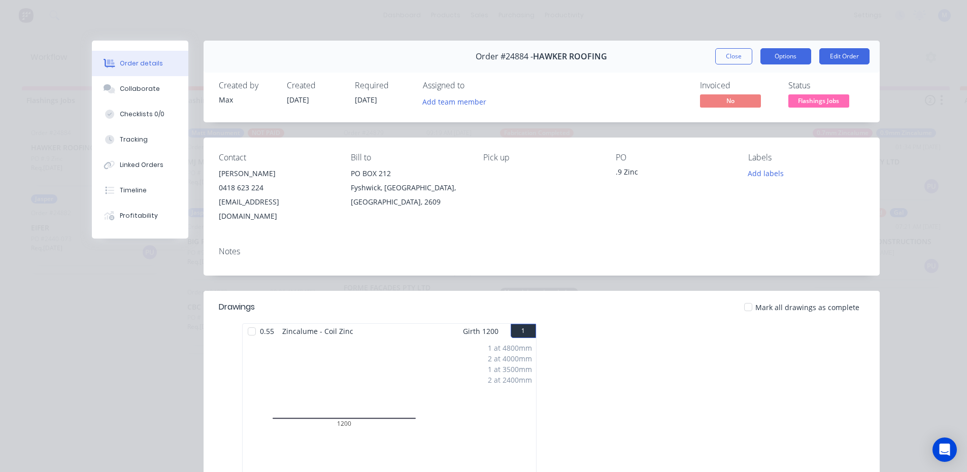
click at [787, 57] on button "Options" at bounding box center [786, 56] width 51 height 16
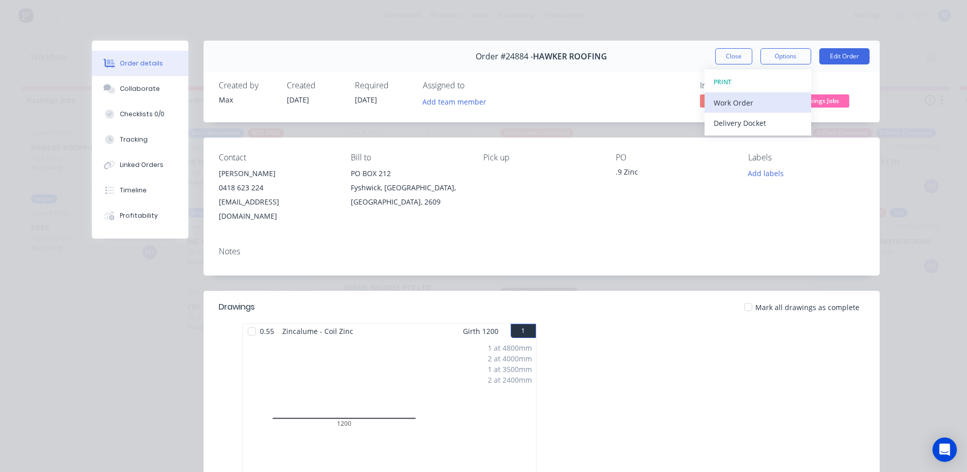
click at [751, 101] on div "Work Order" at bounding box center [758, 102] width 88 height 15
click at [751, 121] on div "Standard" at bounding box center [758, 123] width 88 height 15
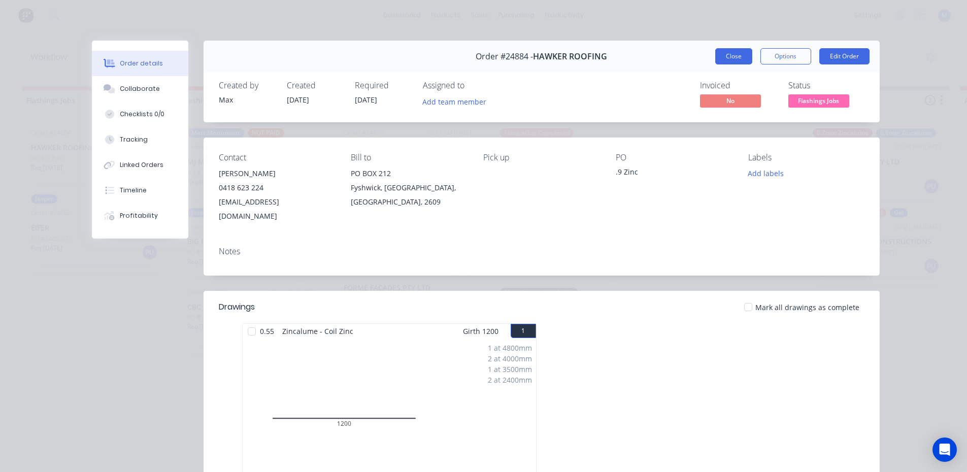
click at [744, 58] on button "Close" at bounding box center [734, 56] width 37 height 16
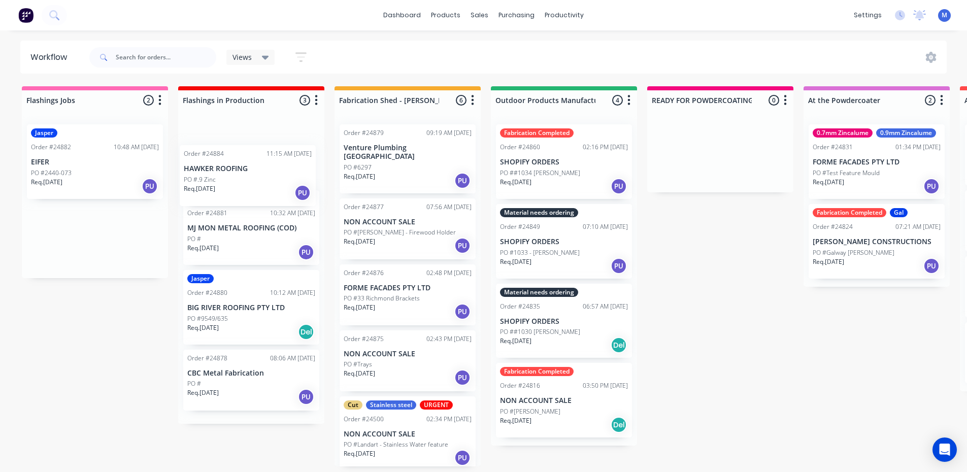
drag, startPoint x: 88, startPoint y: 160, endPoint x: 246, endPoint y: 183, distance: 159.5
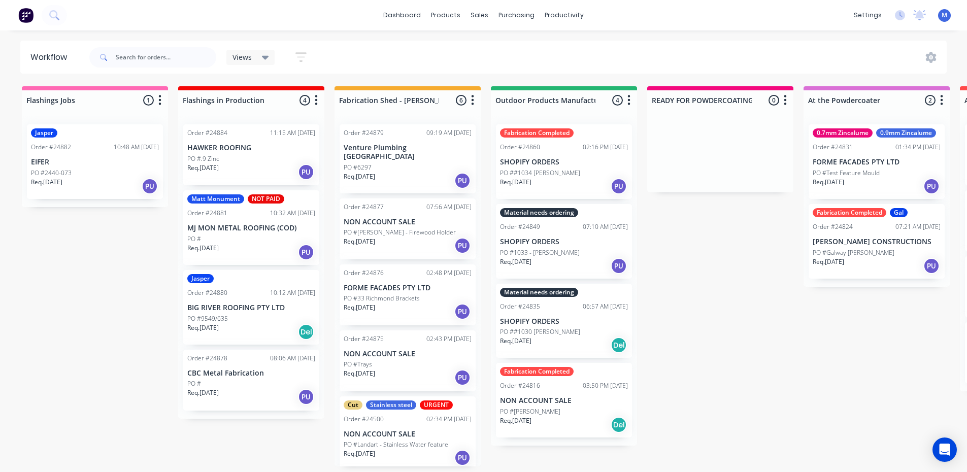
click at [264, 233] on div "[PERSON_NAME] Monument NOT PAID Order #24881 10:32 AM [DATE] MJ MON METAL ROOFI…" at bounding box center [251, 227] width 136 height 75
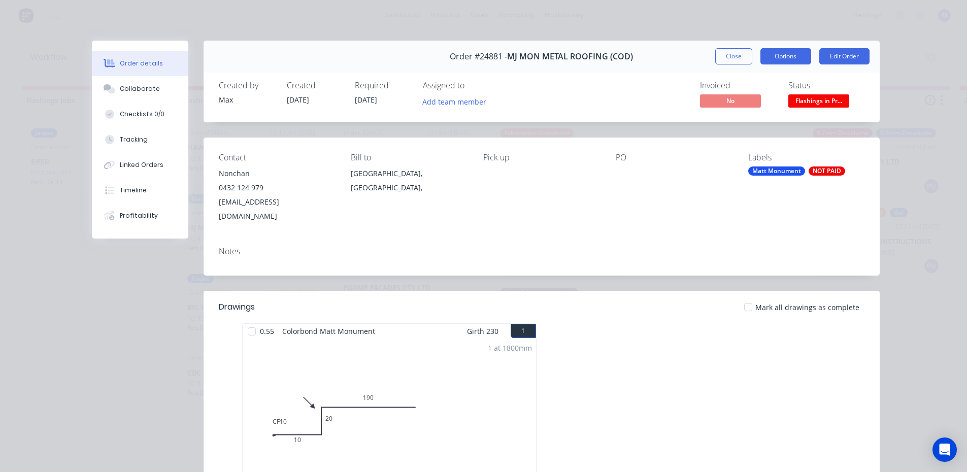
click at [770, 54] on button "Options" at bounding box center [786, 56] width 51 height 16
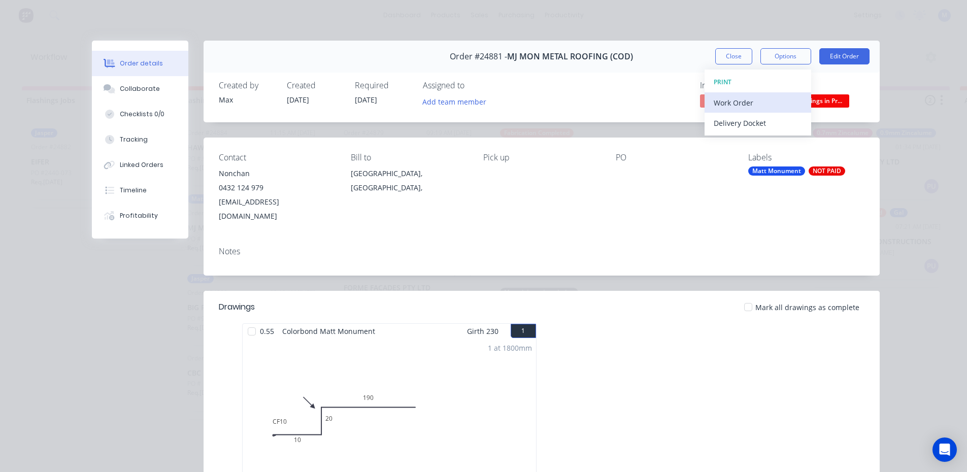
click at [764, 105] on div "Work Order" at bounding box center [758, 102] width 88 height 15
click at [763, 122] on div "Standard" at bounding box center [758, 123] width 88 height 15
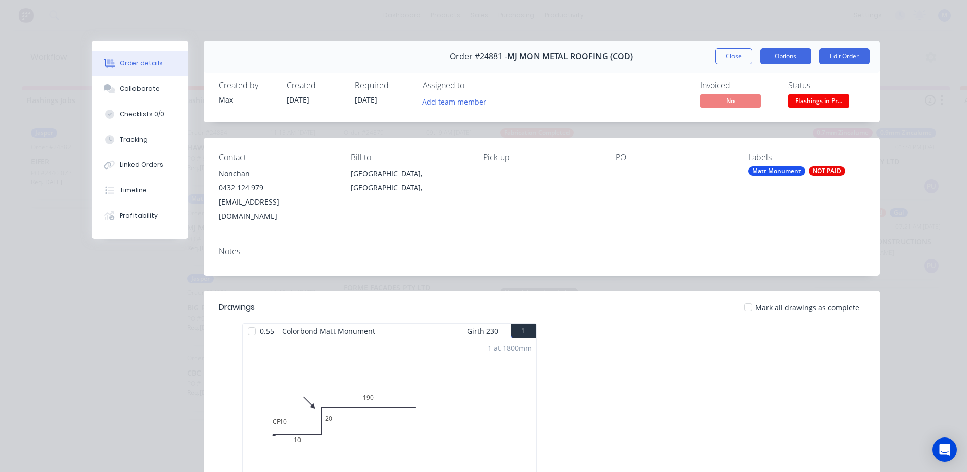
click at [797, 53] on button "Options" at bounding box center [786, 56] width 51 height 16
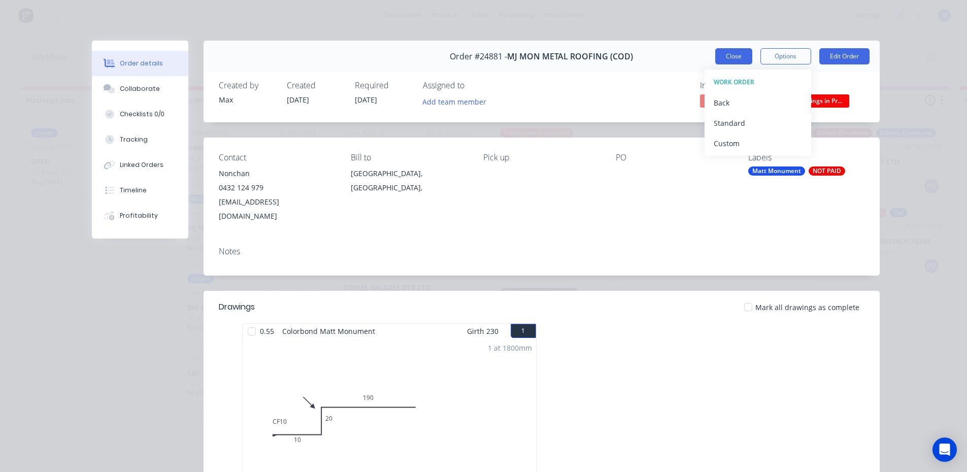
click at [728, 58] on button "Close" at bounding box center [734, 56] width 37 height 16
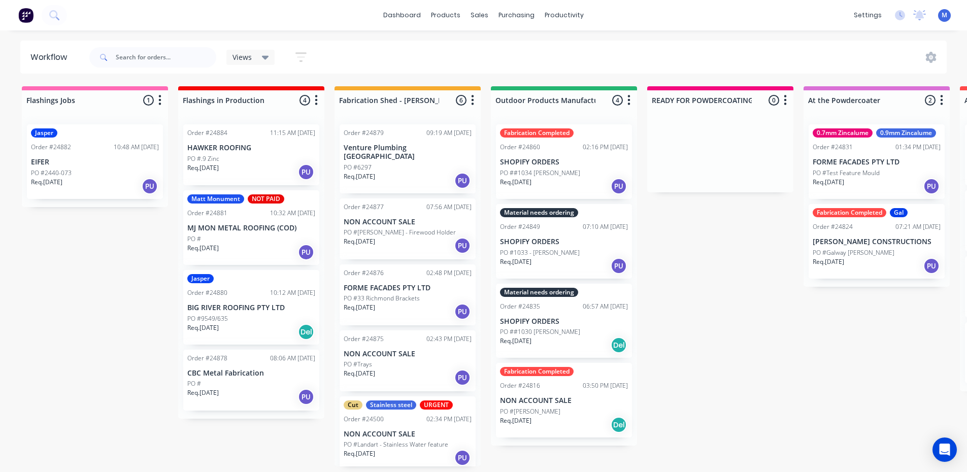
click at [233, 165] on div "Req. [DATE] PU" at bounding box center [251, 172] width 128 height 17
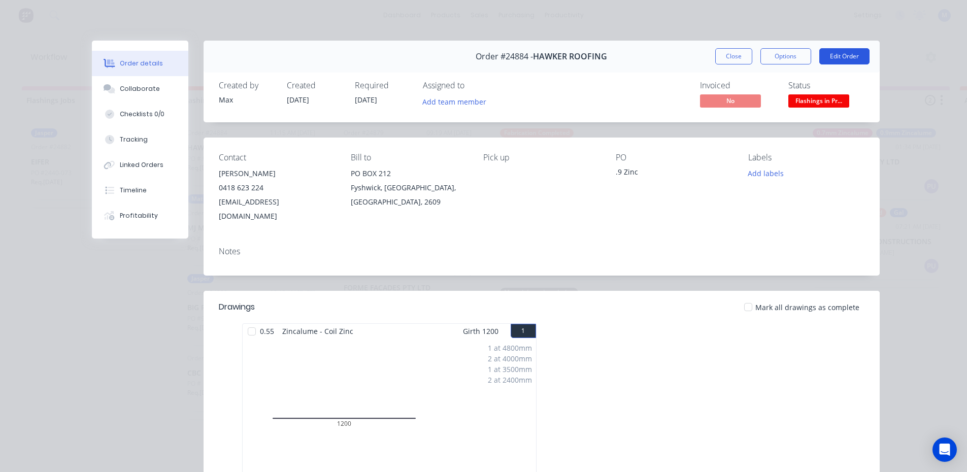
click at [838, 57] on button "Edit Order" at bounding box center [845, 56] width 50 height 16
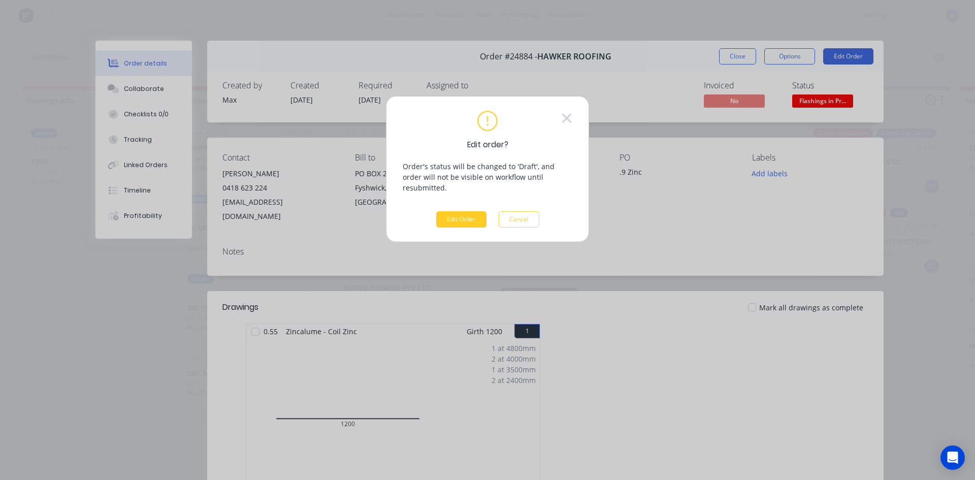
click at [454, 211] on button "Edit Order" at bounding box center [461, 219] width 50 height 16
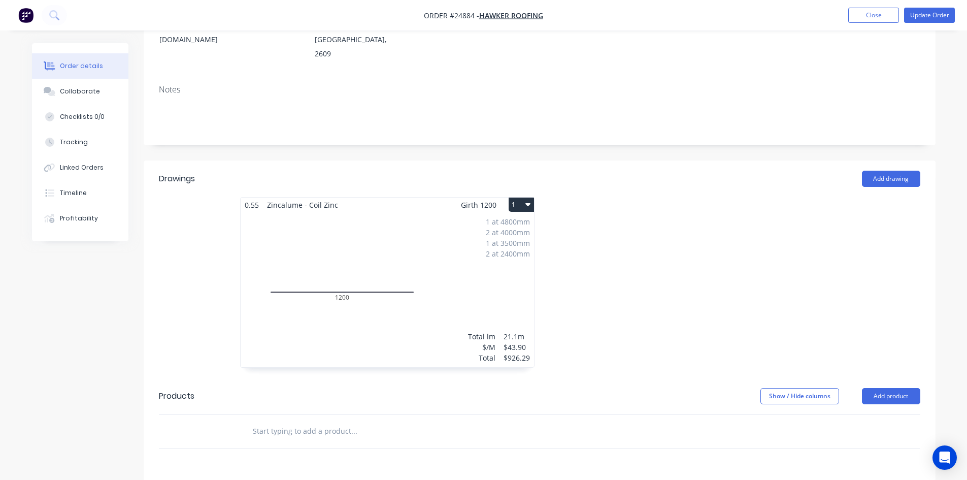
click at [400, 225] on div "1 at 4800mm 2 at 4000mm 1 at 3500mm 2 at 2400mm Total lm $/M Total 21.1m $43.90…" at bounding box center [388, 289] width 294 height 155
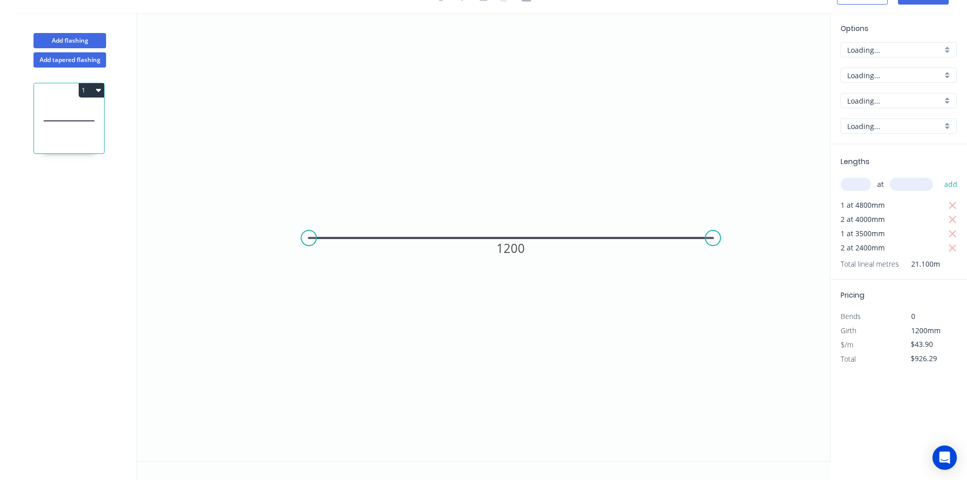
scroll to position [19, 0]
click at [948, 124] on div "0.55" at bounding box center [899, 125] width 116 height 15
click at [863, 180] on div "0.95" at bounding box center [898, 181] width 115 height 18
type input "0.95"
type input "$73.82"
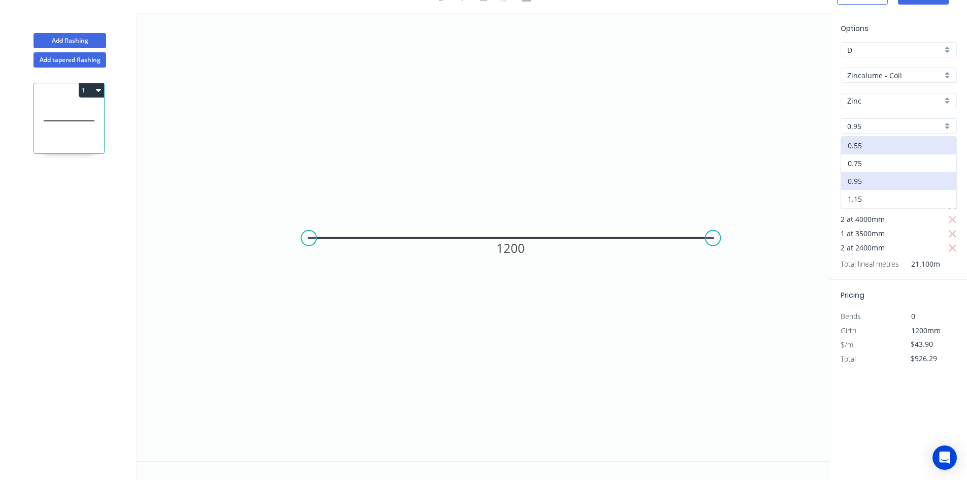
type input "$1,557.60"
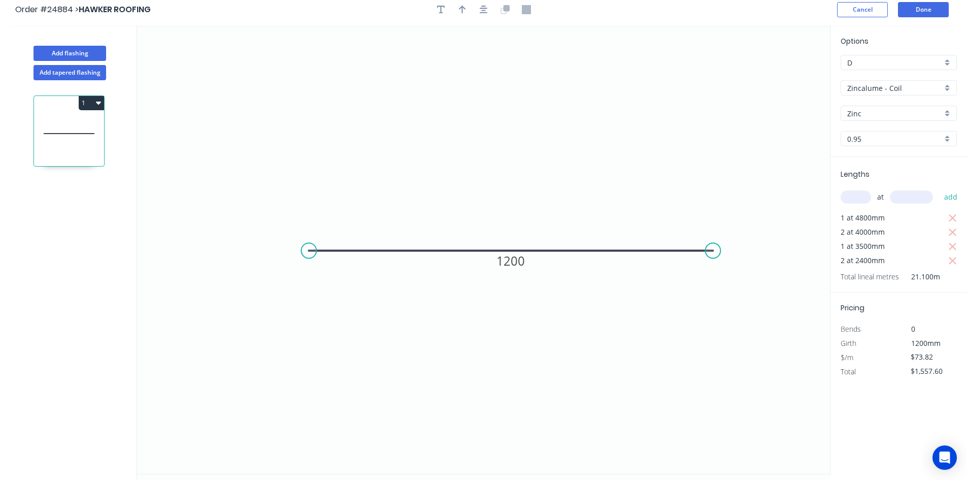
scroll to position [0, 0]
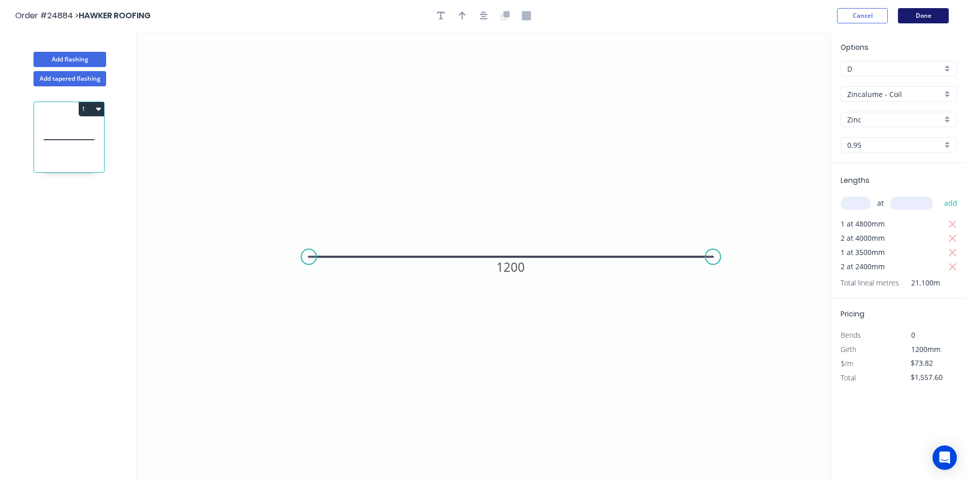
click at [926, 14] on button "Done" at bounding box center [923, 15] width 51 height 15
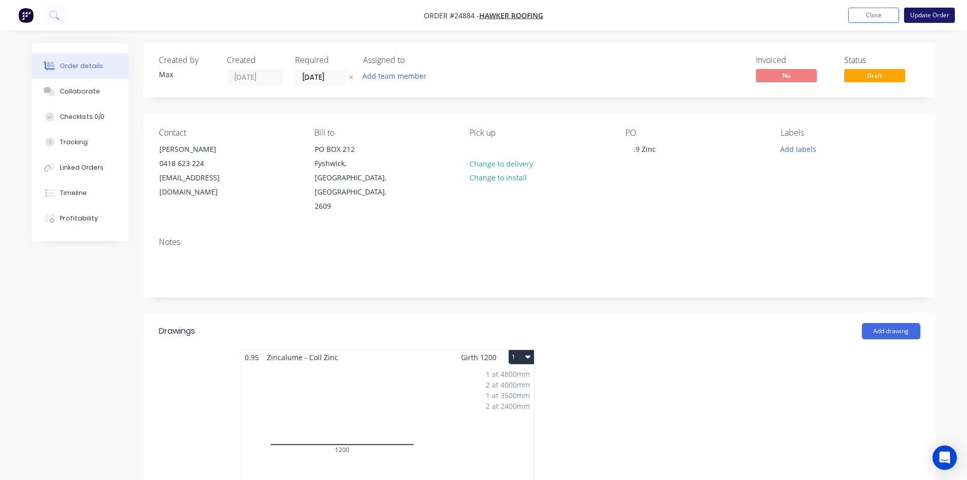
click at [934, 17] on button "Update Order" at bounding box center [929, 15] width 51 height 15
